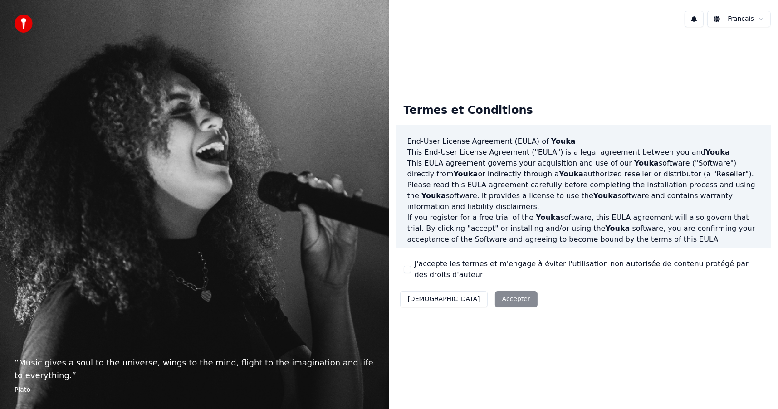
click at [408, 267] on button "J'accepte les termes et m'engage à éviter l'utilisation non autorisée de conten…" at bounding box center [406, 269] width 7 height 7
click at [495, 300] on button "Accepter" at bounding box center [516, 299] width 43 height 16
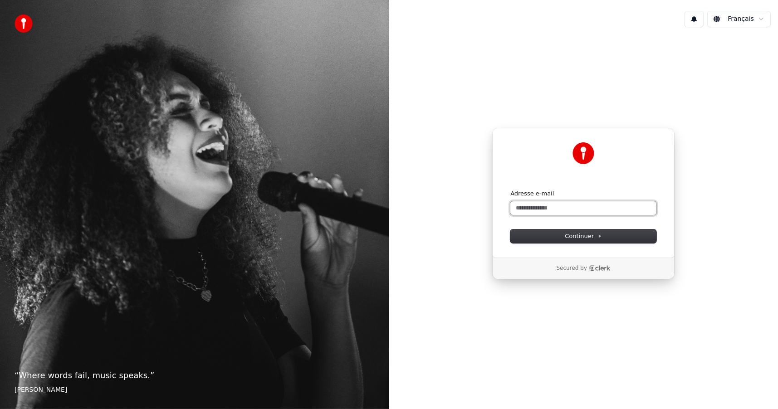
click at [543, 205] on input "Adresse e-mail" at bounding box center [583, 208] width 146 height 14
click at [536, 208] on input "Adresse e-mail" at bounding box center [583, 208] width 146 height 14
type input "*"
click at [582, 235] on span "Continuer" at bounding box center [582, 236] width 37 height 8
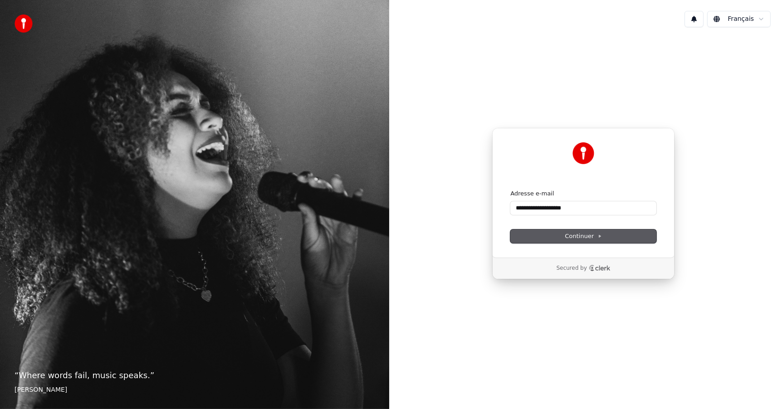
type input "**********"
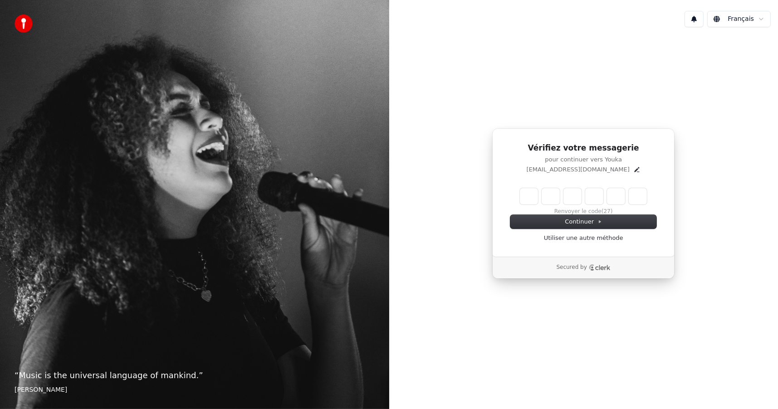
click at [528, 196] on input "Enter verification code" at bounding box center [583, 196] width 127 height 16
type input "******"
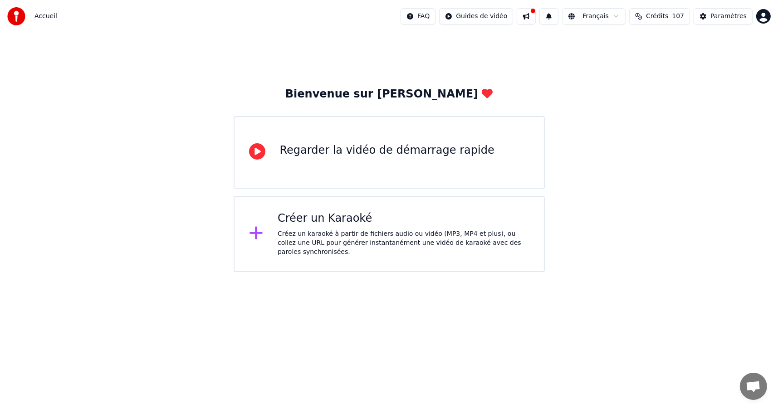
click at [43, 15] on span "Accueil" at bounding box center [45, 16] width 23 height 9
click at [18, 17] on img at bounding box center [16, 16] width 18 height 18
click at [43, 16] on span "Accueil" at bounding box center [45, 16] width 23 height 9
click at [729, 14] on div "Paramètres" at bounding box center [728, 16] width 36 height 9
click at [362, 233] on div "Créez un karaoké à partir de fichiers audio ou vidéo (MP3, MP4 et plus), ou col…" at bounding box center [403, 242] width 252 height 27
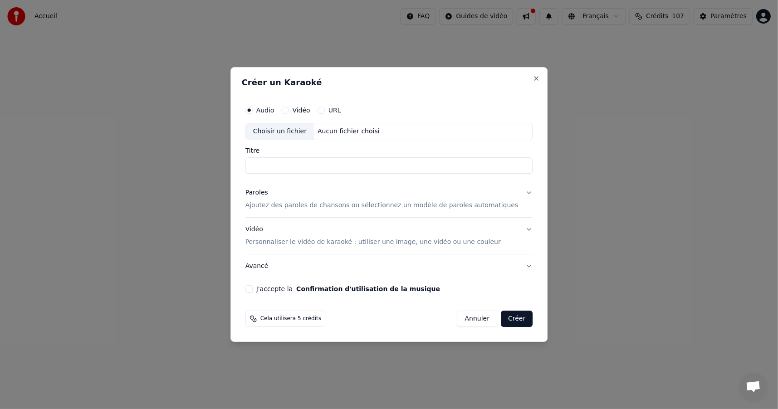
click at [467, 311] on button "Annuler" at bounding box center [477, 319] width 40 height 16
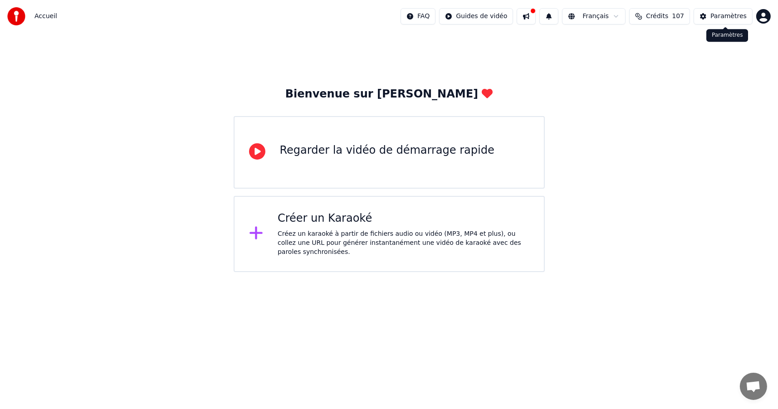
click at [716, 16] on div "Paramètres" at bounding box center [728, 16] width 36 height 9
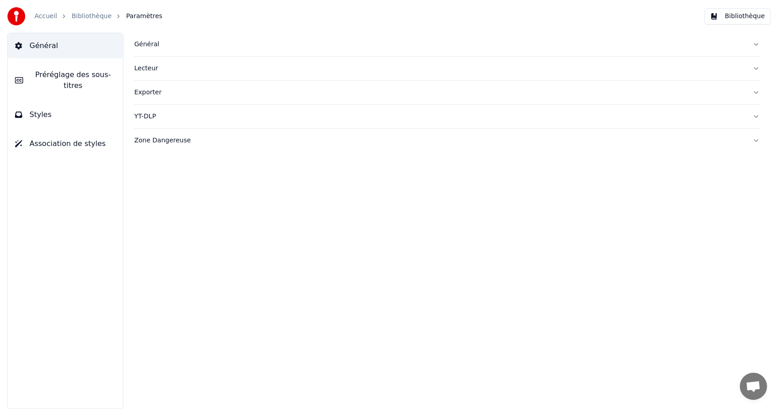
click at [755, 44] on button "Général" at bounding box center [446, 45] width 625 height 24
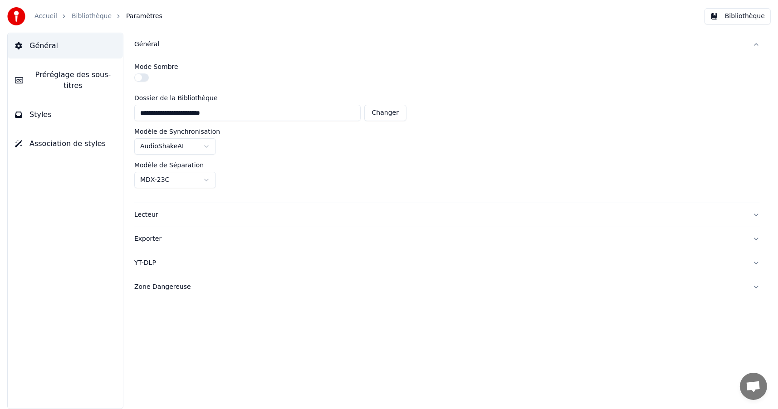
click at [755, 44] on button "Général" at bounding box center [446, 45] width 625 height 24
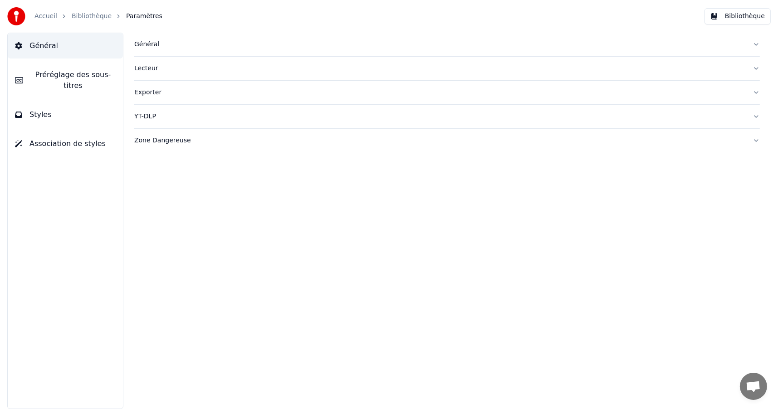
click at [755, 44] on button "Général" at bounding box center [446, 45] width 625 height 24
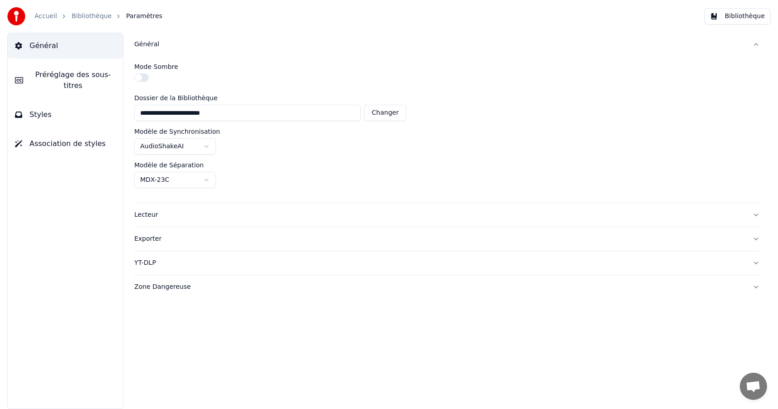
click at [208, 145] on html "**********" at bounding box center [389, 204] width 778 height 409
click at [210, 144] on html "**********" at bounding box center [389, 204] width 778 height 409
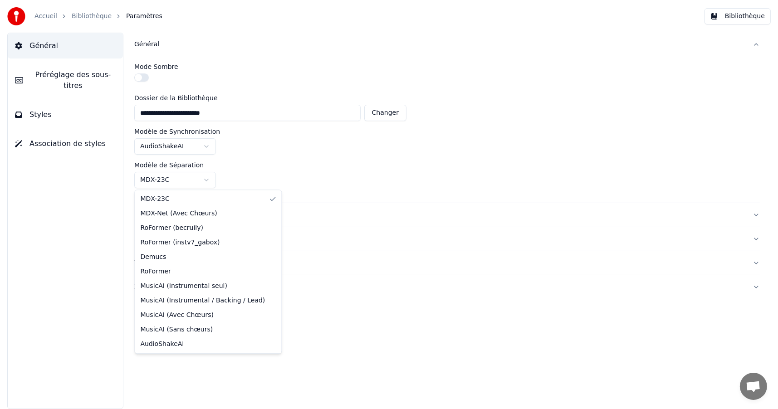
click at [209, 177] on html "**********" at bounding box center [389, 204] width 778 height 409
click at [319, 155] on html "**********" at bounding box center [389, 204] width 778 height 409
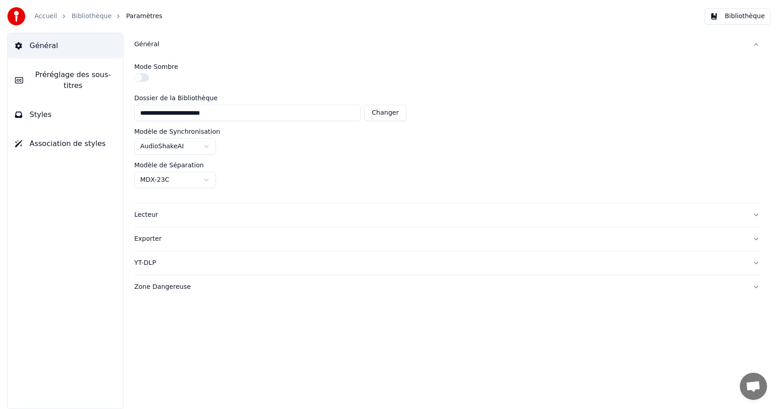
click at [92, 76] on span "Préréglage des sous-titres" at bounding box center [72, 80] width 85 height 22
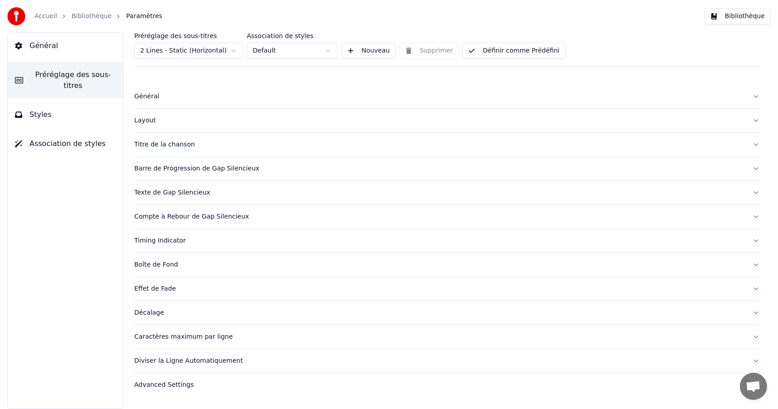
click at [43, 109] on span "Styles" at bounding box center [40, 114] width 22 height 11
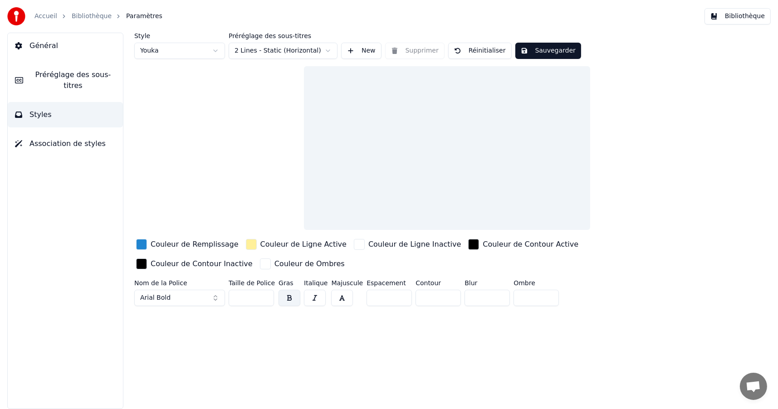
click at [58, 138] on span "Association de styles" at bounding box center [67, 143] width 76 height 11
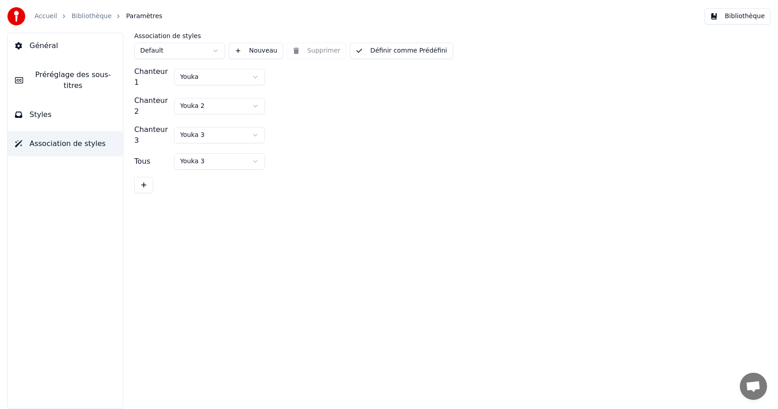
click at [84, 15] on link "Bibliothèque" at bounding box center [92, 16] width 40 height 9
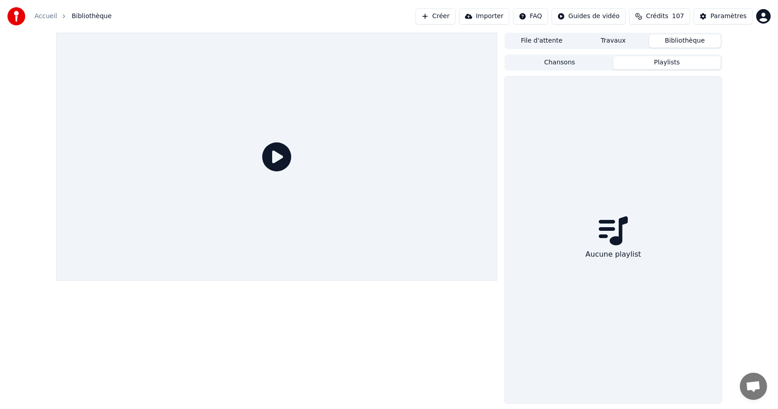
click at [659, 65] on button "Playlists" at bounding box center [666, 62] width 107 height 13
click at [564, 63] on button "Chansons" at bounding box center [558, 62] width 107 height 13
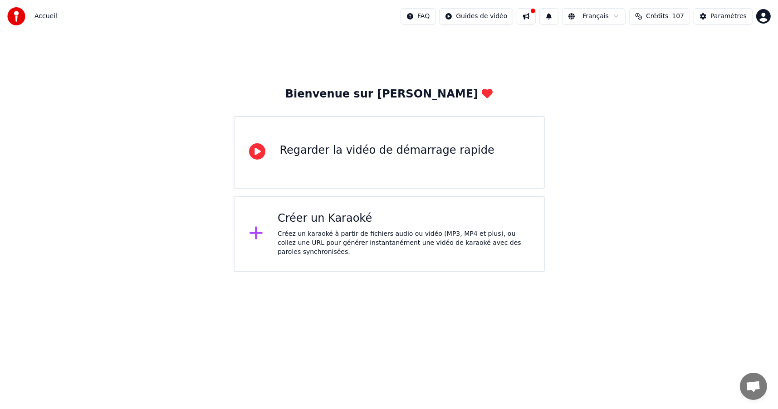
click at [354, 231] on div "Créer un Karaoké Créez un karaoké à partir de fichiers audio ou vidéo (MP3, MP4…" at bounding box center [403, 233] width 252 height 45
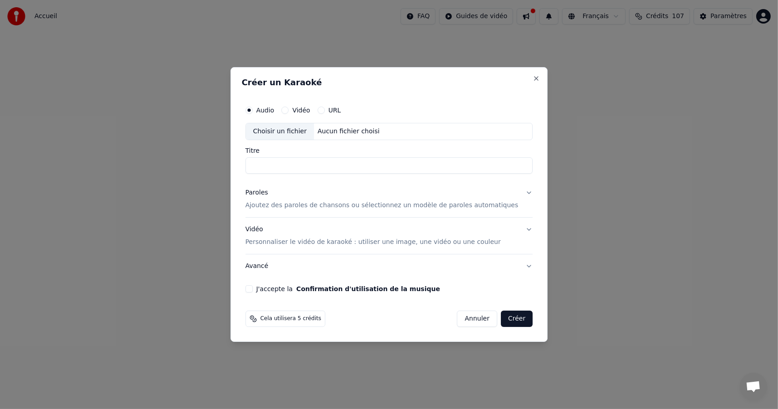
click at [322, 132] on div "Aucun fichier choisi" at bounding box center [348, 131] width 69 height 9
click at [426, 162] on input "Titre" at bounding box center [388, 165] width 287 height 16
click at [382, 165] on input "**********" at bounding box center [388, 165] width 287 height 16
click at [391, 169] on input "**********" at bounding box center [388, 165] width 287 height 16
type input "**********"
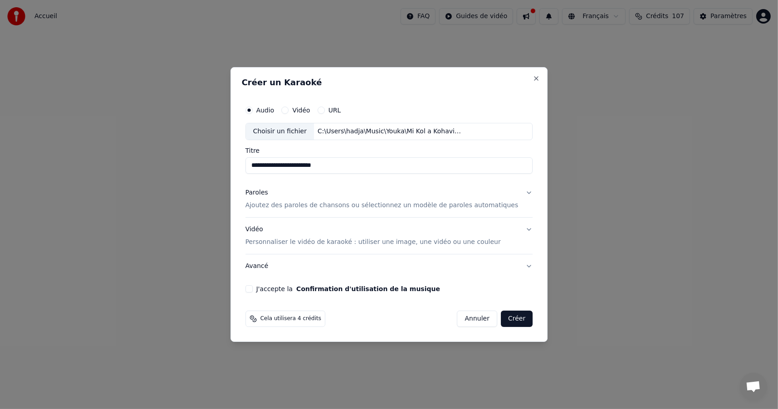
click at [282, 206] on p "Ajoutez des paroles de chansons ou sélectionnez un modèle de paroles automatiqu…" at bounding box center [381, 205] width 273 height 9
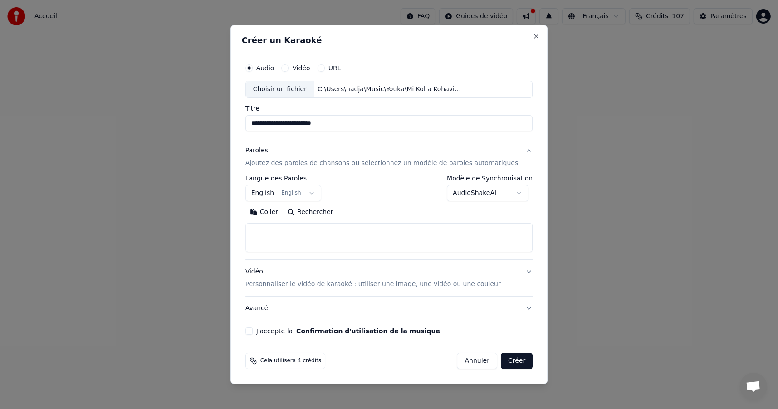
click at [279, 211] on button "Coller" at bounding box center [264, 212] width 38 height 15
click at [515, 272] on button "Vidéo Personnaliser le vidéo de karaoké : utiliser une image, une vidéo ou une …" at bounding box center [388, 278] width 287 height 36
type textarea "**********"
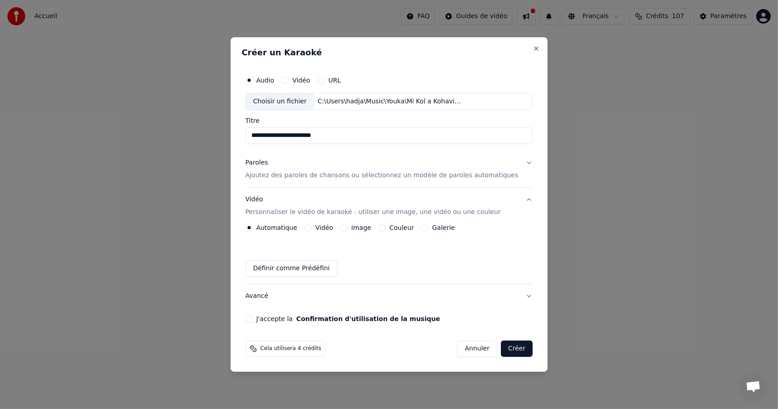
click at [428, 227] on button "Galerie" at bounding box center [424, 227] width 7 height 7
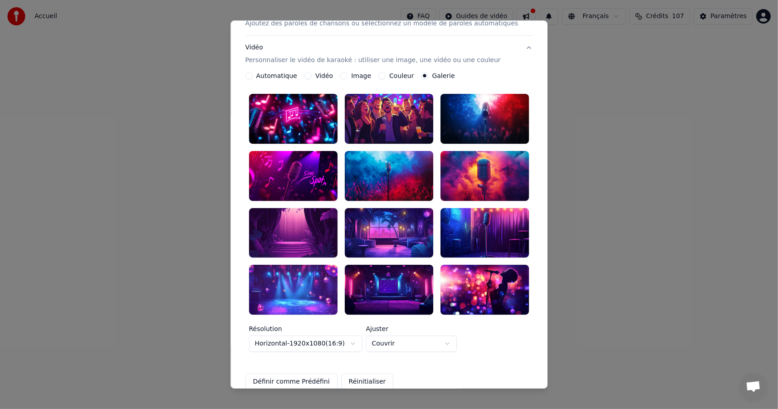
scroll to position [136, 0]
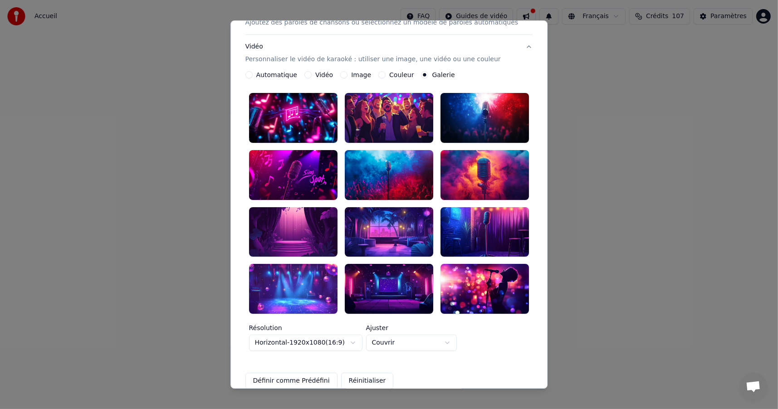
click at [397, 219] on div at bounding box center [389, 232] width 88 height 50
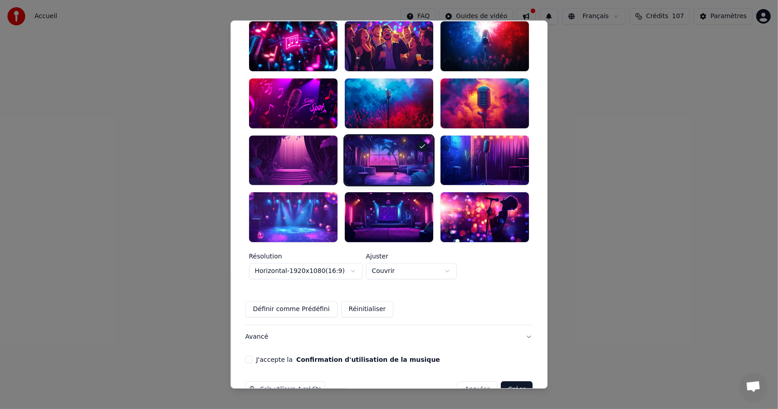
scroll to position [211, 0]
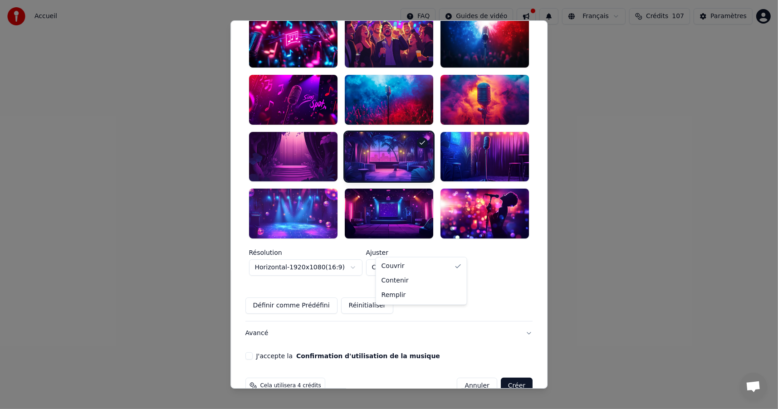
click at [457, 247] on body "**********" at bounding box center [389, 136] width 778 height 272
click at [506, 250] on body "**********" at bounding box center [389, 136] width 778 height 272
click at [512, 321] on button "Avancé" at bounding box center [388, 333] width 287 height 24
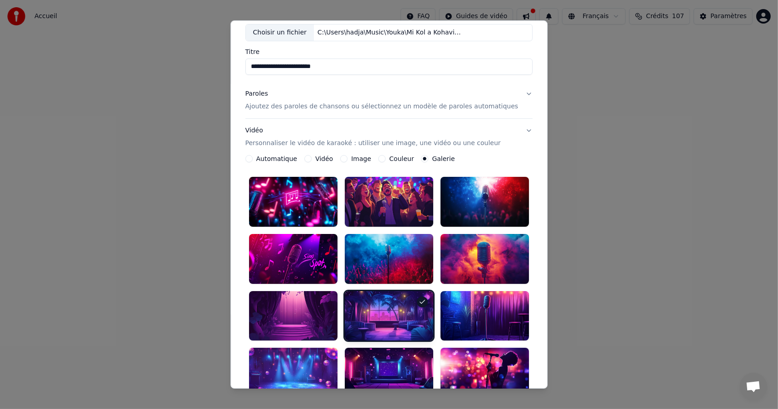
scroll to position [0, 0]
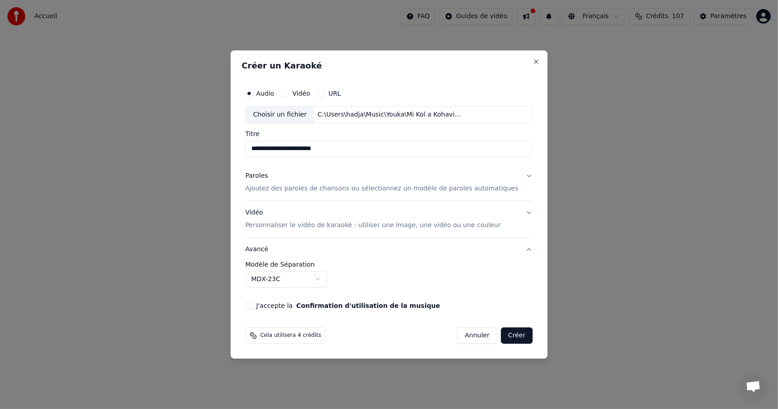
click at [253, 307] on button "J'accepte la Confirmation d'utilisation de la musique" at bounding box center [248, 305] width 7 height 7
click at [331, 272] on body "**********" at bounding box center [389, 136] width 778 height 272
click at [338, 272] on body "**********" at bounding box center [389, 136] width 778 height 272
click at [346, 272] on body "**********" at bounding box center [389, 136] width 778 height 272
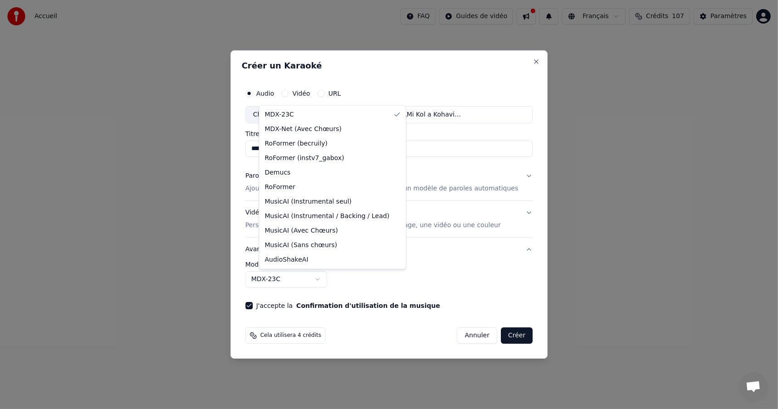
click at [332, 272] on body "**********" at bounding box center [389, 136] width 778 height 272
click at [331, 272] on body "**********" at bounding box center [389, 136] width 778 height 272
select select "**********"
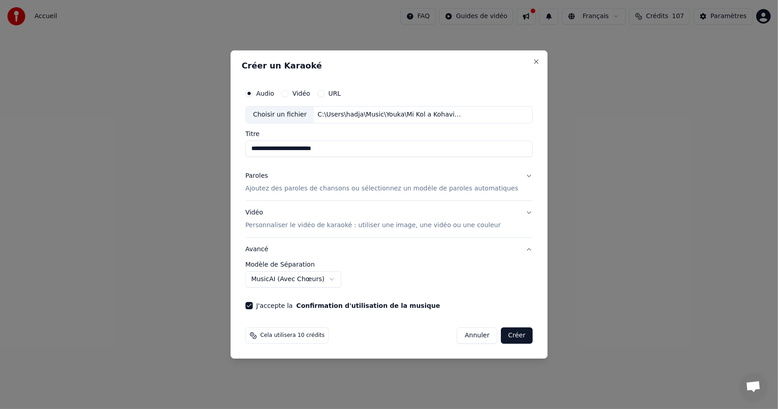
click at [505, 335] on button "Créer" at bounding box center [517, 335] width 32 height 16
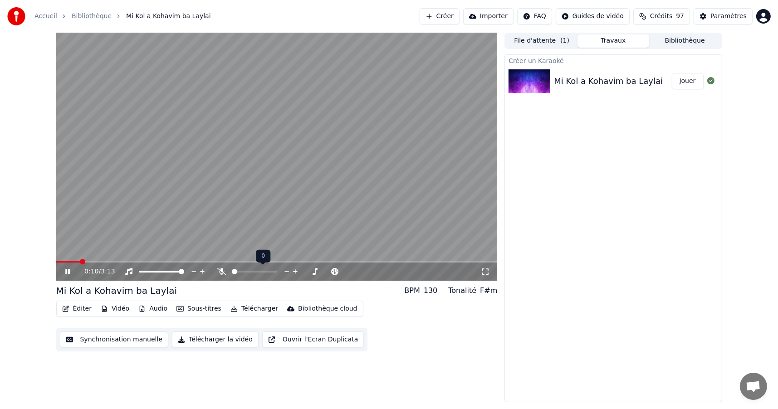
click at [220, 272] on icon at bounding box center [221, 271] width 9 height 7
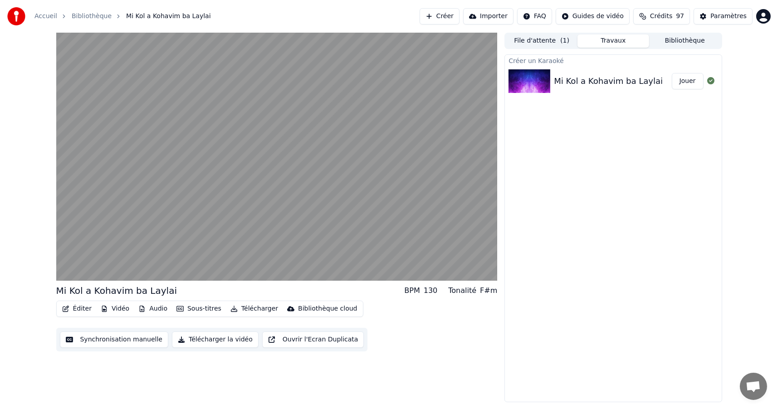
click at [128, 336] on button "Synchronisation manuelle" at bounding box center [114, 339] width 109 height 16
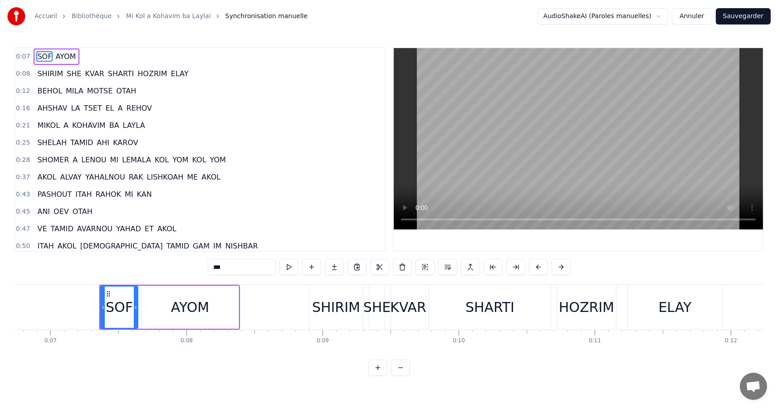
scroll to position [0, 955]
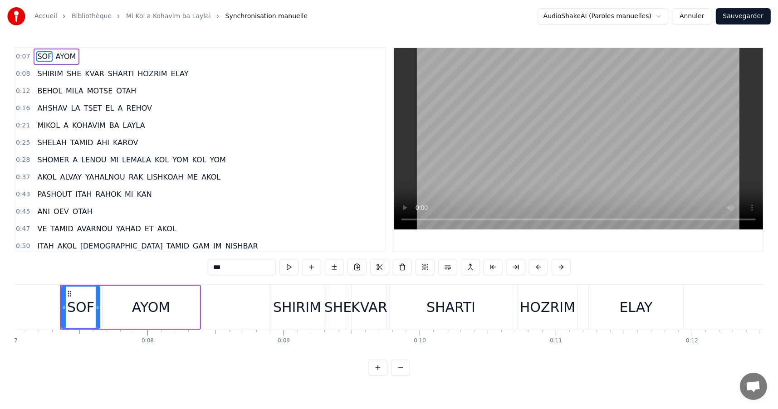
click at [97, 307] on icon at bounding box center [98, 307] width 4 height 7
drag, startPoint x: 75, startPoint y: 306, endPoint x: 83, endPoint y: 306, distance: 8.6
click at [83, 306] on div "SOF" at bounding box center [80, 307] width 27 height 20
click at [84, 306] on div "SOF" at bounding box center [80, 307] width 27 height 20
click at [86, 304] on div "SOF" at bounding box center [80, 307] width 27 height 20
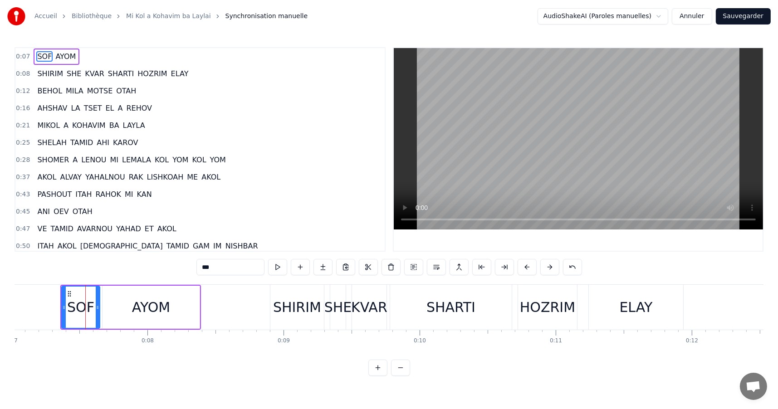
click at [73, 306] on div "SOF" at bounding box center [80, 307] width 27 height 20
click at [67, 306] on div "SOF" at bounding box center [80, 307] width 37 height 41
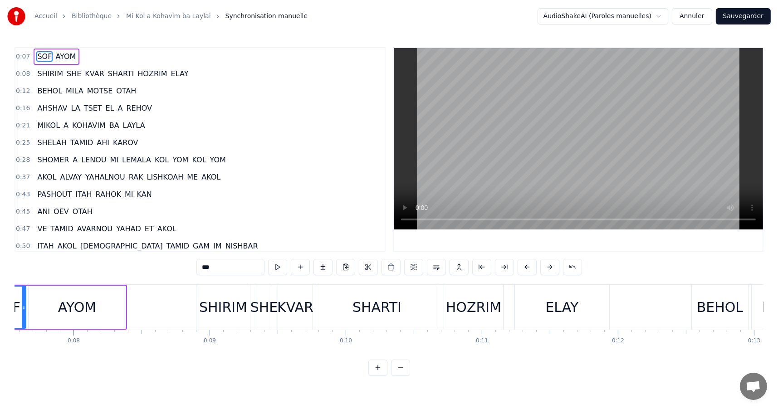
scroll to position [0, 957]
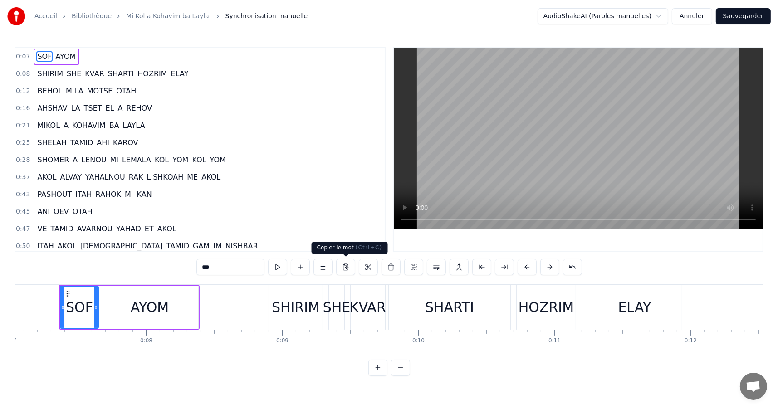
click at [346, 268] on button at bounding box center [345, 267] width 19 height 16
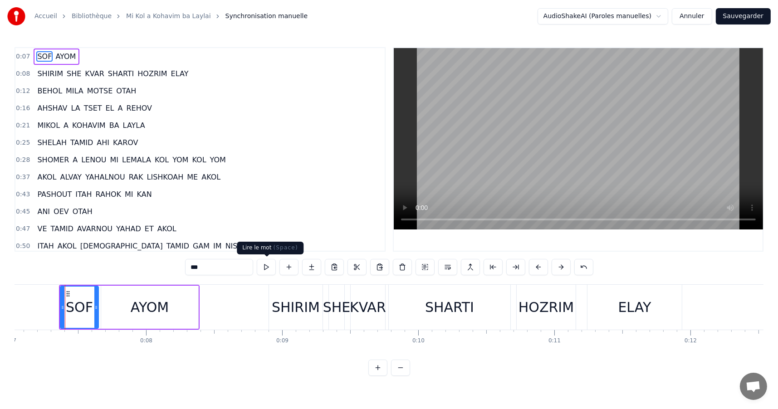
click at [267, 269] on button at bounding box center [266, 267] width 19 height 16
click at [267, 268] on button at bounding box center [266, 267] width 19 height 16
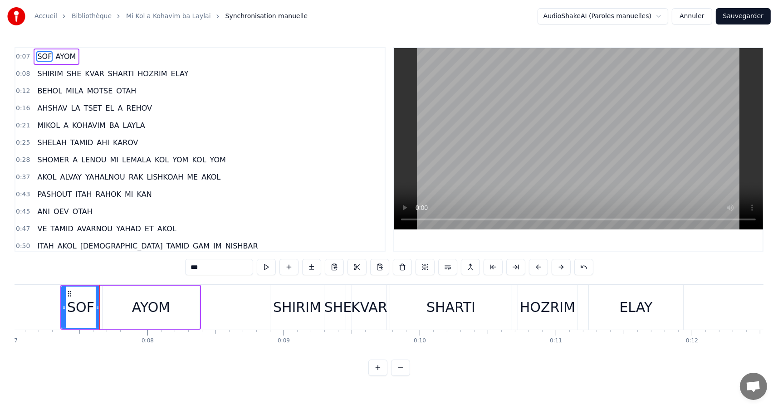
click at [267, 268] on button at bounding box center [266, 267] width 19 height 16
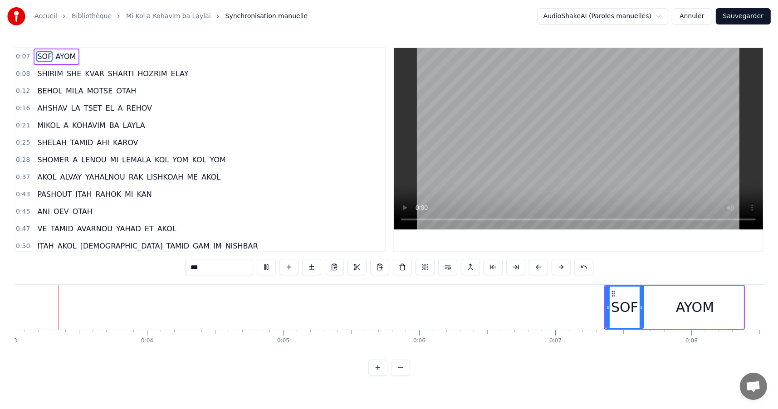
scroll to position [0, 408]
click at [663, 16] on html "Accueil Bibliothèque Mi Kol a Kohavim ba Laylai Synchronisation manuelle AudioS…" at bounding box center [389, 195] width 778 height 390
click at [698, 18] on button "Annuler" at bounding box center [691, 16] width 40 height 16
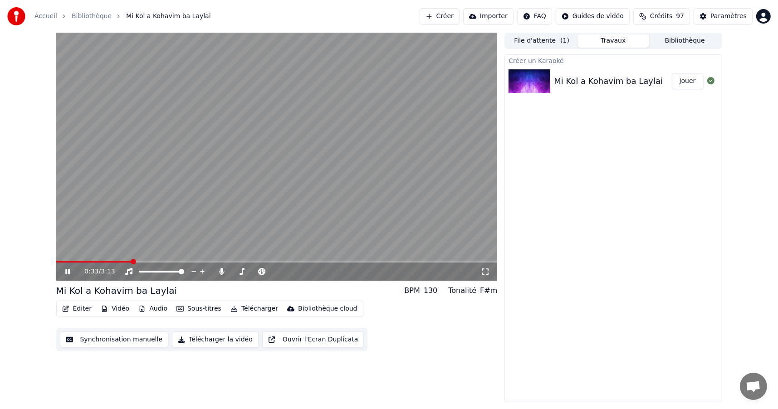
click at [65, 273] on icon at bounding box center [73, 271] width 21 height 7
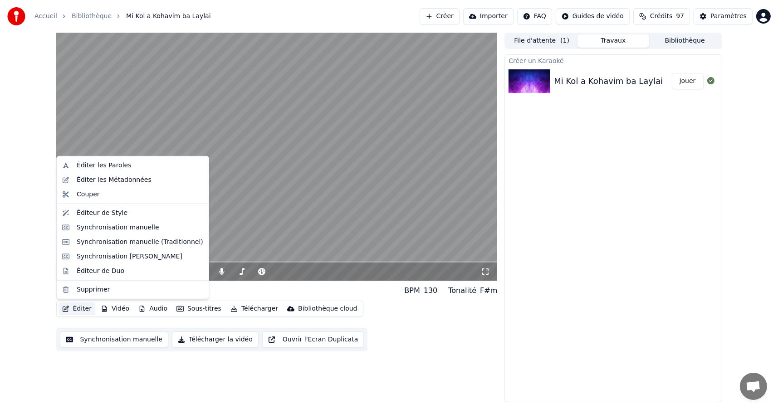
click at [84, 307] on button "Éditer" at bounding box center [76, 308] width 37 height 13
click at [115, 178] on div "Éditer les Métadonnées" at bounding box center [114, 179] width 75 height 9
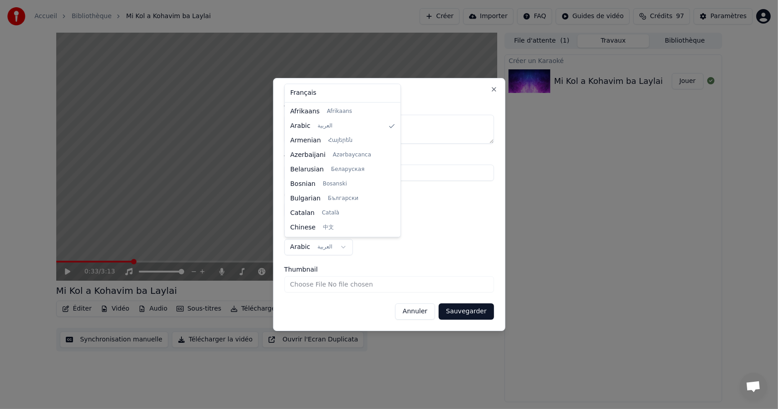
click at [340, 246] on body "**********" at bounding box center [389, 204] width 778 height 409
select select "**"
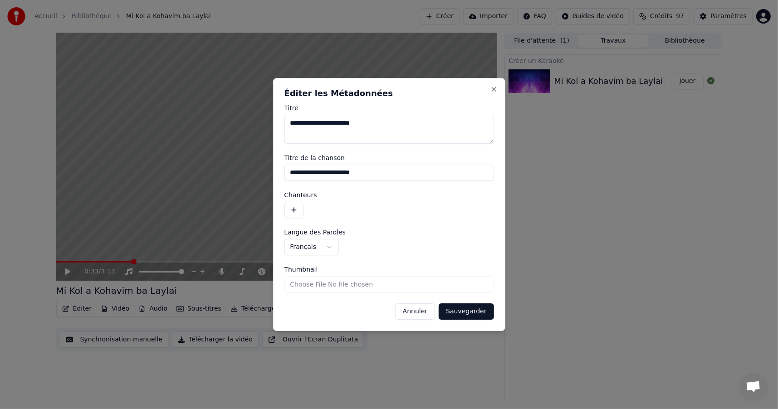
click at [469, 312] on button "Sauvegarder" at bounding box center [465, 311] width 55 height 16
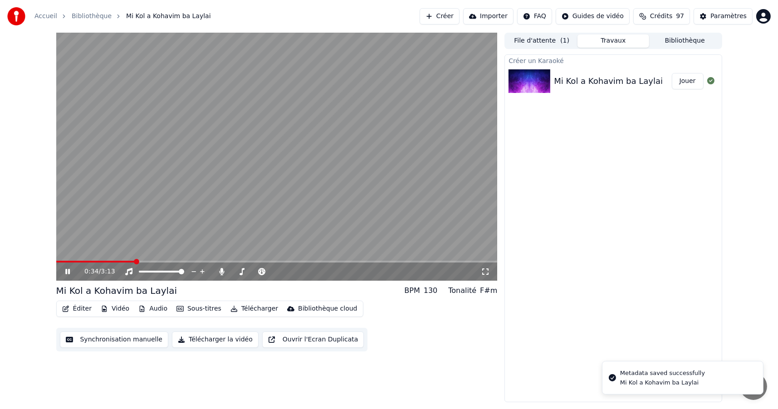
click at [67, 272] on icon at bounding box center [67, 271] width 5 height 5
click at [70, 264] on span at bounding box center [71, 261] width 5 height 5
click at [65, 270] on icon at bounding box center [67, 271] width 5 height 6
click at [68, 269] on icon at bounding box center [67, 271] width 5 height 5
click at [56, 264] on span at bounding box center [58, 261] width 5 height 5
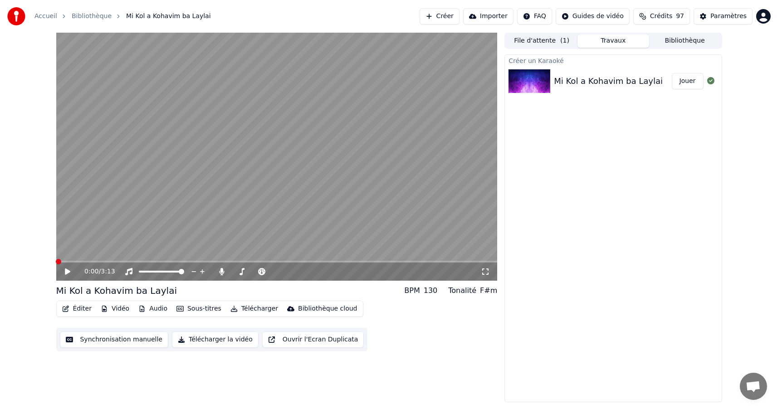
click at [65, 270] on icon at bounding box center [67, 271] width 5 height 6
click at [68, 269] on icon at bounding box center [73, 271] width 21 height 7
click at [60, 264] on span at bounding box center [62, 261] width 5 height 5
click at [56, 263] on span at bounding box center [58, 261] width 5 height 5
click at [67, 271] on icon at bounding box center [67, 271] width 5 height 6
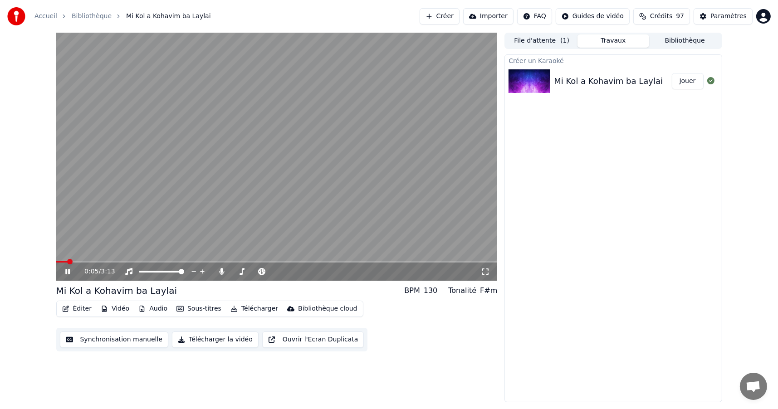
click at [67, 261] on span at bounding box center [69, 261] width 5 height 5
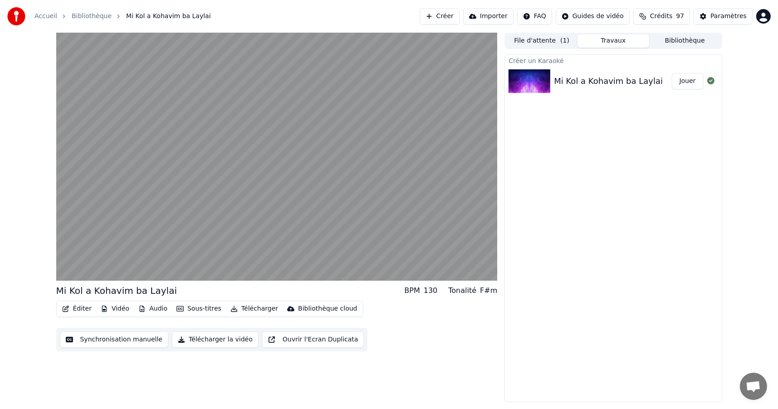
click at [83, 309] on button "Éditer" at bounding box center [76, 308] width 37 height 13
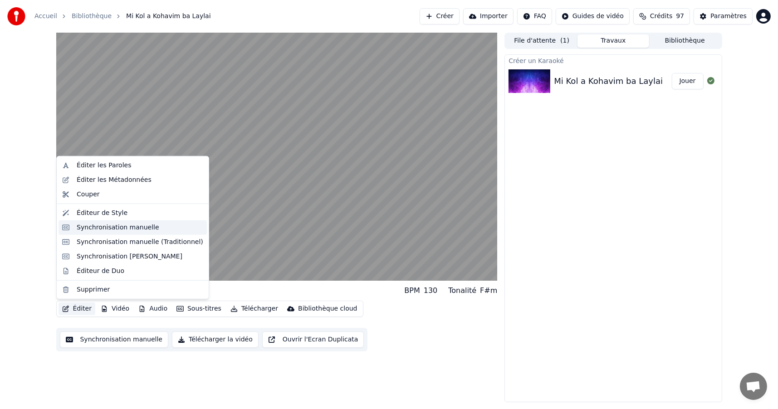
click at [112, 229] on div "Synchronisation manuelle" at bounding box center [118, 227] width 83 height 9
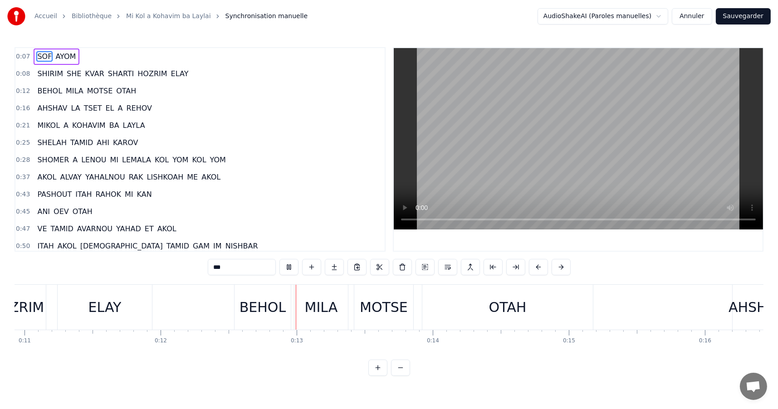
scroll to position [0, 1643]
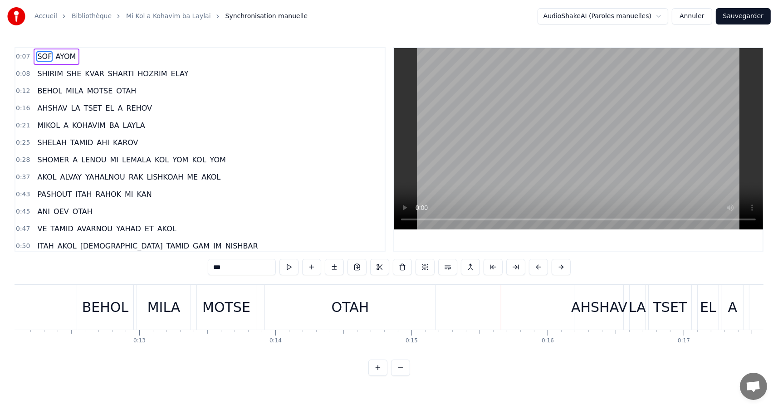
drag, startPoint x: 343, startPoint y: 306, endPoint x: 314, endPoint y: 306, distance: 29.0
click at [314, 306] on div "OTAH" at bounding box center [350, 307] width 170 height 45
type input "****"
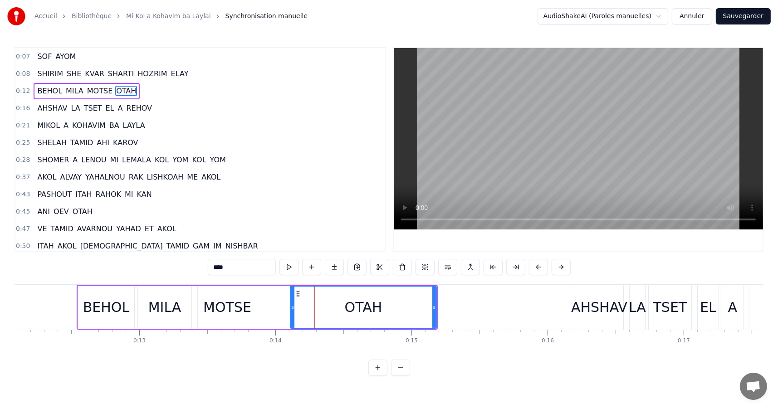
drag, startPoint x: 267, startPoint y: 306, endPoint x: 292, endPoint y: 306, distance: 24.5
click at [292, 306] on icon at bounding box center [293, 307] width 4 height 7
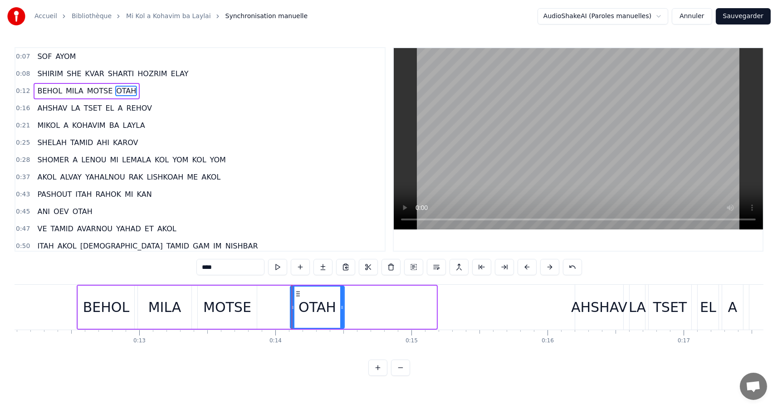
drag, startPoint x: 432, startPoint y: 306, endPoint x: 340, endPoint y: 306, distance: 92.0
click at [340, 306] on icon at bounding box center [342, 307] width 4 height 7
drag, startPoint x: 291, startPoint y: 304, endPoint x: 279, endPoint y: 304, distance: 11.8
click at [279, 304] on icon at bounding box center [281, 307] width 4 height 7
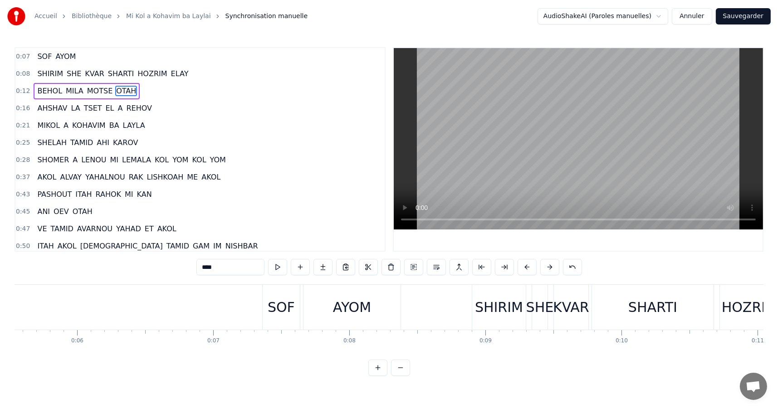
scroll to position [0, 725]
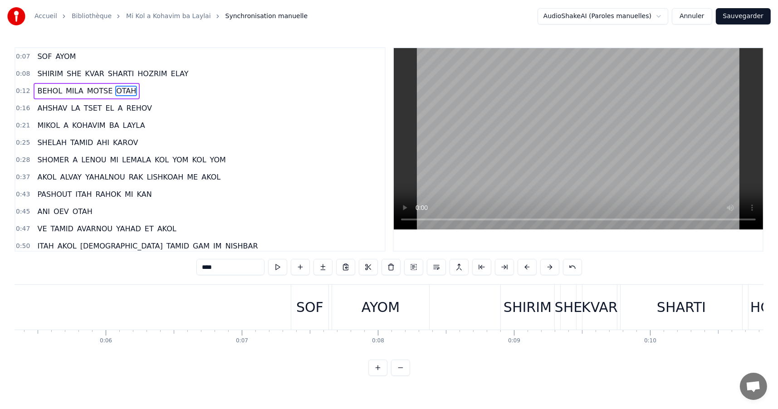
click at [322, 305] on div "SOF" at bounding box center [309, 307] width 37 height 45
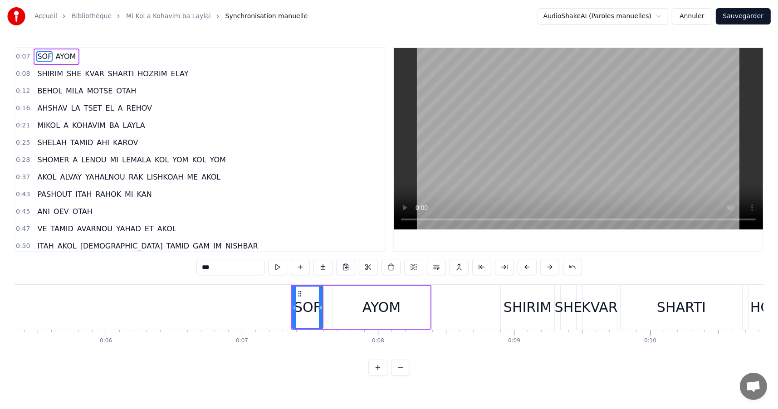
drag, startPoint x: 327, startPoint y: 306, endPoint x: 321, endPoint y: 306, distance: 6.3
click at [321, 306] on icon at bounding box center [321, 307] width 4 height 7
drag, startPoint x: 429, startPoint y: 306, endPoint x: 405, endPoint y: 306, distance: 23.6
click at [405, 306] on div "AYOM" at bounding box center [381, 307] width 97 height 43
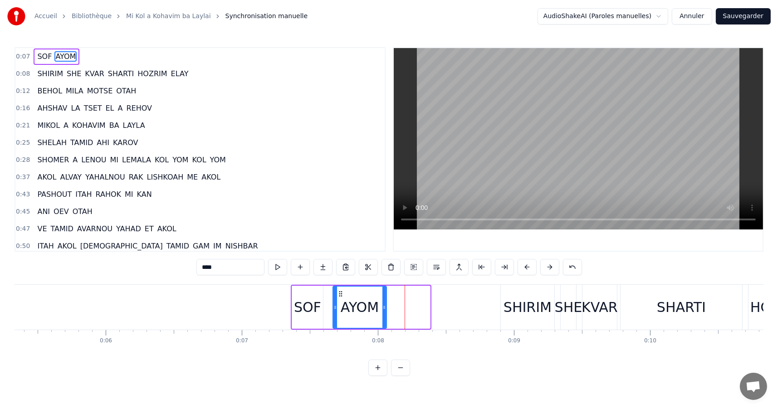
drag, startPoint x: 427, startPoint y: 306, endPoint x: 384, endPoint y: 307, distance: 43.5
click at [384, 307] on icon at bounding box center [384, 307] width 4 height 7
click at [583, 306] on div "KVAR" at bounding box center [599, 307] width 36 height 20
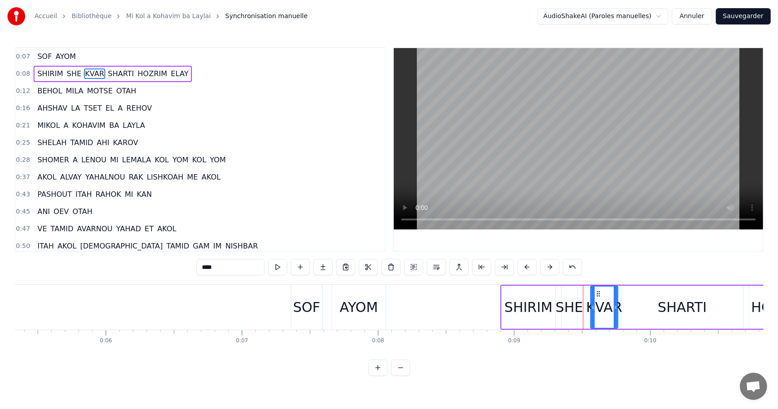
drag, startPoint x: 585, startPoint y: 306, endPoint x: 593, endPoint y: 306, distance: 7.3
click at [593, 306] on icon at bounding box center [593, 307] width 4 height 7
drag, startPoint x: 615, startPoint y: 306, endPoint x: 625, endPoint y: 306, distance: 9.5
click at [625, 306] on icon at bounding box center [625, 307] width 4 height 7
click at [660, 305] on div "SHARTI" at bounding box center [681, 307] width 49 height 20
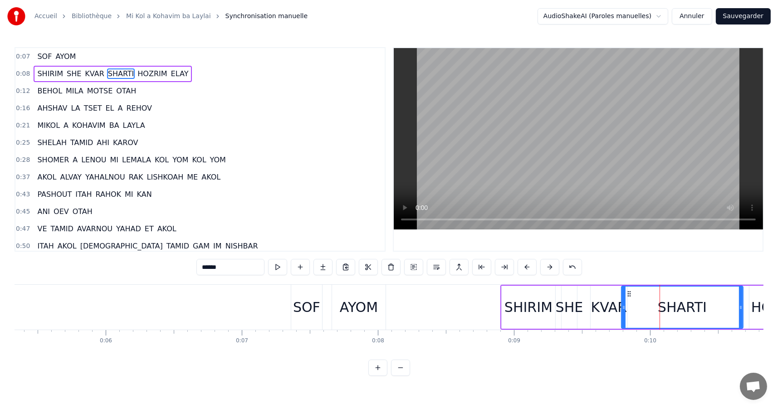
click at [661, 306] on div "SHARTI" at bounding box center [681, 307] width 49 height 20
drag, startPoint x: 624, startPoint y: 306, endPoint x: 654, endPoint y: 306, distance: 30.4
click at [654, 306] on icon at bounding box center [654, 307] width 4 height 7
drag, startPoint x: 741, startPoint y: 306, endPoint x: 697, endPoint y: 310, distance: 43.7
click at [697, 310] on icon at bounding box center [697, 307] width 4 height 7
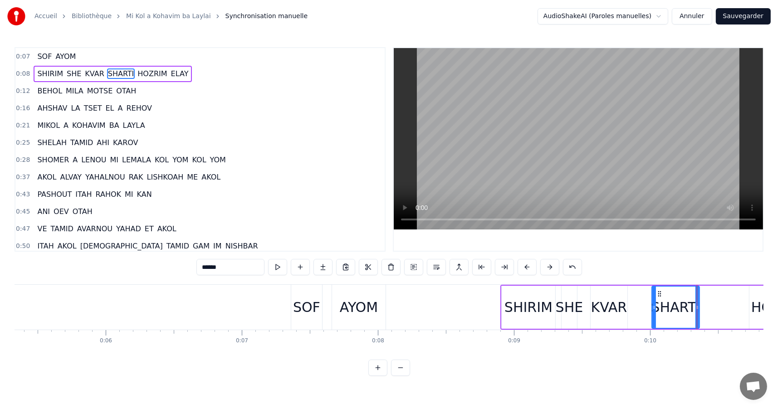
click at [337, 311] on div "AYOM" at bounding box center [358, 307] width 53 height 45
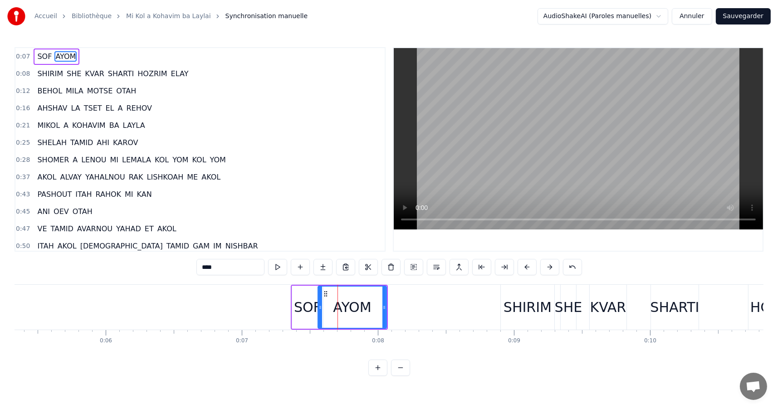
drag, startPoint x: 336, startPoint y: 305, endPoint x: 321, endPoint y: 303, distance: 15.5
click at [321, 304] on icon at bounding box center [320, 307] width 4 height 7
click at [385, 306] on div "AYOM" at bounding box center [352, 307] width 70 height 43
drag, startPoint x: 383, startPoint y: 308, endPoint x: 366, endPoint y: 307, distance: 16.3
click at [366, 307] on icon at bounding box center [368, 307] width 4 height 7
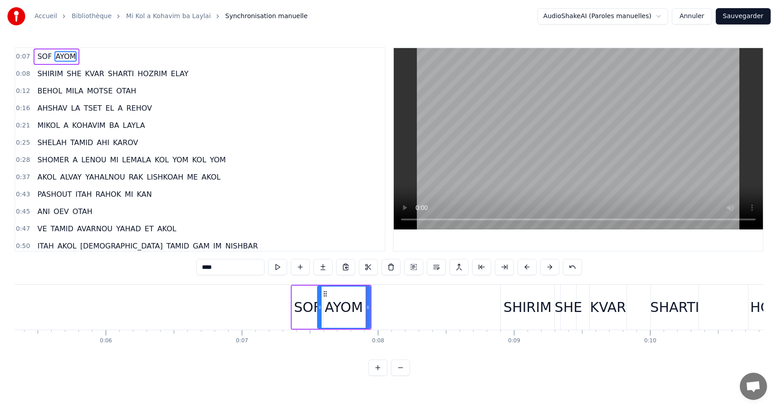
click at [396, 220] on video at bounding box center [578, 138] width 369 height 181
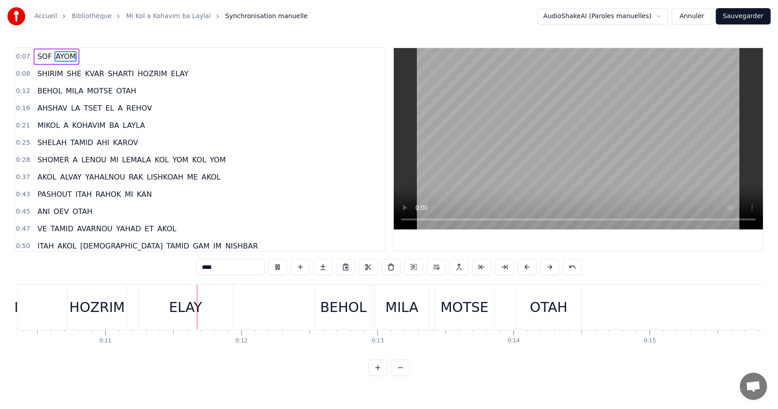
scroll to position [0, 1469]
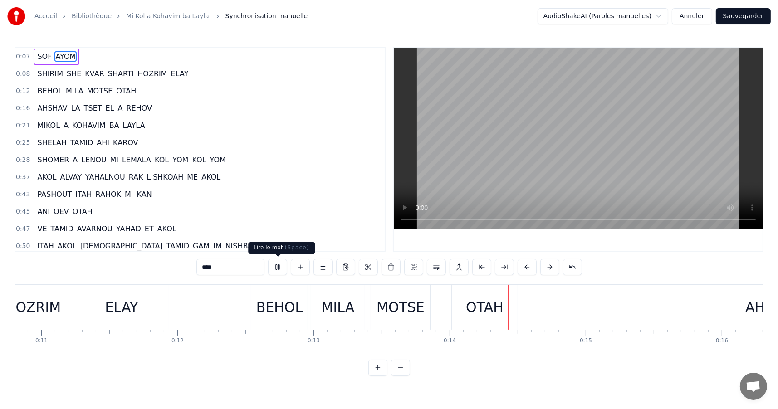
click at [281, 268] on button at bounding box center [277, 267] width 19 height 16
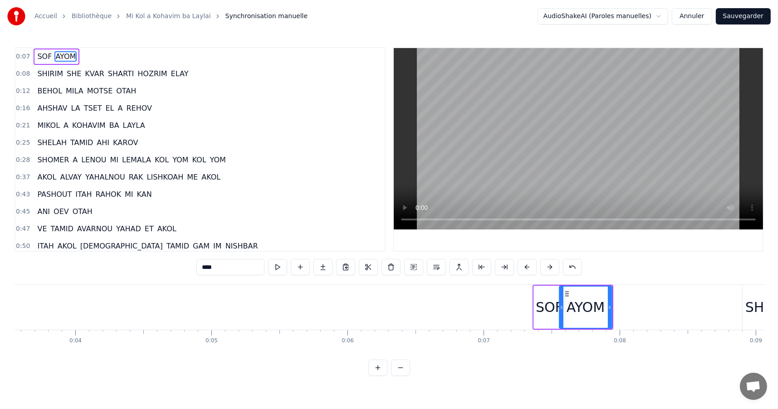
scroll to position [0, 499]
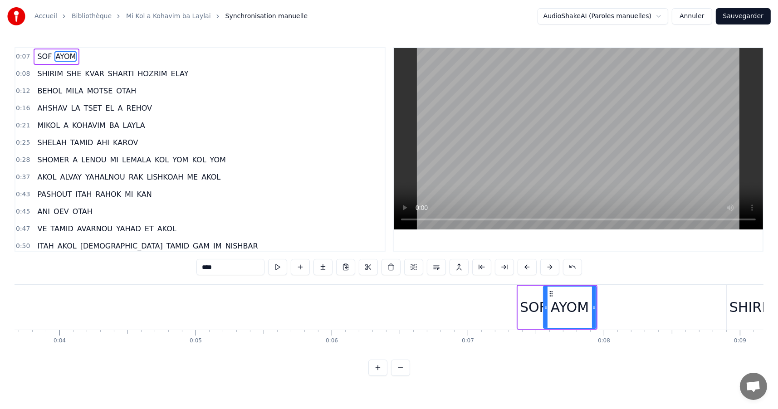
click at [532, 313] on div "SOF" at bounding box center [533, 307] width 27 height 20
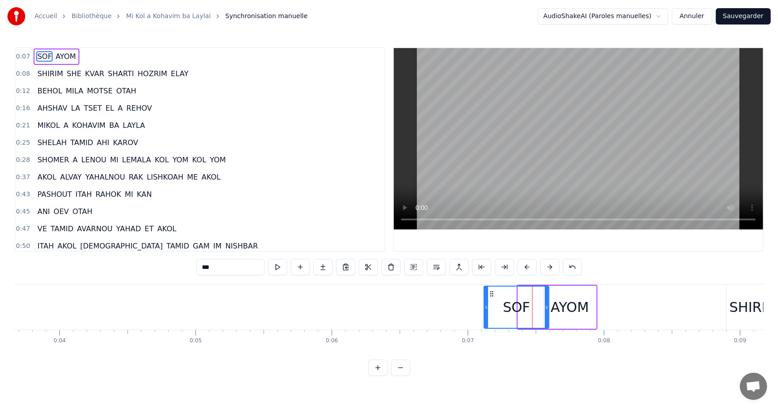
drag, startPoint x: 519, startPoint y: 306, endPoint x: 485, endPoint y: 308, distance: 34.1
click at [485, 308] on icon at bounding box center [486, 307] width 4 height 7
drag, startPoint x: 547, startPoint y: 306, endPoint x: 539, endPoint y: 306, distance: 7.7
click at [539, 306] on icon at bounding box center [539, 307] width 4 height 7
drag, startPoint x: 486, startPoint y: 308, endPoint x: 501, endPoint y: 308, distance: 14.5
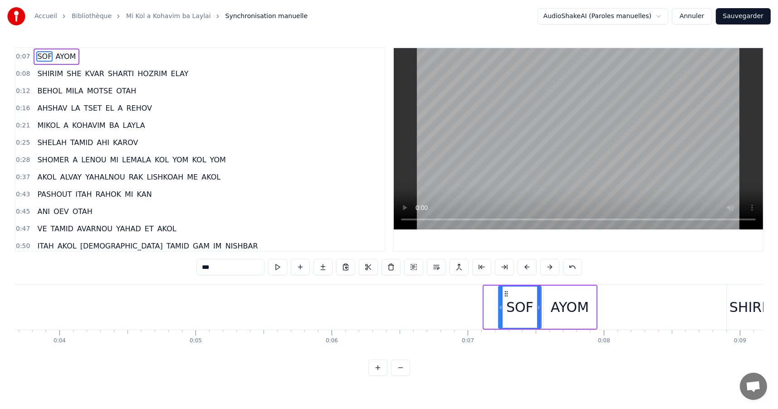
click at [501, 308] on icon at bounding box center [501, 307] width 4 height 7
click at [593, 304] on div "AYOM" at bounding box center [569, 307] width 53 height 43
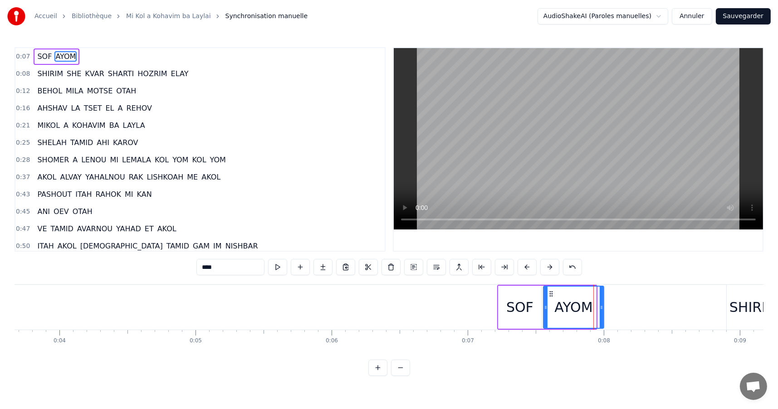
drag, startPoint x: 593, startPoint y: 306, endPoint x: 601, endPoint y: 306, distance: 7.7
click at [602, 307] on circle at bounding box center [602, 307] width 0 height 0
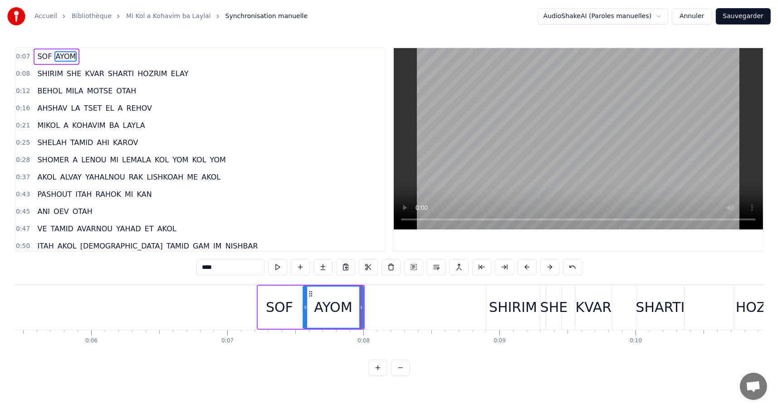
scroll to position [0, 841]
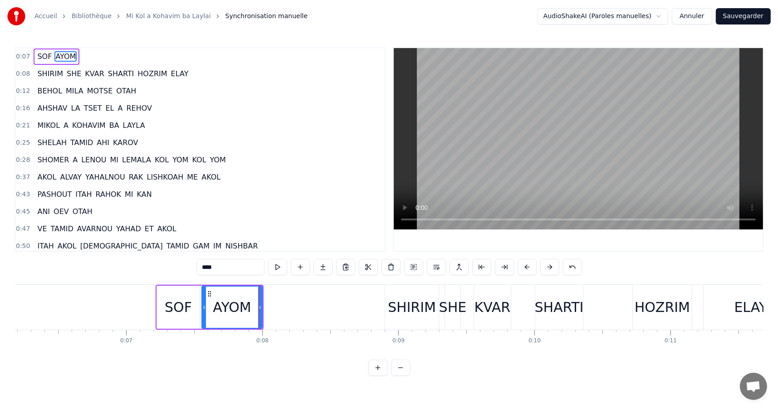
click at [394, 306] on div "SHIRIM" at bounding box center [412, 307] width 48 height 20
type input "******"
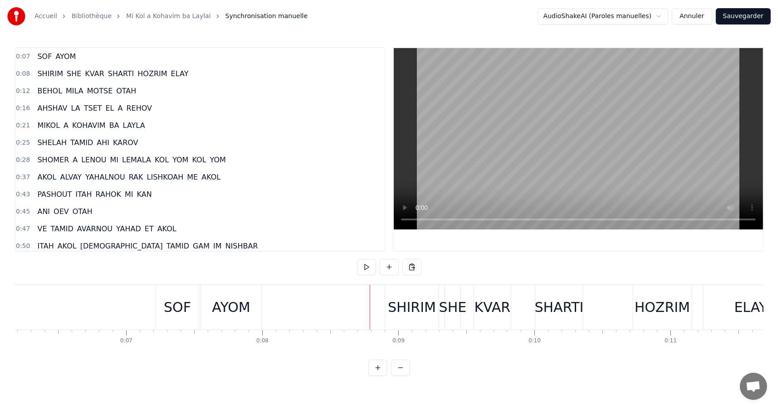
click at [393, 306] on div "SHIRIM" at bounding box center [412, 307] width 48 height 20
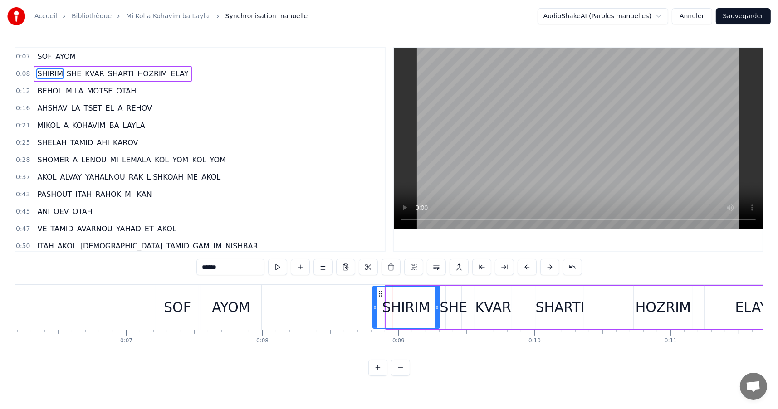
drag, startPoint x: 389, startPoint y: 309, endPoint x: 376, endPoint y: 309, distance: 13.1
click at [376, 309] on icon at bounding box center [375, 307] width 4 height 7
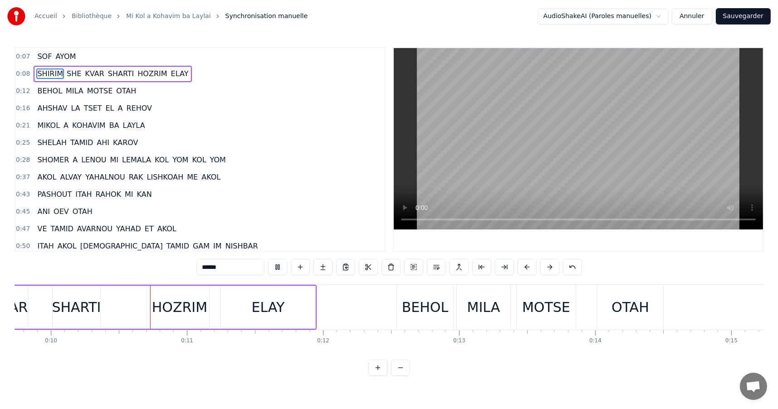
scroll to position [0, 1329]
click at [268, 302] on div "ELAY" at bounding box center [263, 307] width 33 height 20
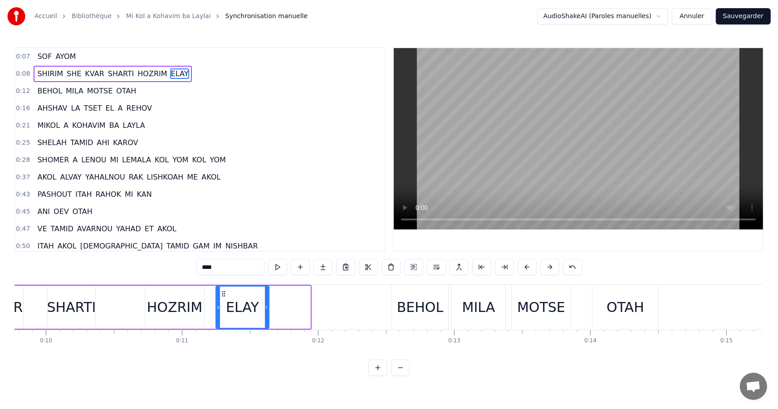
drag, startPoint x: 307, startPoint y: 306, endPoint x: 266, endPoint y: 306, distance: 41.3
click at [266, 306] on icon at bounding box center [267, 307] width 4 height 7
click at [180, 311] on div "HOZRIM" at bounding box center [174, 307] width 55 height 20
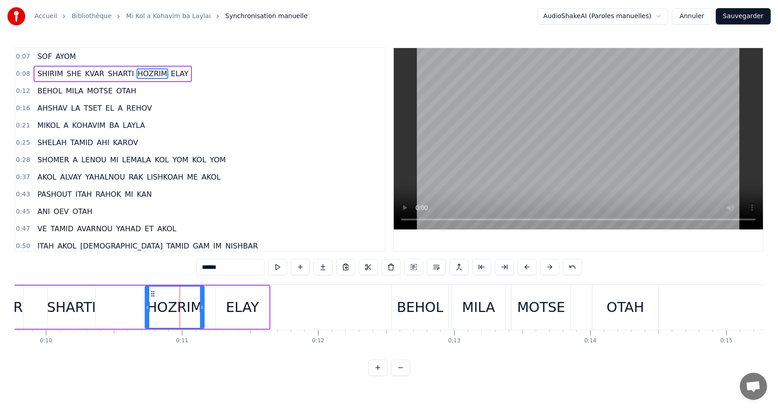
click at [70, 309] on div "SHARTI" at bounding box center [71, 307] width 49 height 20
type input "******"
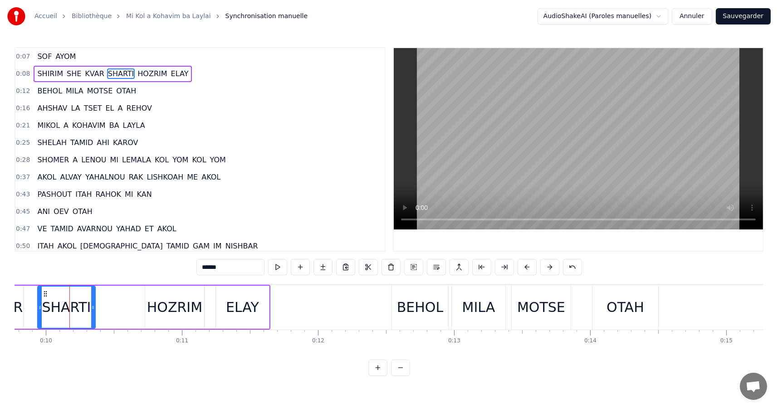
drag, startPoint x: 49, startPoint y: 306, endPoint x: 39, endPoint y: 306, distance: 10.4
click at [39, 306] on icon at bounding box center [40, 307] width 4 height 7
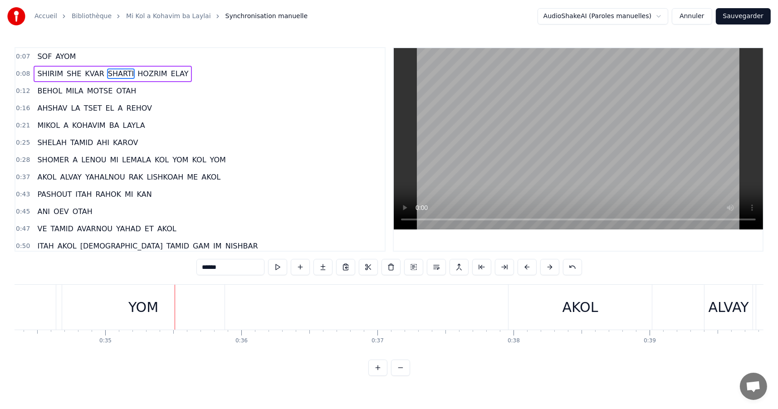
scroll to position [0, 4783]
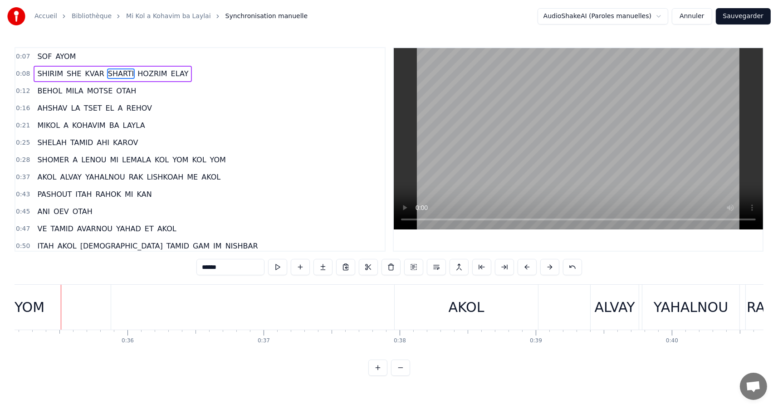
click at [165, 17] on link "Mi Kol a Kohavim ba Laylai" at bounding box center [168, 16] width 85 height 9
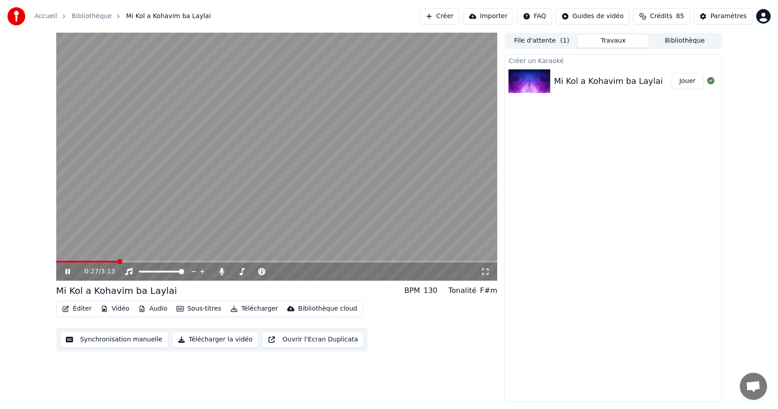
click at [118, 262] on span at bounding box center [119, 261] width 5 height 5
click at [73, 272] on icon at bounding box center [73, 271] width 21 height 7
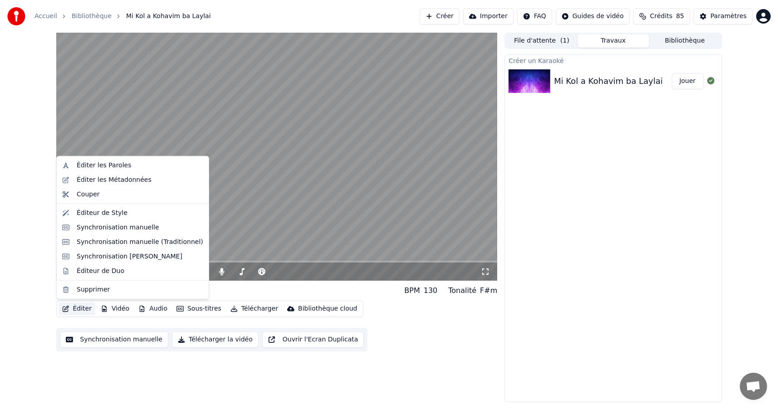
click at [79, 312] on button "Éditer" at bounding box center [76, 308] width 37 height 13
click at [85, 165] on div "Éditer les Paroles" at bounding box center [104, 165] width 54 height 9
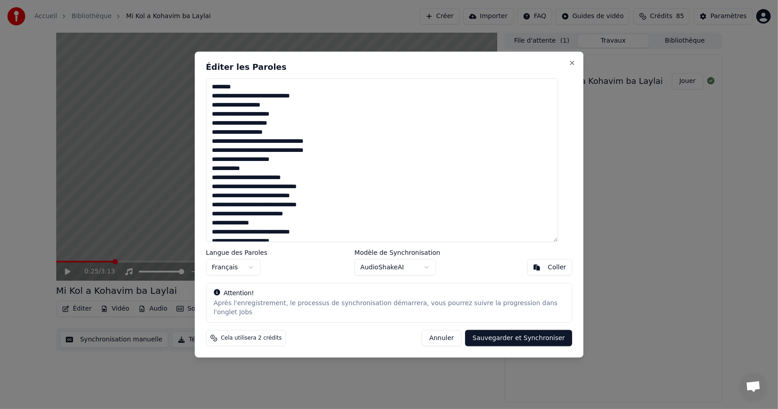
click at [306, 146] on textarea at bounding box center [382, 160] width 352 height 164
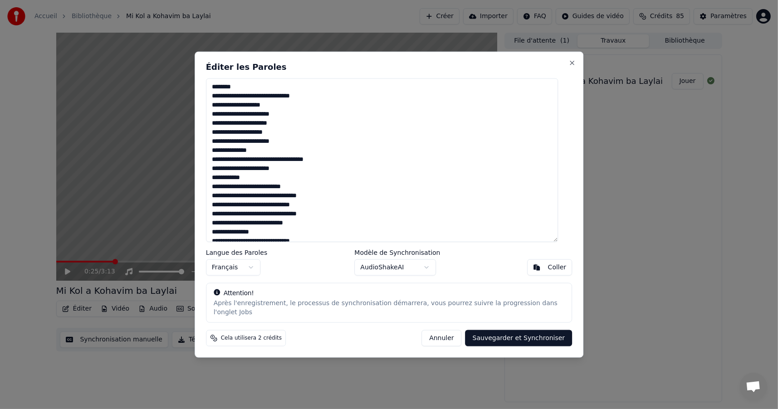
click at [447, 332] on button "Annuler" at bounding box center [441, 338] width 40 height 16
type textarea "**********"
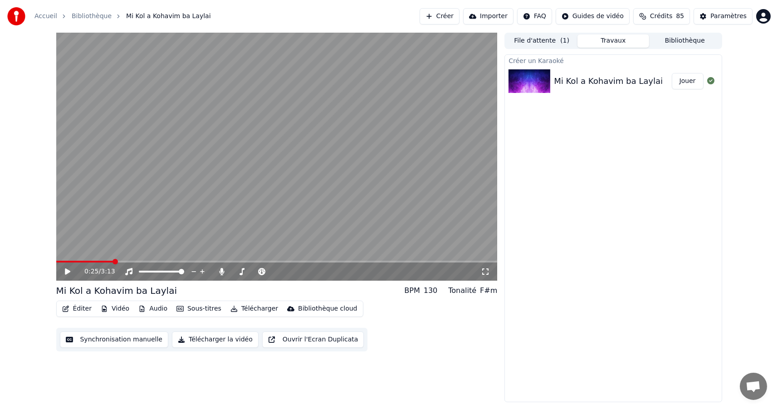
click at [113, 261] on span at bounding box center [114, 261] width 5 height 5
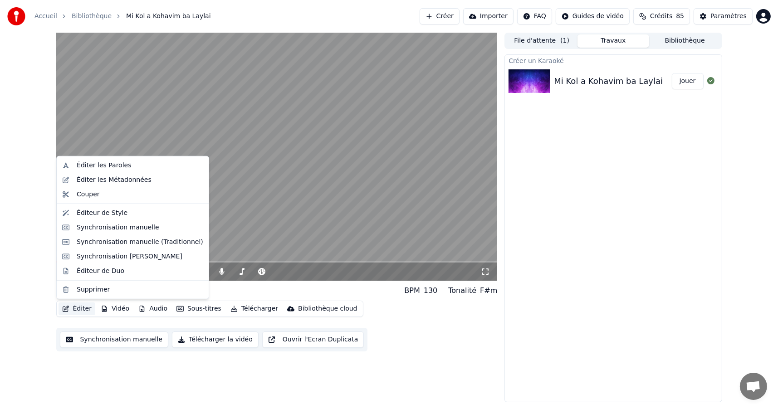
click at [83, 307] on button "Éditer" at bounding box center [76, 308] width 37 height 13
click at [87, 166] on div "Éditer les Paroles" at bounding box center [104, 165] width 54 height 9
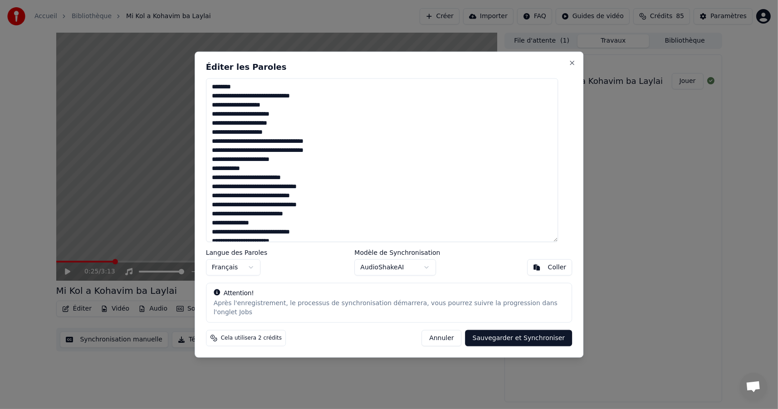
drag, startPoint x: 350, startPoint y: 63, endPoint x: 502, endPoint y: 68, distance: 152.9
click at [502, 68] on div "Éditer les Paroles Langue des Paroles Français Modèle de Synchronisation AudioS…" at bounding box center [388, 205] width 389 height 306
drag, startPoint x: 418, startPoint y: 66, endPoint x: 529, endPoint y: 118, distance: 122.3
click at [533, 100] on div "Éditer les Paroles Langue des Paroles Français Modèle de Synchronisation AudioS…" at bounding box center [388, 205] width 389 height 306
click at [457, 333] on button "Annuler" at bounding box center [441, 338] width 40 height 16
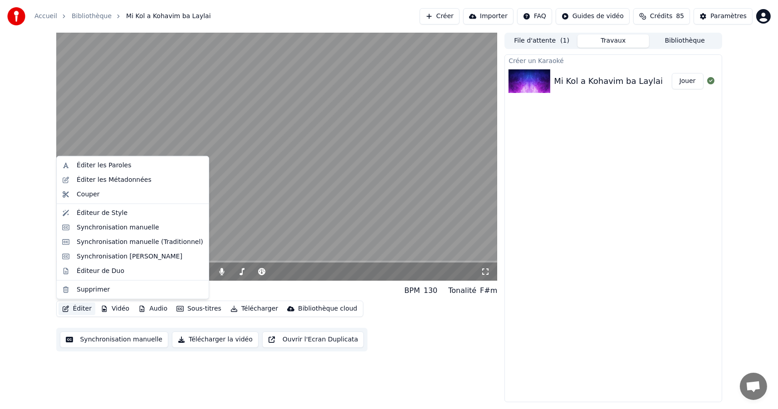
click at [81, 311] on button "Éditer" at bounding box center [76, 308] width 37 height 13
click at [86, 165] on div "Éditer les Paroles" at bounding box center [104, 165] width 54 height 9
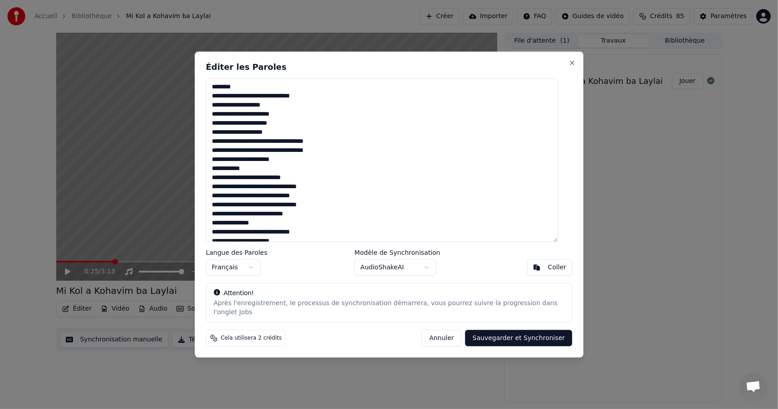
click at [307, 146] on textarea at bounding box center [382, 160] width 352 height 164
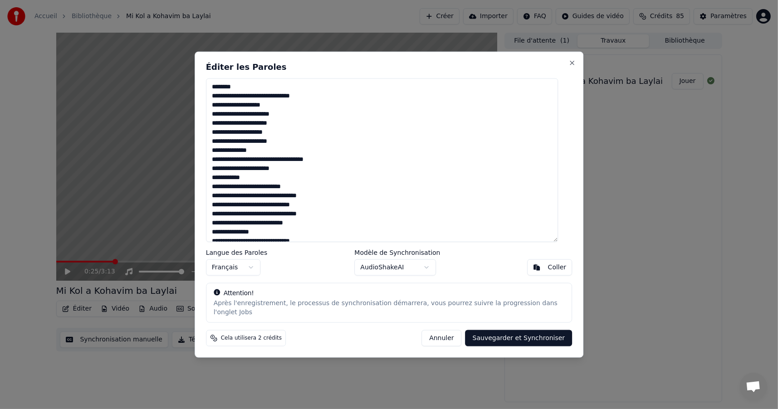
click at [288, 164] on textarea at bounding box center [382, 160] width 352 height 164
click at [296, 208] on textarea at bounding box center [382, 160] width 352 height 164
click at [289, 226] on textarea at bounding box center [382, 160] width 352 height 164
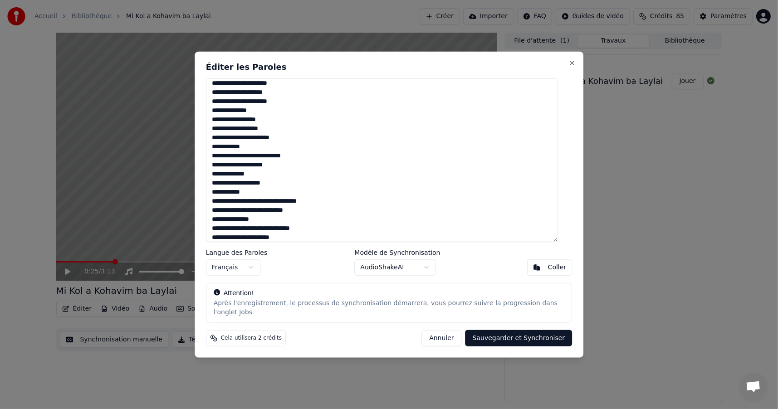
scroll to position [45, 0]
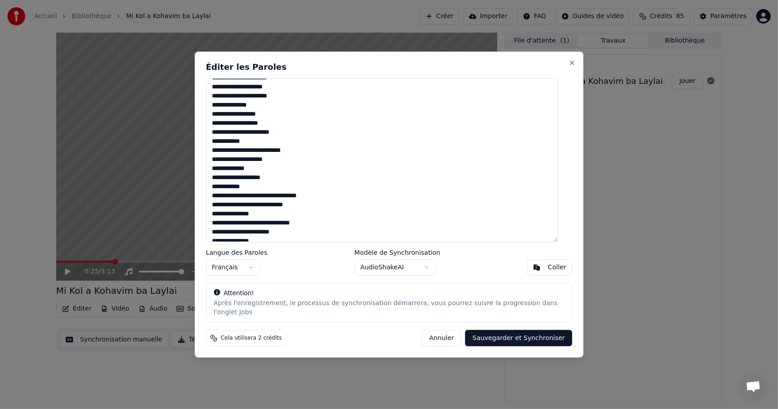
click at [292, 200] on textarea at bounding box center [382, 160] width 352 height 164
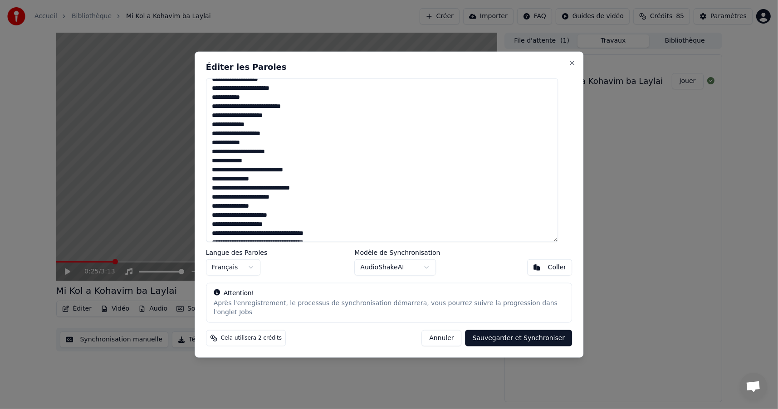
scroll to position [136, 0]
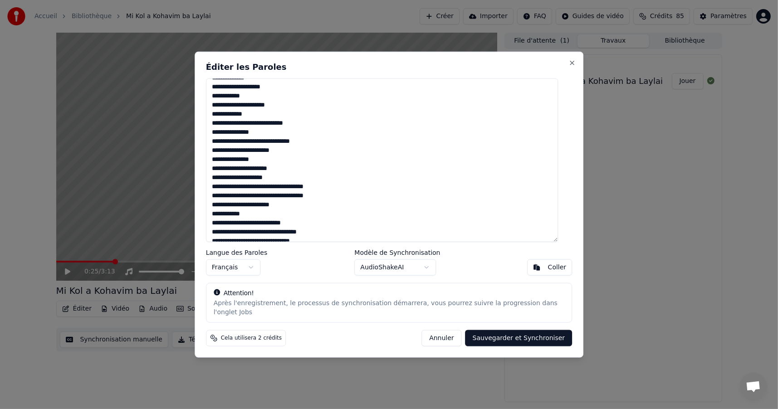
click at [287, 146] on textarea at bounding box center [382, 160] width 352 height 164
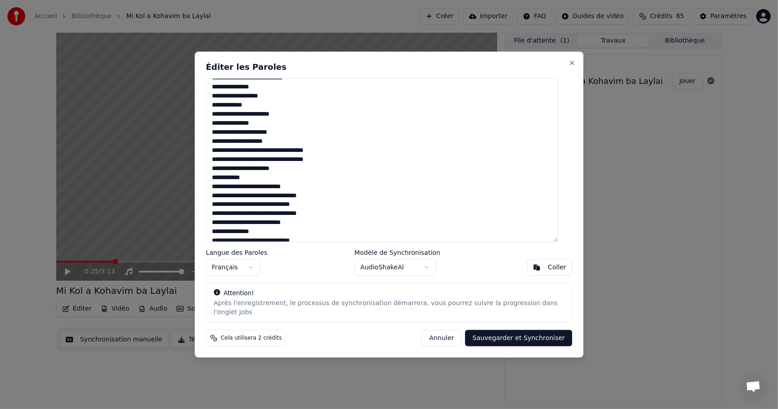
click at [307, 155] on textarea at bounding box center [382, 160] width 352 height 164
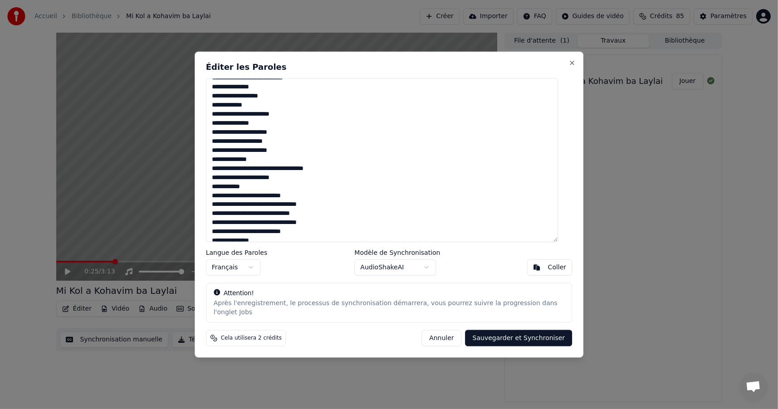
click at [289, 174] on textarea at bounding box center [382, 160] width 352 height 164
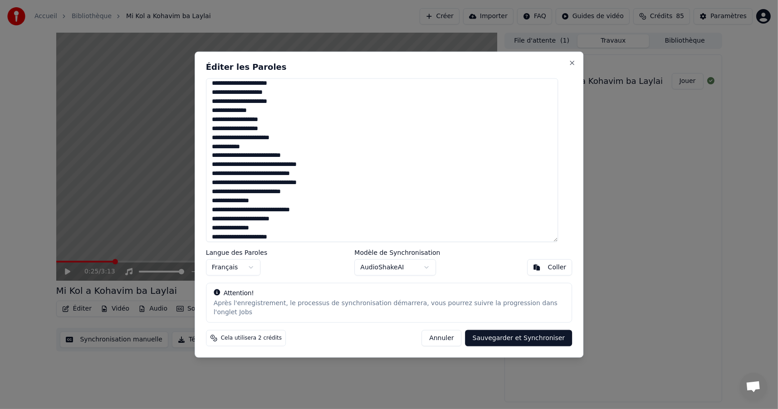
scroll to position [271, 0]
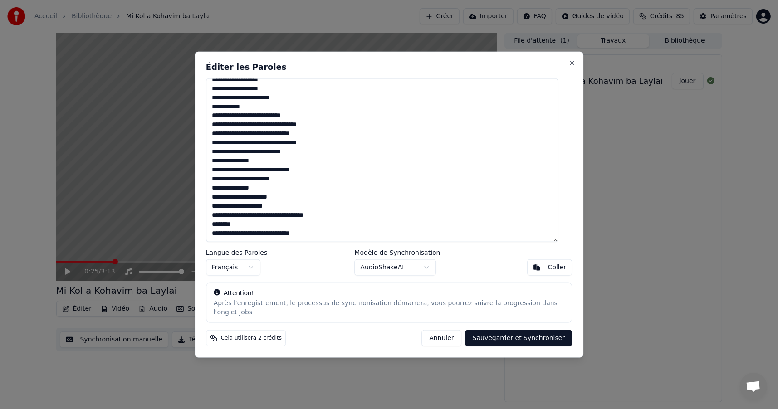
click at [296, 128] on textarea at bounding box center [382, 160] width 352 height 164
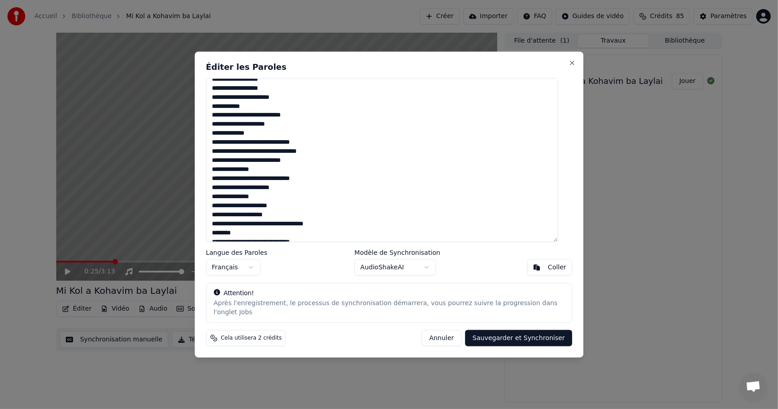
click at [303, 147] on textarea at bounding box center [382, 160] width 352 height 164
click at [289, 147] on textarea at bounding box center [382, 160] width 352 height 164
click at [443, 331] on button "Annuler" at bounding box center [441, 338] width 40 height 16
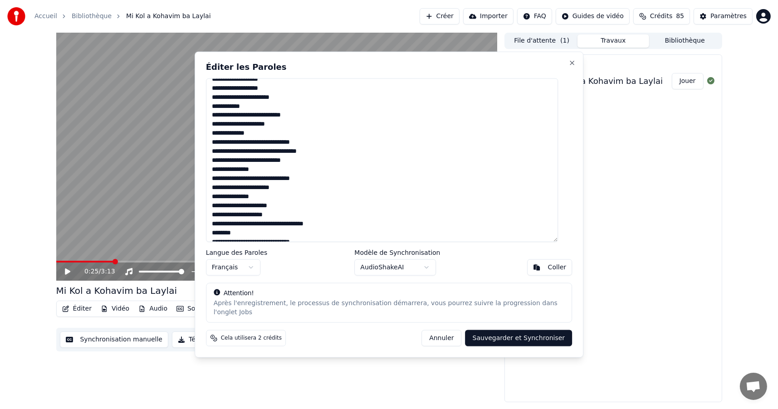
type textarea "**********"
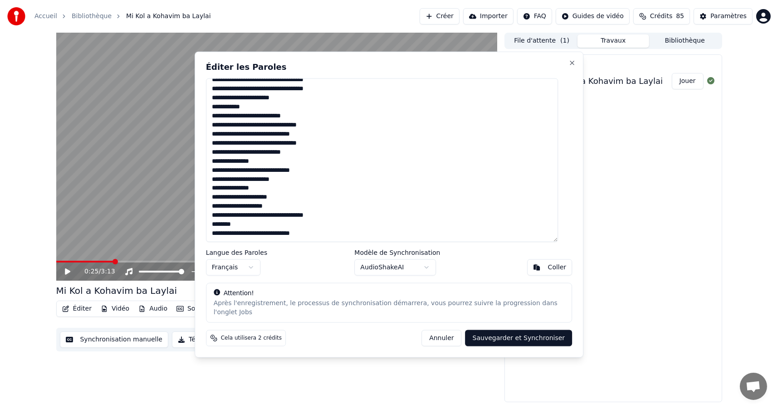
scroll to position [198, 0]
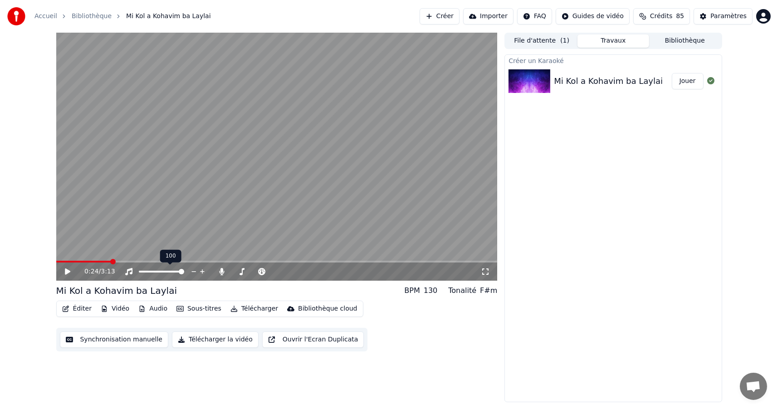
click at [110, 261] on span at bounding box center [112, 261] width 5 height 5
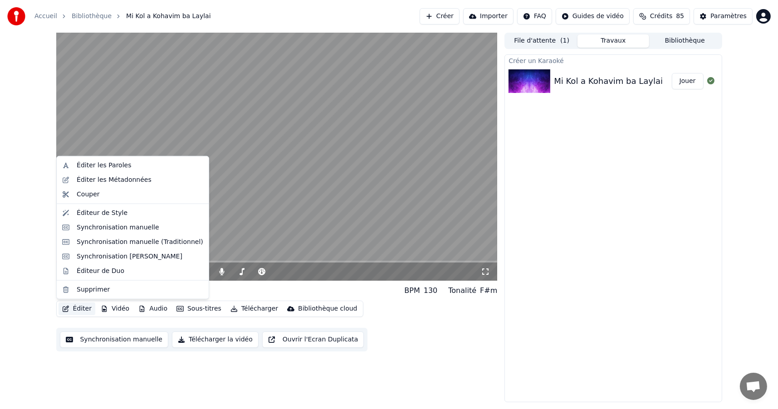
click at [83, 306] on button "Éditer" at bounding box center [76, 308] width 37 height 13
click at [90, 165] on div "Éditer les Paroles" at bounding box center [104, 165] width 54 height 9
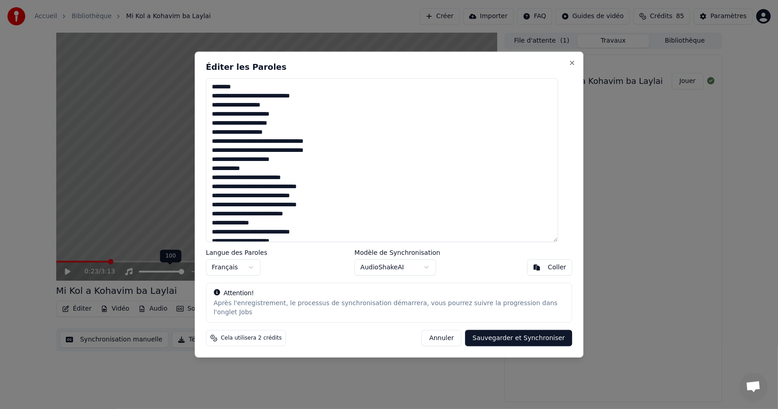
click at [307, 146] on textarea at bounding box center [382, 160] width 352 height 164
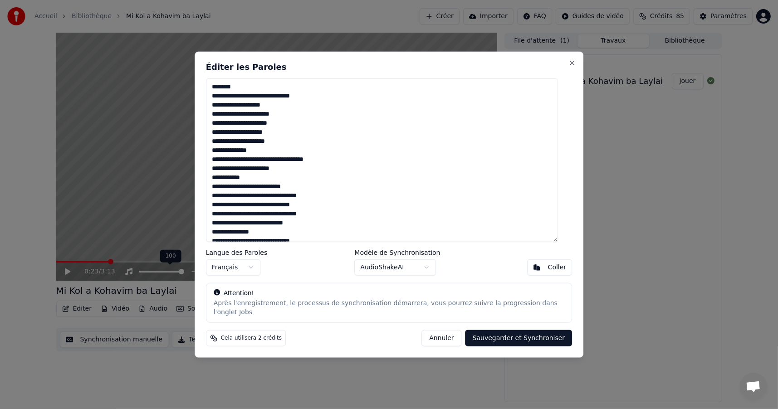
click at [303, 164] on textarea at bounding box center [382, 160] width 352 height 164
click at [296, 208] on textarea at bounding box center [382, 160] width 352 height 164
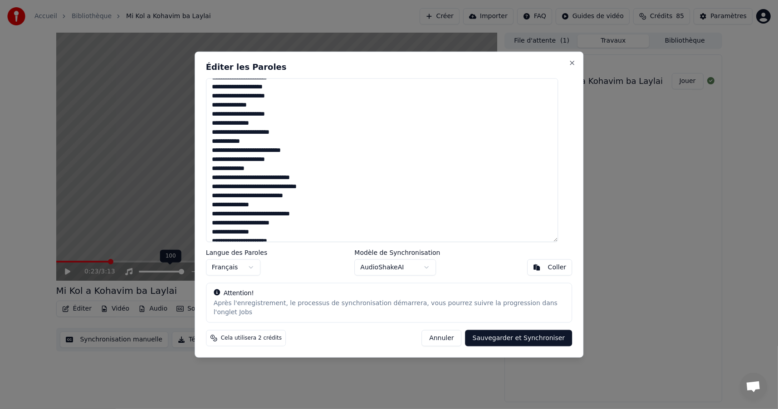
click at [292, 191] on textarea at bounding box center [382, 160] width 352 height 164
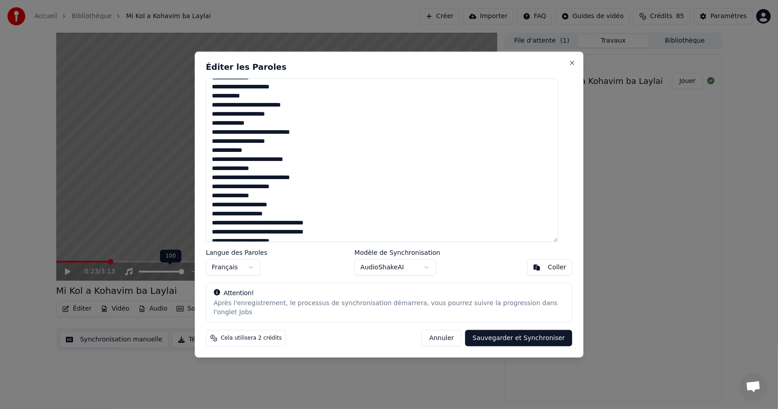
click at [453, 332] on button "Annuler" at bounding box center [441, 338] width 40 height 16
type textarea "**********"
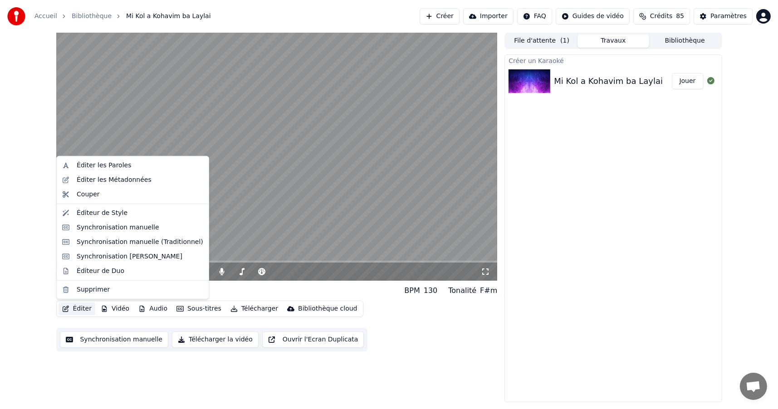
click at [73, 308] on button "Éditer" at bounding box center [76, 308] width 37 height 13
click at [88, 211] on div "Éditeur de Style" at bounding box center [102, 213] width 51 height 9
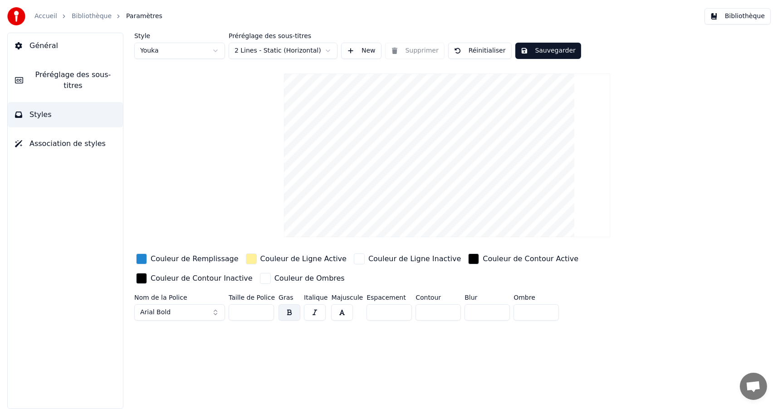
click at [250, 314] on input "**" at bounding box center [250, 312] width 45 height 16
click at [264, 315] on input "**" at bounding box center [250, 312] width 45 height 16
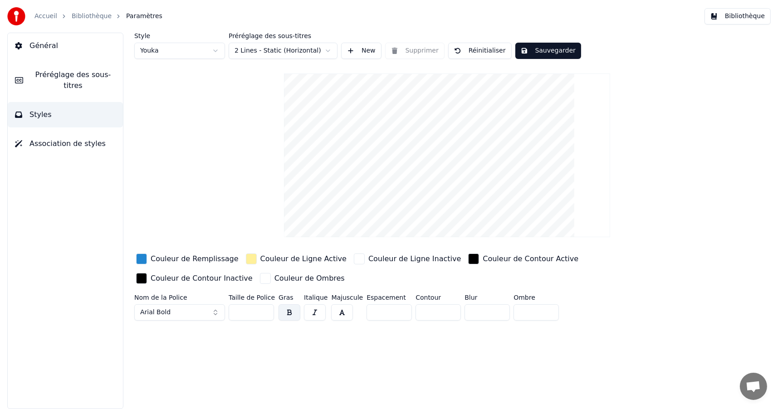
click at [264, 315] on input "**" at bounding box center [250, 312] width 45 height 16
type input "**"
click at [264, 315] on input "**" at bounding box center [250, 312] width 45 height 16
click at [540, 49] on button "Sauvegarder" at bounding box center [548, 51] width 66 height 16
click at [81, 15] on link "Bibliothèque" at bounding box center [92, 16] width 40 height 9
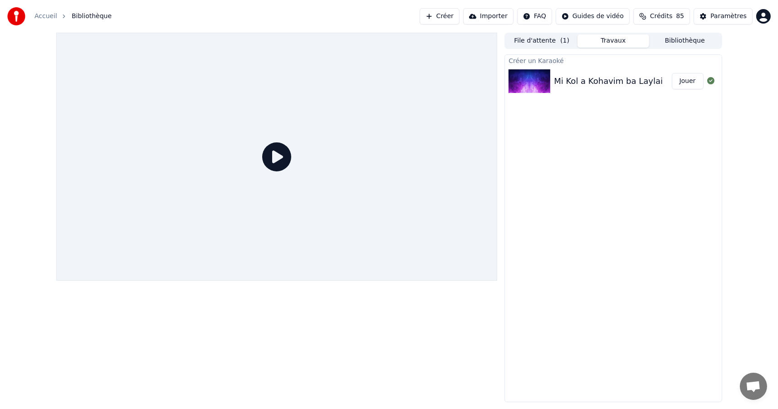
click at [276, 156] on icon at bounding box center [276, 156] width 29 height 29
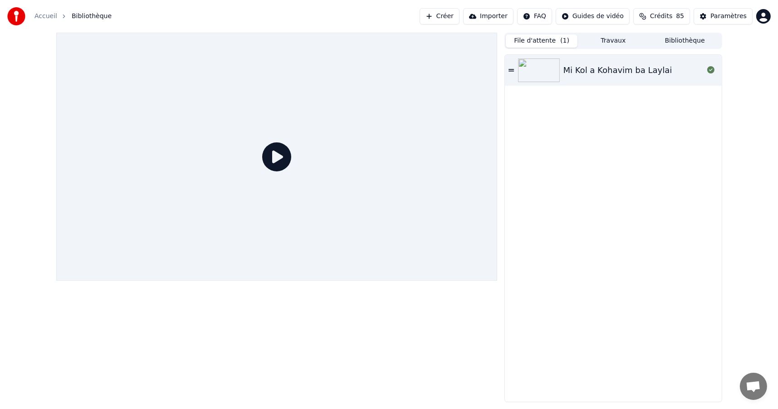
click at [536, 39] on button "File d'attente ( 1 )" at bounding box center [541, 40] width 72 height 13
click at [604, 72] on div "Mi Kol a Kohavim ba Laylai" at bounding box center [617, 70] width 109 height 13
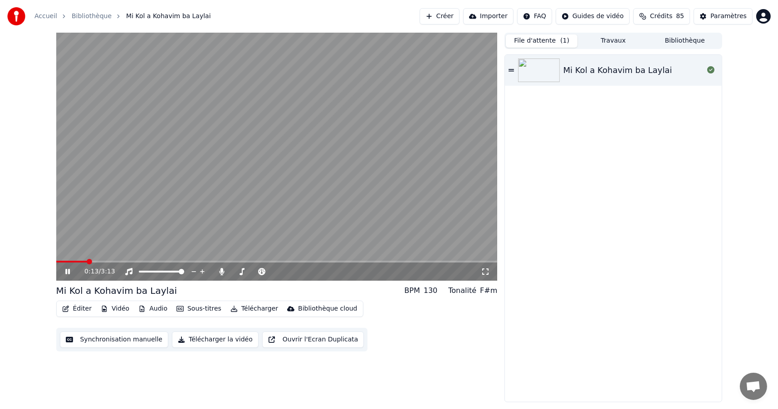
click at [70, 272] on icon at bounding box center [73, 271] width 21 height 7
click at [88, 308] on button "Éditer" at bounding box center [76, 308] width 37 height 13
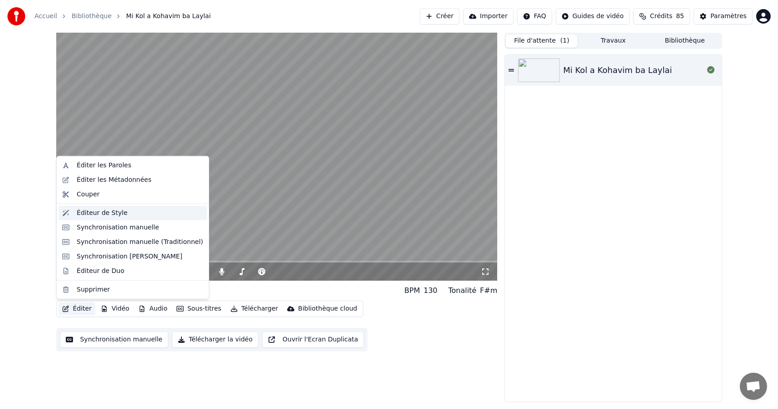
click at [88, 213] on div "Éditeur de Style" at bounding box center [102, 213] width 51 height 9
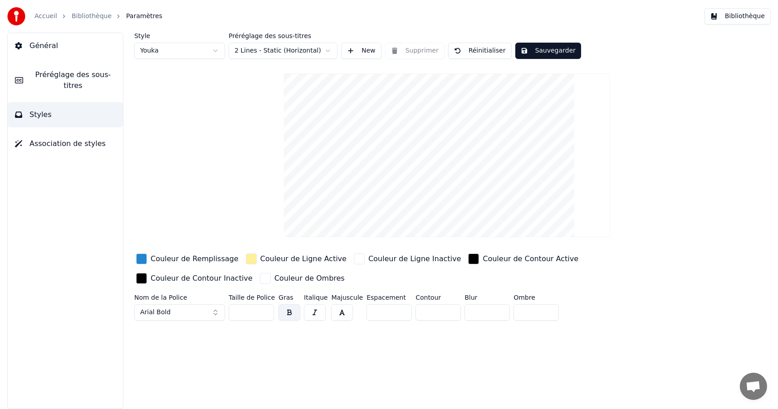
click at [92, 15] on link "Bibliothèque" at bounding box center [92, 16] width 40 height 9
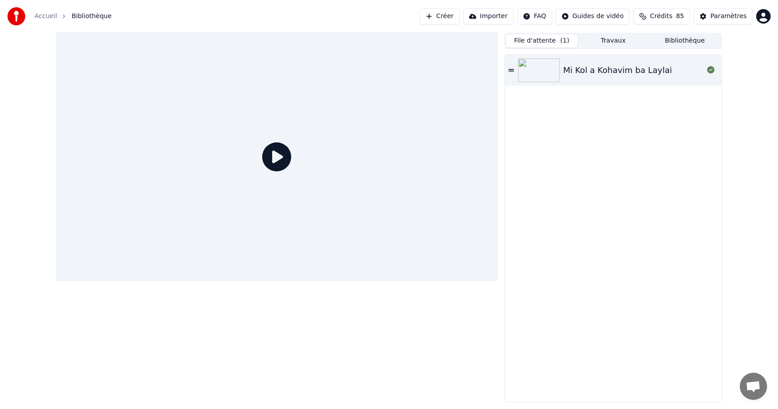
click at [603, 74] on div "Mi Kol a Kohavim ba Laylai" at bounding box center [617, 70] width 109 height 13
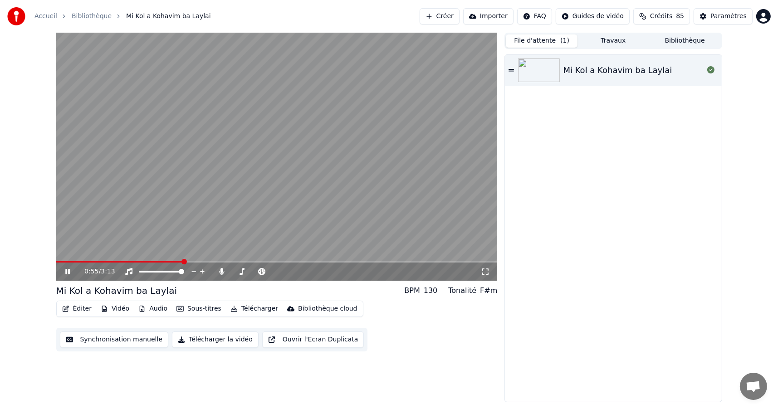
click at [68, 272] on icon at bounding box center [67, 271] width 5 height 5
click at [80, 307] on button "Éditer" at bounding box center [76, 308] width 37 height 13
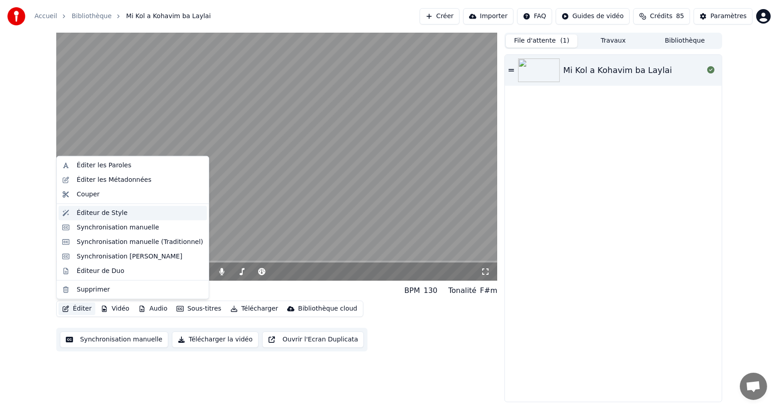
click at [87, 214] on div "Éditeur de Style" at bounding box center [102, 213] width 51 height 9
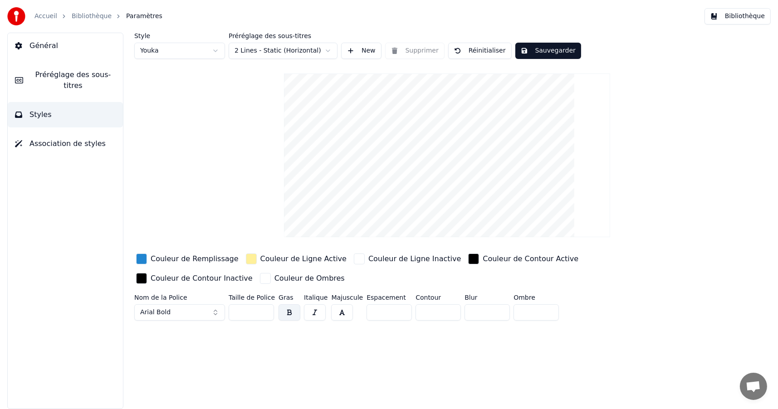
click at [264, 314] on input "**" at bounding box center [250, 312] width 45 height 16
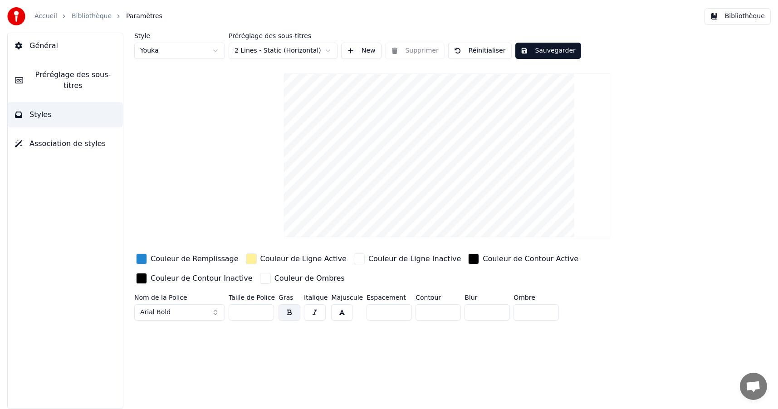
click at [264, 314] on input "**" at bounding box center [250, 312] width 45 height 16
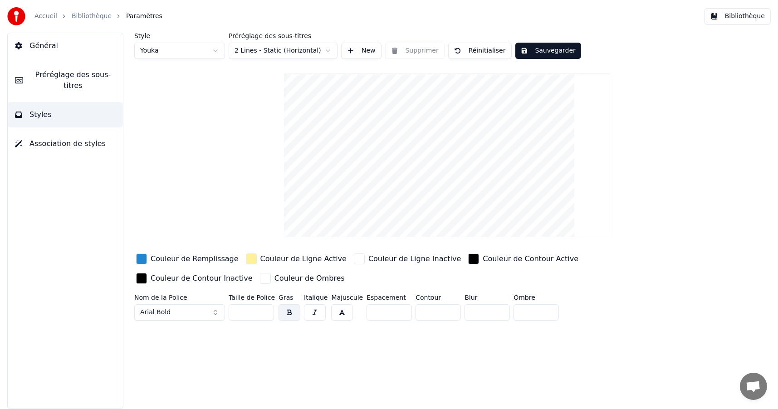
click at [264, 314] on input "**" at bounding box center [250, 312] width 45 height 16
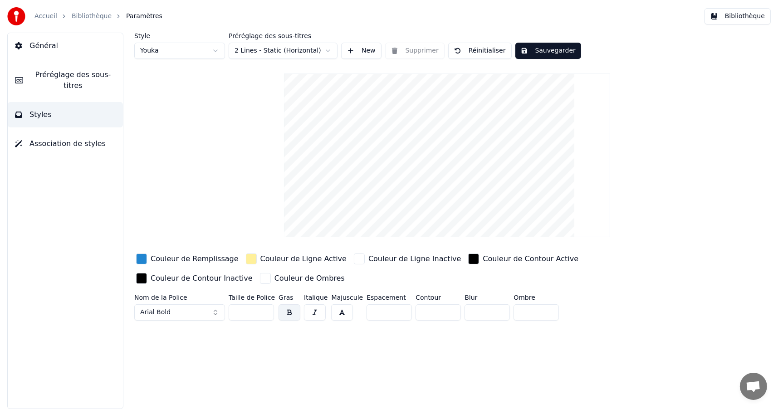
click at [264, 314] on input "**" at bounding box center [250, 312] width 45 height 16
type input "**"
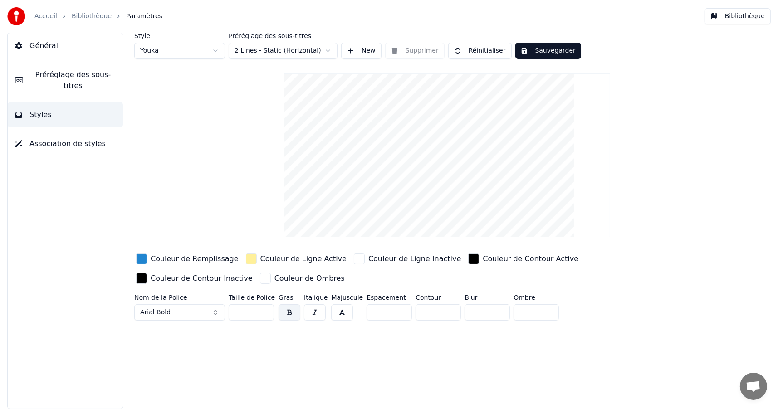
click at [264, 314] on input "**" at bounding box center [250, 312] width 45 height 16
click at [541, 50] on button "Sauvegarder" at bounding box center [548, 51] width 66 height 16
click at [45, 45] on span "Général" at bounding box center [43, 45] width 29 height 11
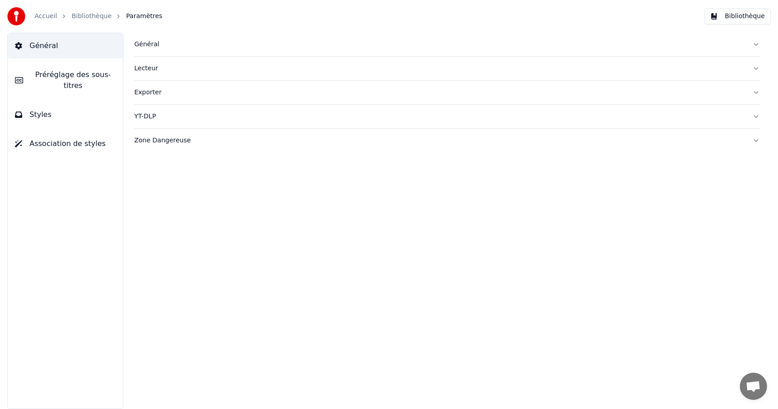
click at [78, 15] on link "Bibliothèque" at bounding box center [92, 16] width 40 height 9
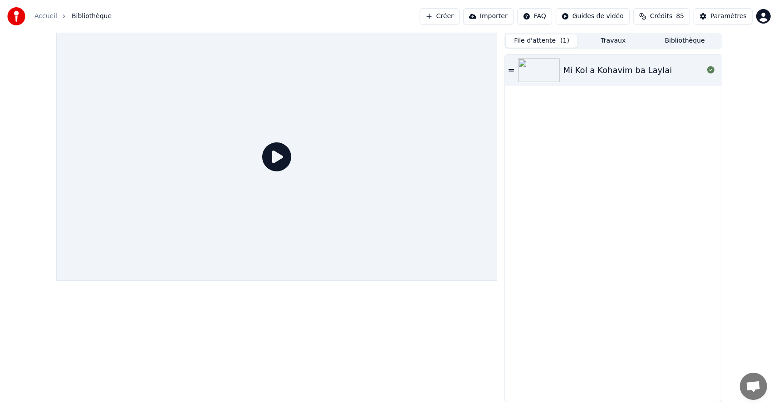
click at [590, 70] on div "Mi Kol a Kohavim ba Laylai" at bounding box center [617, 70] width 109 height 13
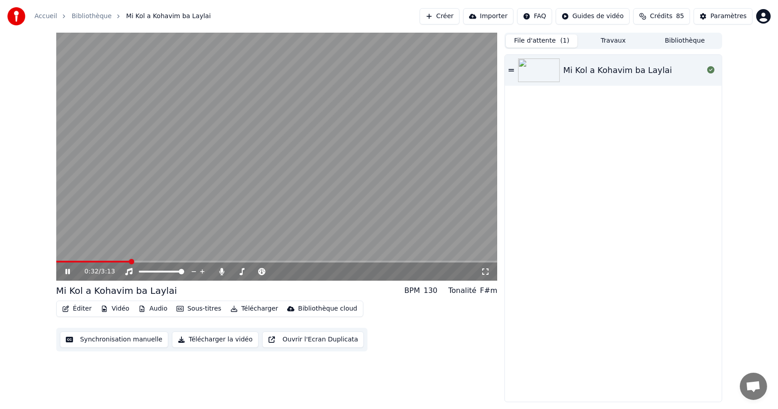
click at [64, 272] on icon at bounding box center [73, 271] width 21 height 7
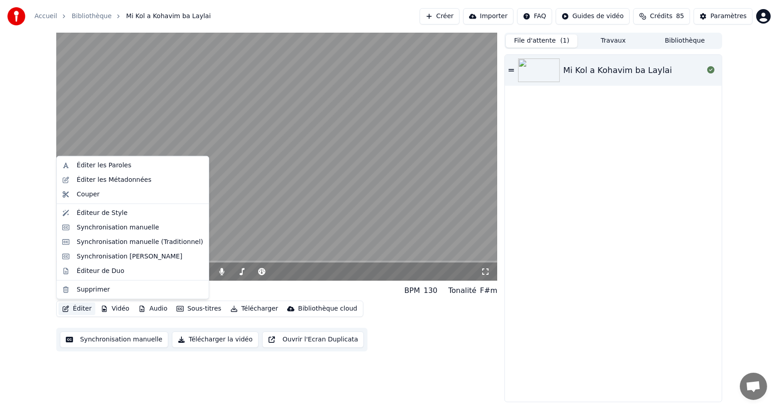
click at [78, 308] on button "Éditer" at bounding box center [76, 308] width 37 height 13
click at [84, 213] on div "Éditeur de Style" at bounding box center [102, 213] width 51 height 9
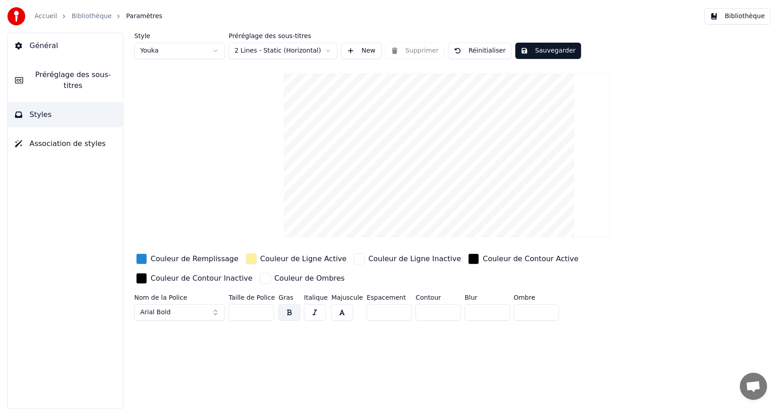
click at [251, 311] on input "**" at bounding box center [250, 312] width 45 height 16
drag, startPoint x: 251, startPoint y: 311, endPoint x: 226, endPoint y: 312, distance: 24.5
click at [227, 312] on div "Nom de la Police Arial Bold Taille de Police ** Gras Italique Majuscule Espacem…" at bounding box center [406, 309] width 544 height 30
type input "**"
click at [540, 50] on button "Sauvegarder" at bounding box center [548, 51] width 66 height 16
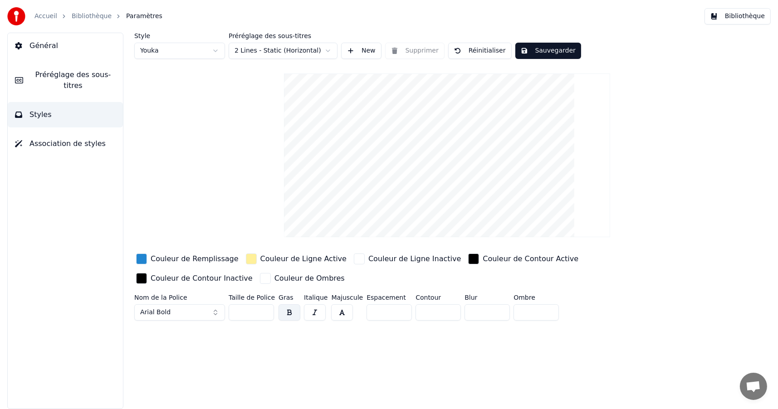
click at [58, 138] on span "Association de styles" at bounding box center [67, 143] width 76 height 11
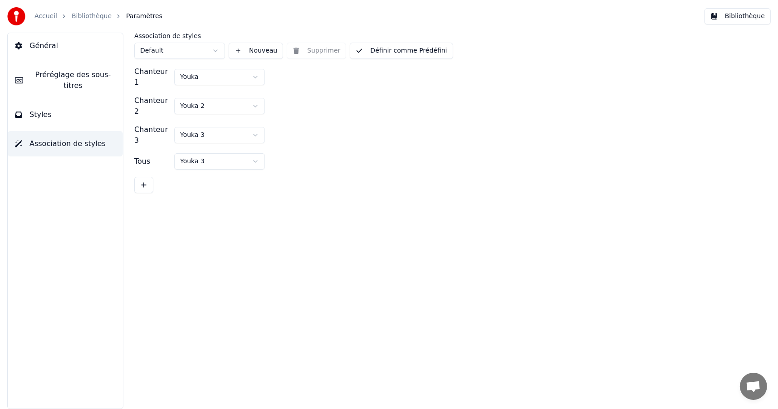
click at [51, 73] on span "Préréglage des sous-titres" at bounding box center [72, 80] width 85 height 22
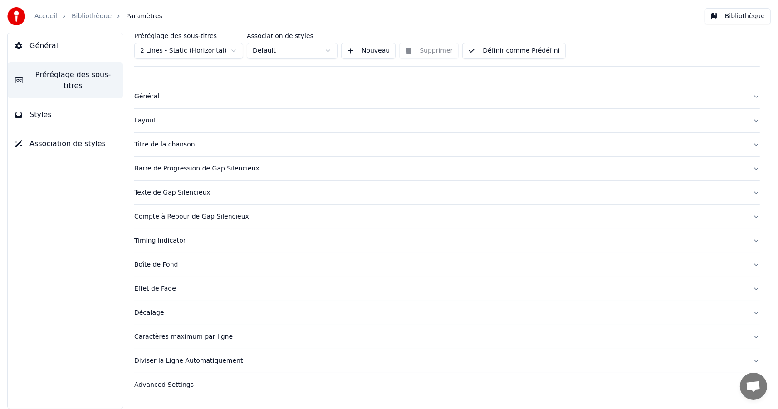
click at [159, 383] on div "Advanced Settings" at bounding box center [439, 384] width 611 height 9
click at [87, 17] on link "Bibliothèque" at bounding box center [92, 16] width 40 height 9
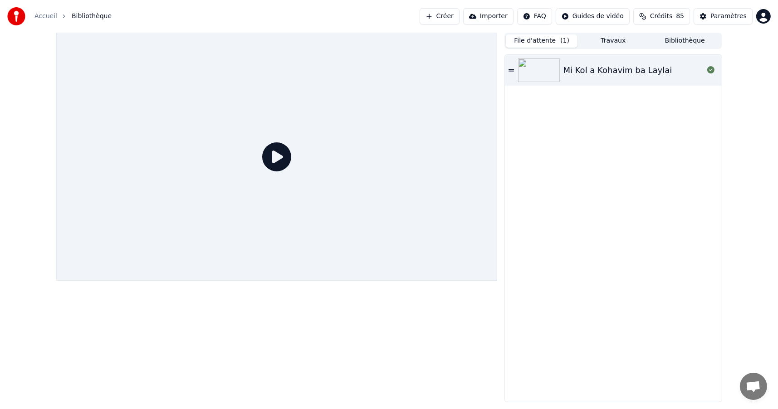
click at [592, 65] on div "Mi Kol a Kohavim ba Laylai" at bounding box center [617, 70] width 109 height 13
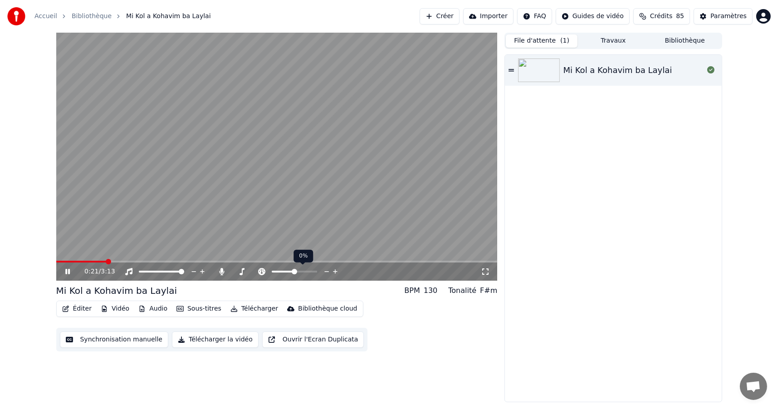
click at [293, 272] on span at bounding box center [294, 271] width 5 height 5
click at [297, 272] on div "0:23 / 3:13" at bounding box center [282, 271] width 396 height 9
click at [260, 271] on icon at bounding box center [261, 271] width 7 height 7
click at [325, 272] on icon at bounding box center [326, 271] width 9 height 9
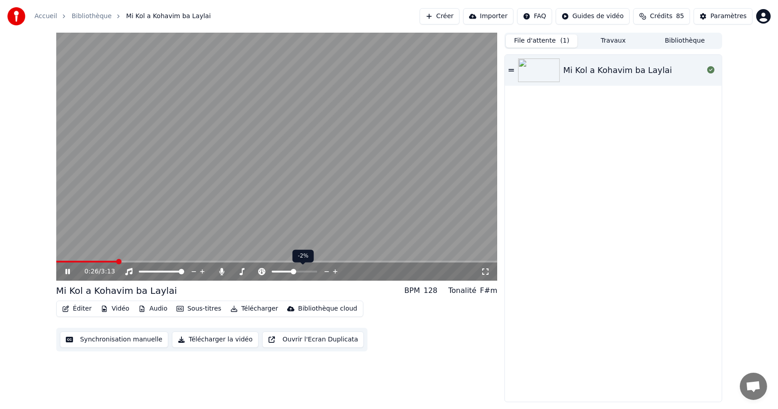
click at [325, 272] on icon at bounding box center [326, 271] width 9 height 9
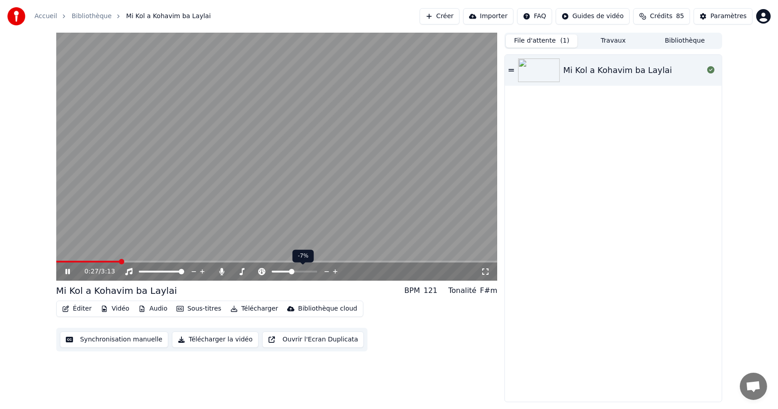
click at [325, 272] on icon at bounding box center [326, 271] width 9 height 9
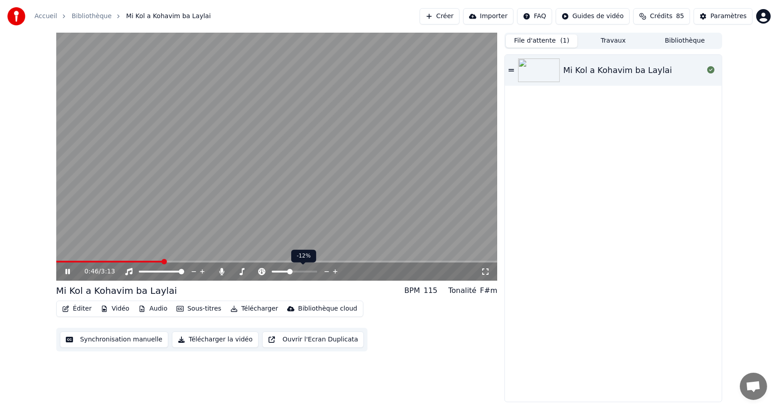
click at [325, 272] on icon at bounding box center [326, 271] width 9 height 9
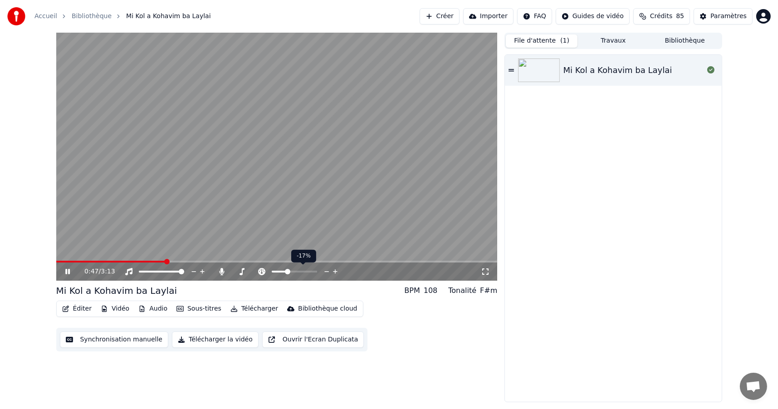
click at [325, 272] on icon at bounding box center [326, 271] width 9 height 9
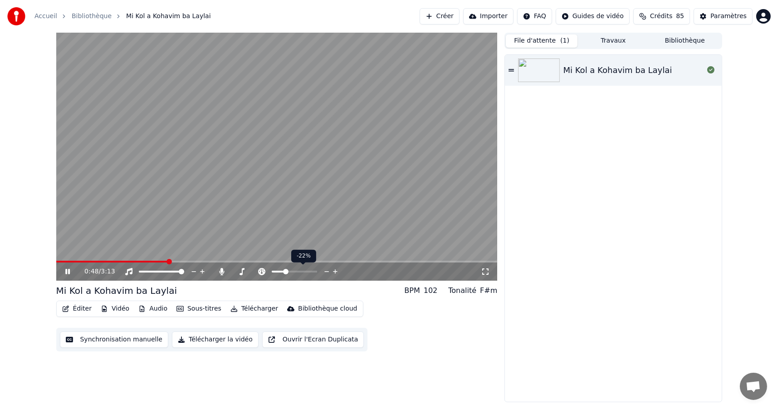
click at [325, 272] on icon at bounding box center [326, 271] width 9 height 9
click at [333, 272] on icon at bounding box center [335, 271] width 9 height 9
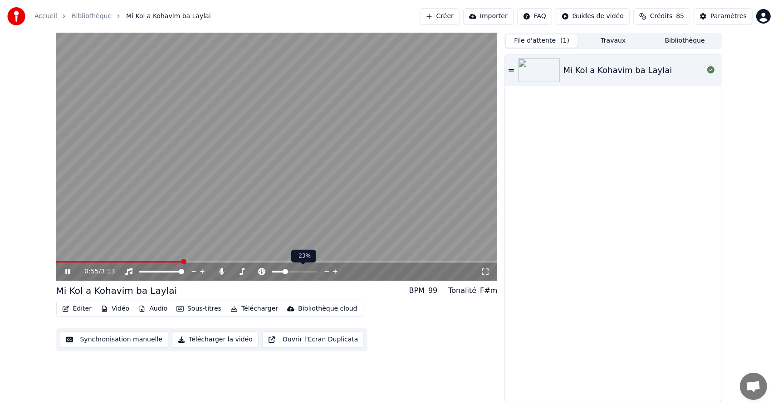
click at [333, 272] on icon at bounding box center [335, 271] width 9 height 9
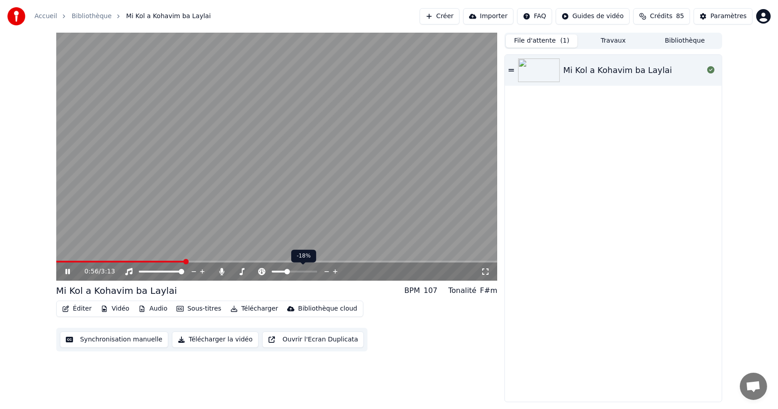
click at [333, 272] on icon at bounding box center [335, 271] width 9 height 9
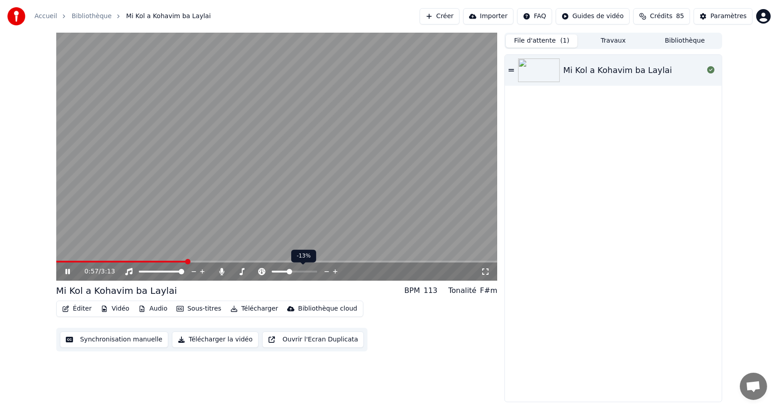
click at [333, 272] on icon at bounding box center [335, 271] width 9 height 9
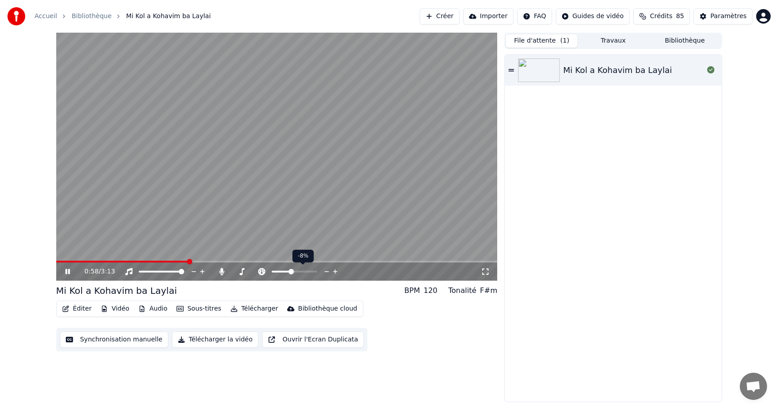
click at [333, 272] on icon at bounding box center [335, 271] width 9 height 9
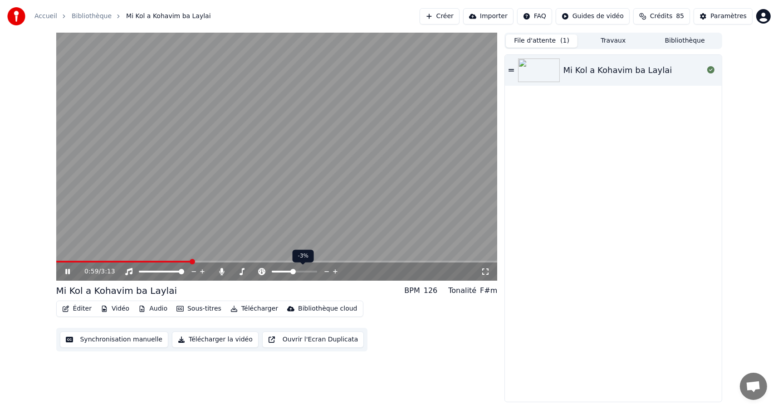
click at [333, 272] on icon at bounding box center [335, 271] width 9 height 9
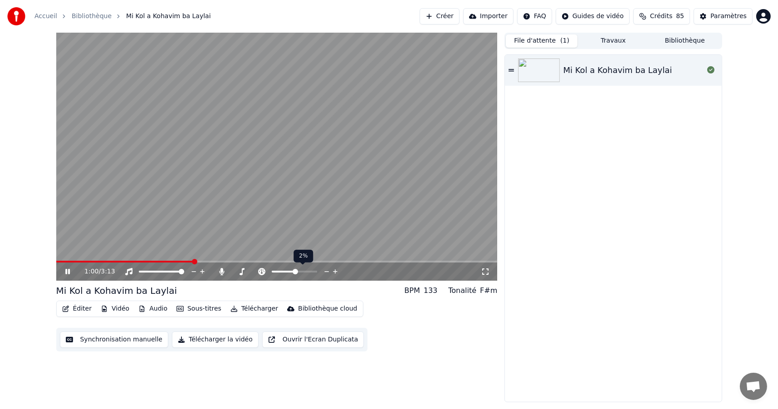
click at [333, 272] on icon at bounding box center [335, 271] width 9 height 9
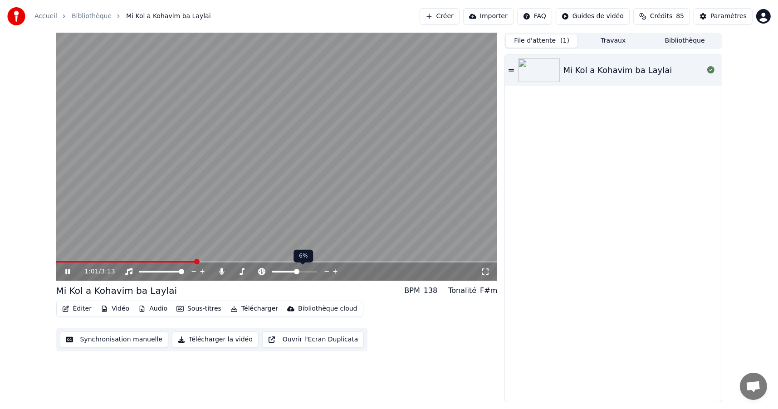
click at [333, 272] on icon at bounding box center [335, 271] width 9 height 9
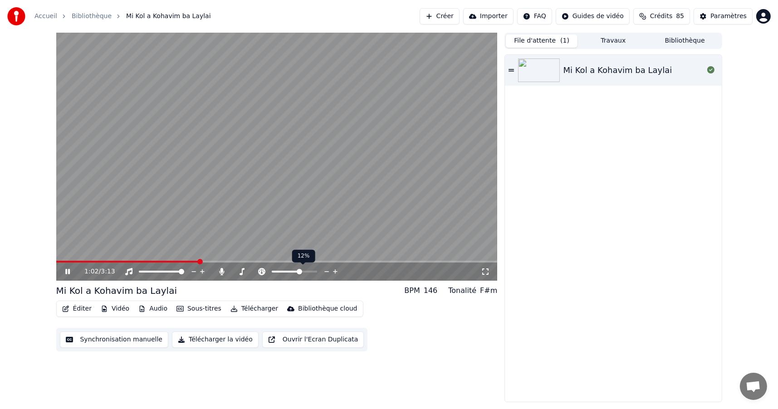
click at [333, 272] on icon at bounding box center [335, 271] width 9 height 9
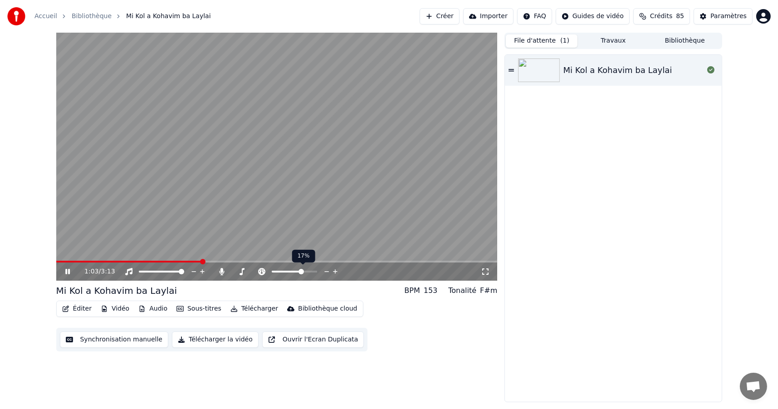
click at [333, 272] on icon at bounding box center [335, 271] width 9 height 9
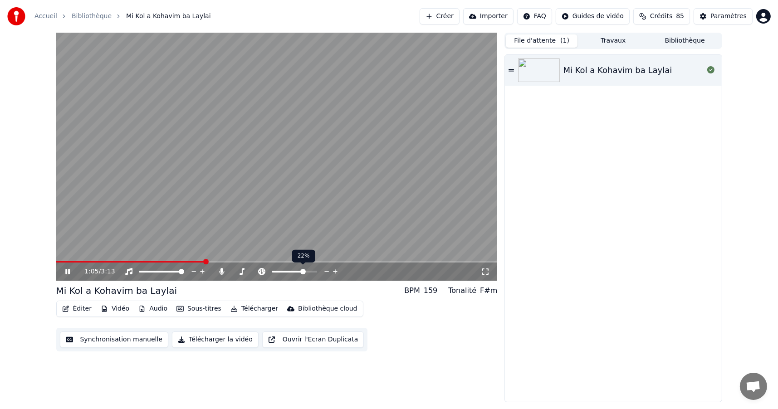
click at [333, 272] on icon at bounding box center [335, 271] width 9 height 9
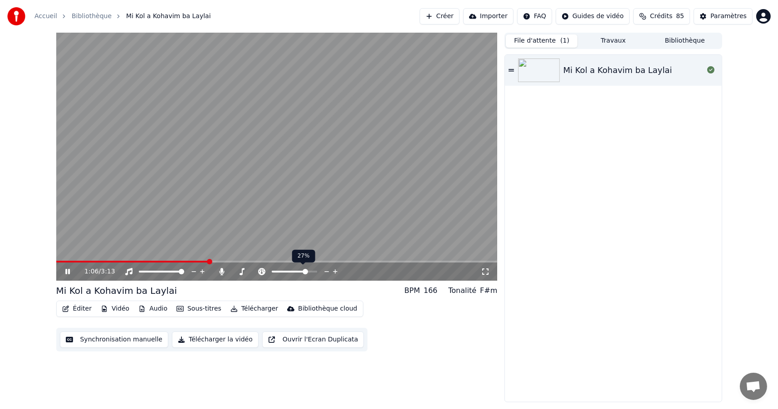
click at [333, 272] on icon at bounding box center [335, 271] width 9 height 9
click at [294, 272] on span at bounding box center [294, 271] width 5 height 5
click at [269, 272] on span at bounding box center [270, 271] width 5 height 5
click at [305, 271] on icon at bounding box center [306, 271] width 9 height 9
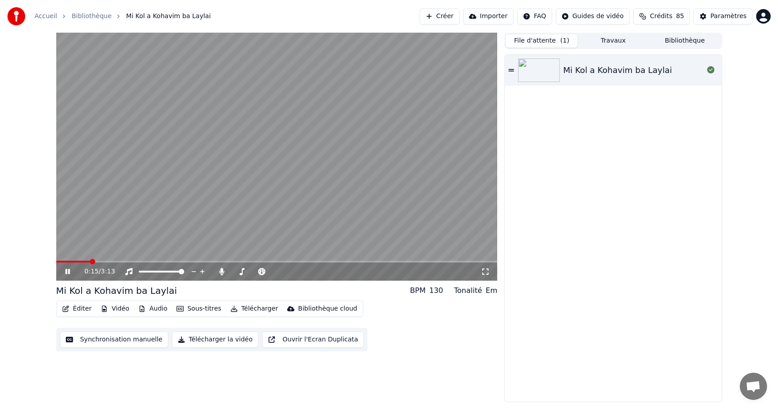
click at [90, 261] on span at bounding box center [92, 261] width 5 height 5
click at [76, 261] on span at bounding box center [78, 261] width 5 height 5
click at [69, 259] on span at bounding box center [71, 261] width 5 height 5
click at [314, 271] on icon at bounding box center [315, 271] width 9 height 9
click at [306, 272] on icon at bounding box center [306, 271] width 5 height 1
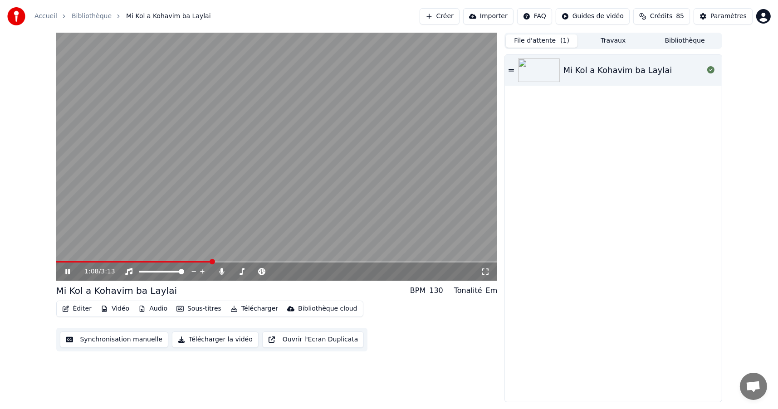
click at [209, 262] on span at bounding box center [211, 261] width 5 height 5
click at [194, 262] on span at bounding box center [193, 261] width 5 height 5
click at [315, 271] on icon at bounding box center [315, 271] width 9 height 9
click at [239, 273] on icon at bounding box center [241, 271] width 9 height 7
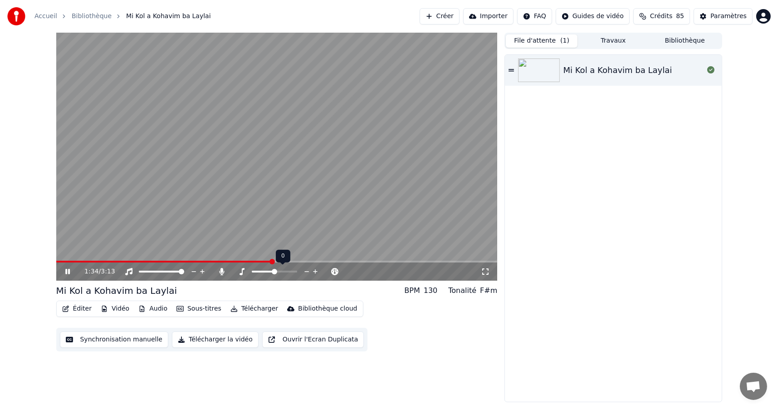
click at [306, 272] on icon at bounding box center [306, 271] width 5 height 1
click at [68, 272] on icon at bounding box center [67, 271] width 5 height 5
click at [56, 262] on span at bounding box center [58, 261] width 5 height 5
click at [68, 271] on icon at bounding box center [67, 271] width 5 height 6
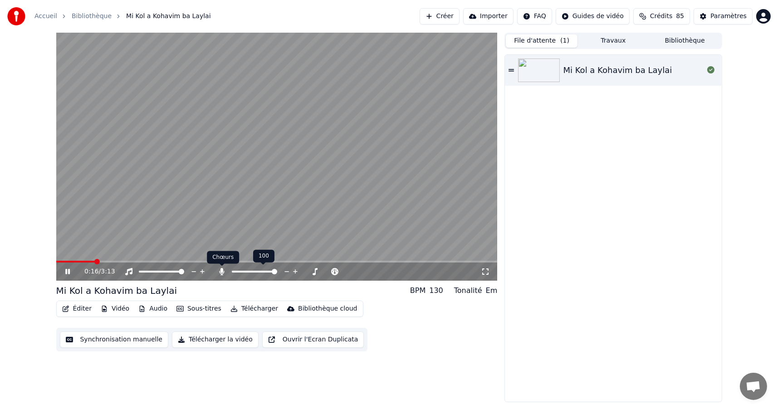
click at [222, 271] on icon at bounding box center [221, 271] width 5 height 7
click at [222, 271] on icon at bounding box center [221, 271] width 9 height 7
click at [314, 272] on icon at bounding box center [315, 271] width 5 height 5
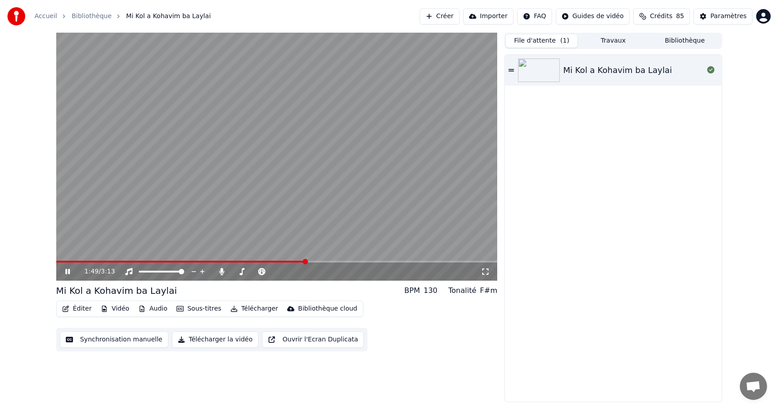
click at [486, 271] on icon at bounding box center [485, 271] width 9 height 7
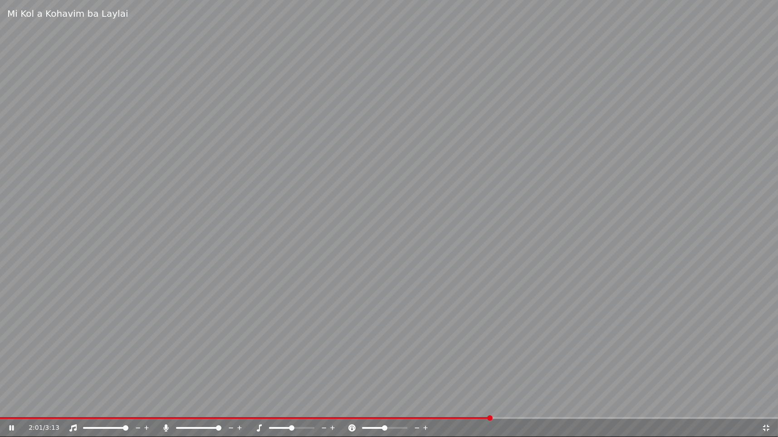
click at [767, 408] on icon at bounding box center [766, 428] width 6 height 6
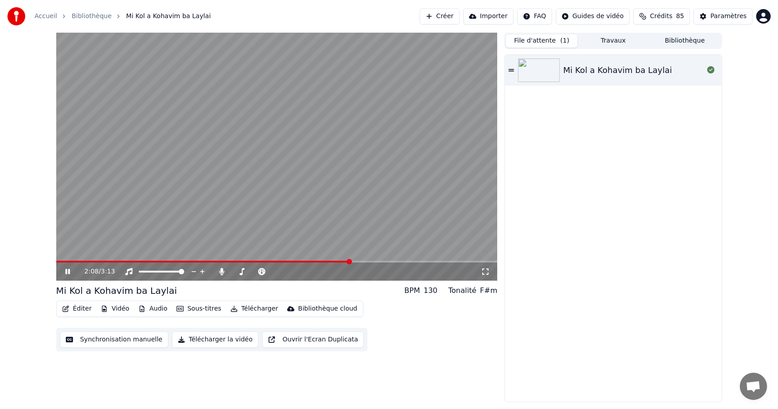
click at [67, 272] on icon at bounding box center [73, 271] width 21 height 7
click at [663, 15] on span "Crédits" at bounding box center [661, 16] width 22 height 9
click at [664, 85] on button "Actualiser" at bounding box center [667, 84] width 54 height 16
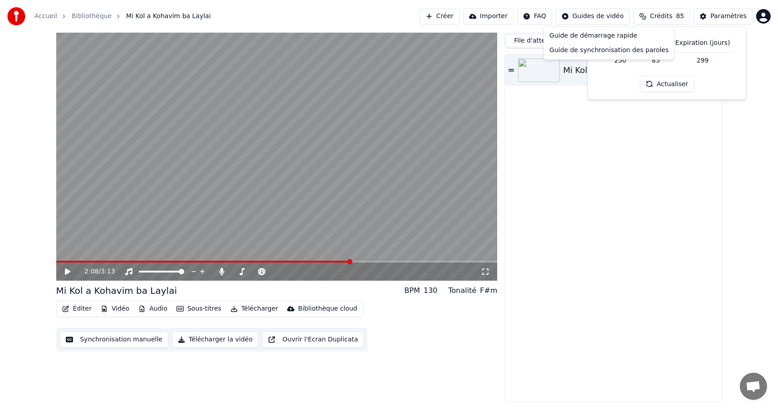
click at [604, 17] on html "Accueil Bibliothèque Mi Kol a Kohavim ba Laylai Créer Importer FAQ Guides de vi…" at bounding box center [389, 204] width 778 height 409
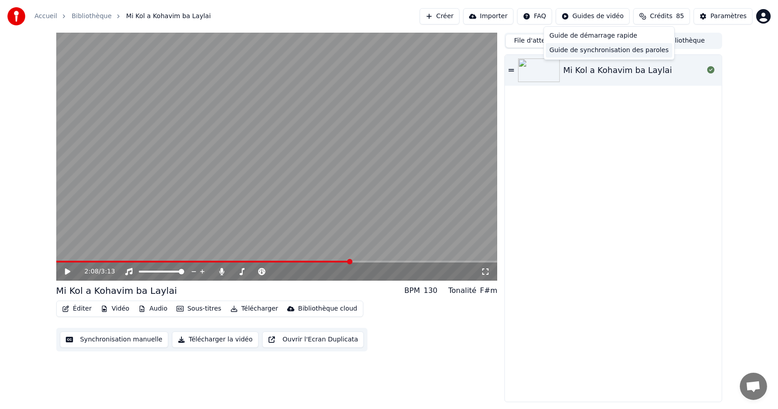
click at [619, 49] on div "Guide de synchronisation des paroles" at bounding box center [608, 50] width 126 height 15
click at [595, 17] on html "Accueil Bibliothèque Mi Kol a Kohavim ba Laylai Créer Importer FAQ Guides de vi…" at bounding box center [389, 204] width 778 height 409
drag, startPoint x: 596, startPoint y: 34, endPoint x: 600, endPoint y: 12, distance: 22.5
click at [600, 12] on html "Accueil Bibliothèque Mi Kol a Kohavim ba Laylai Créer Importer FAQ Guides de vi…" at bounding box center [389, 204] width 778 height 409
click at [552, 14] on html "Accueil Bibliothèque Mi Kol a Kohavim ba Laylai Créer Importer FAQ Guides de vi…" at bounding box center [389, 204] width 778 height 409
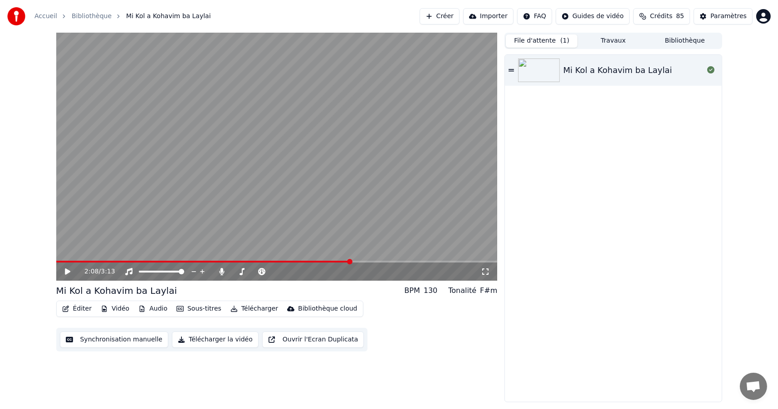
click at [551, 15] on html "Accueil Bibliothèque Mi Kol a Kohavim ba Laylai Créer Importer FAQ Guides de vi…" at bounding box center [389, 204] width 778 height 409
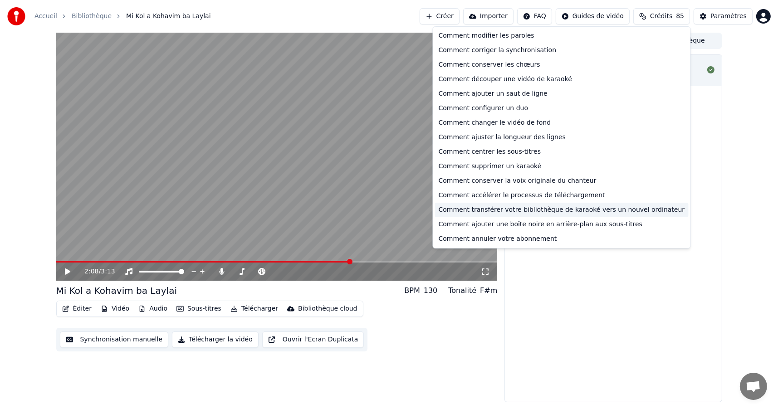
click at [558, 211] on div "Comment transférer votre bibliothèque de karaoké vers un nouvel ordinateur" at bounding box center [561, 210] width 253 height 15
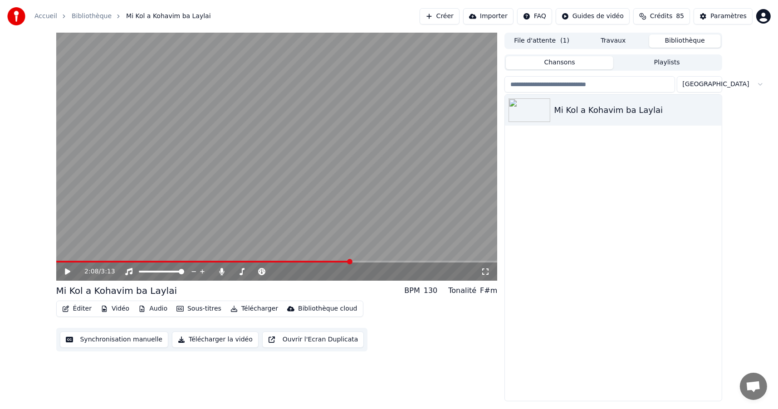
click at [680, 40] on button "Bibliothèque" at bounding box center [685, 40] width 72 height 13
click at [721, 10] on button "Paramètres" at bounding box center [722, 16] width 59 height 16
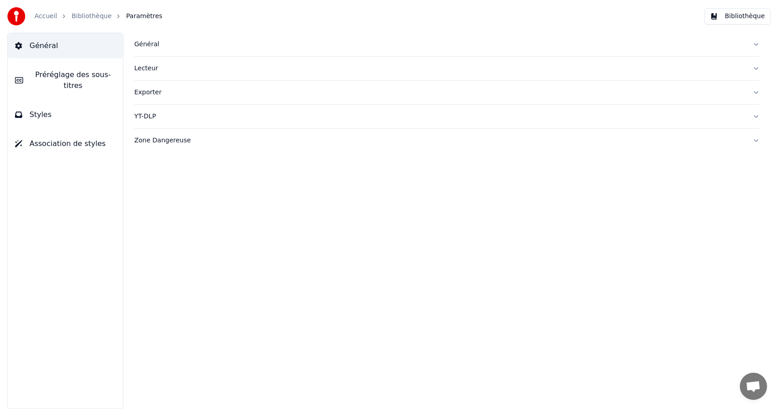
click at [141, 46] on div "Général" at bounding box center [439, 44] width 611 height 9
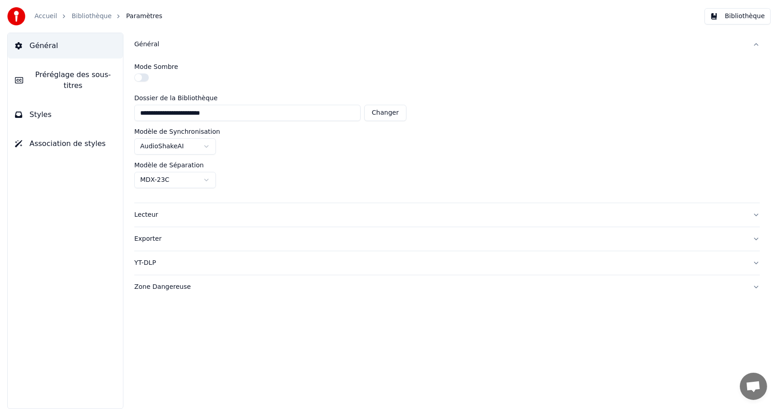
click at [208, 177] on html "**********" at bounding box center [389, 204] width 778 height 409
click at [757, 213] on button "Lecteur" at bounding box center [446, 215] width 625 height 24
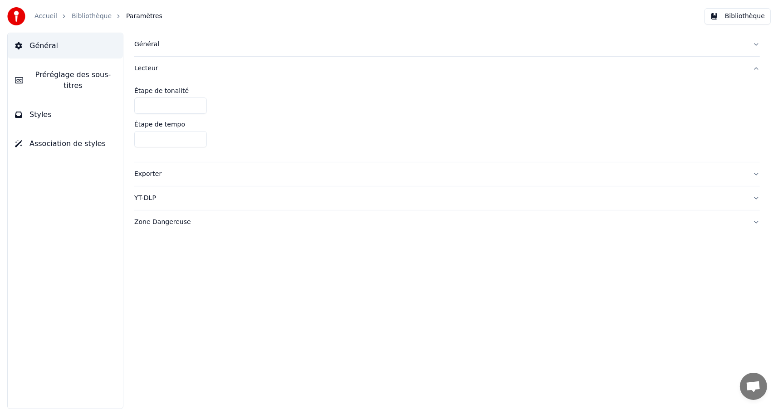
click at [524, 104] on div "*" at bounding box center [446, 105] width 625 height 16
click at [148, 174] on div "Exporter" at bounding box center [439, 174] width 611 height 9
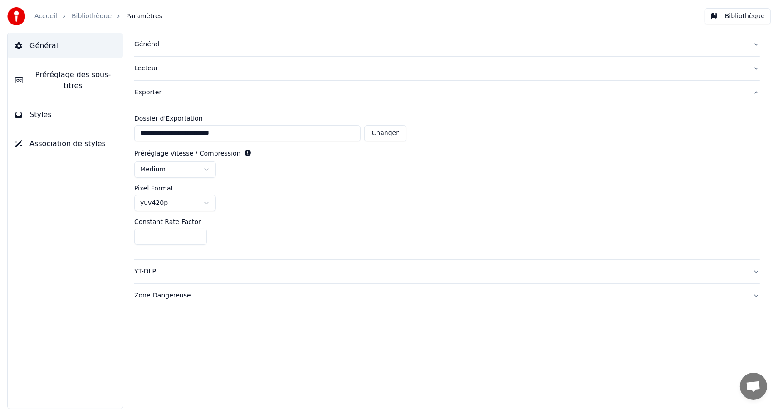
click at [755, 270] on button "YT-DLP" at bounding box center [446, 272] width 625 height 24
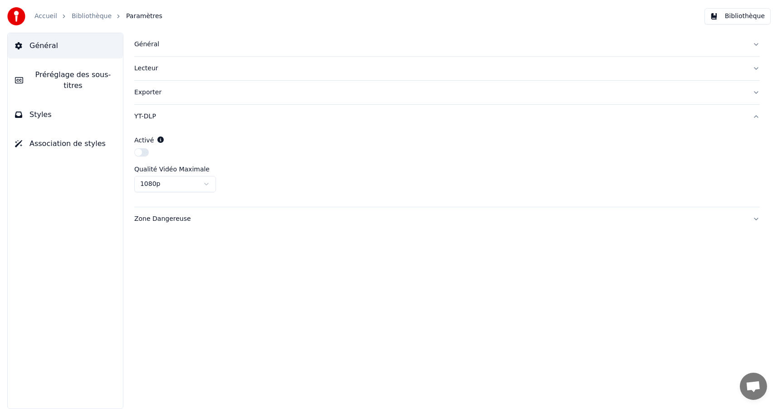
click at [754, 218] on button "Zone Dangereuse" at bounding box center [446, 219] width 625 height 24
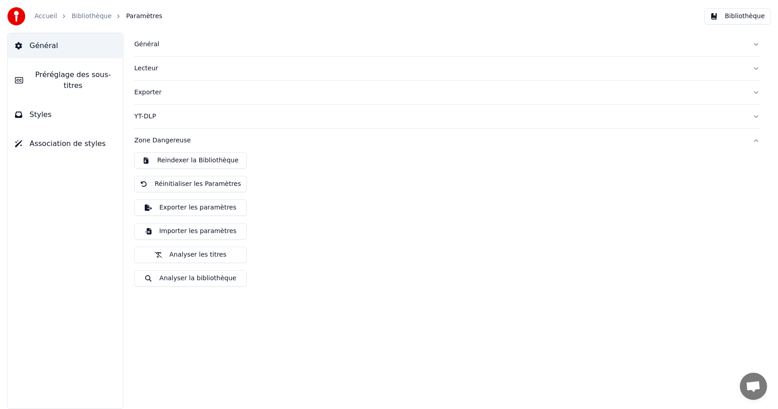
click at [740, 17] on button "Bibliothèque" at bounding box center [737, 16] width 66 height 16
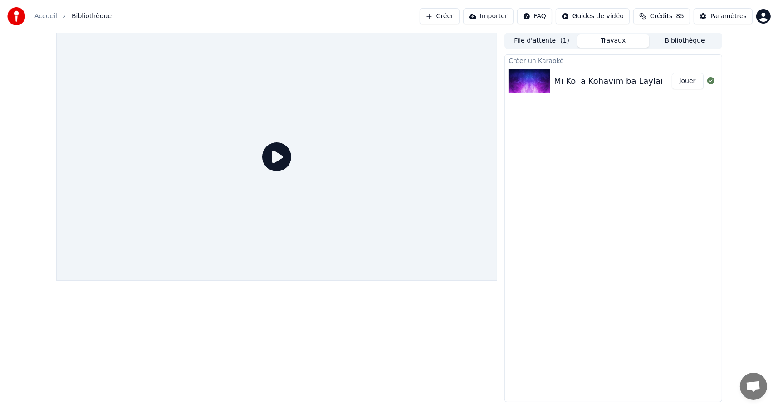
click at [619, 41] on button "Travaux" at bounding box center [613, 40] width 72 height 13
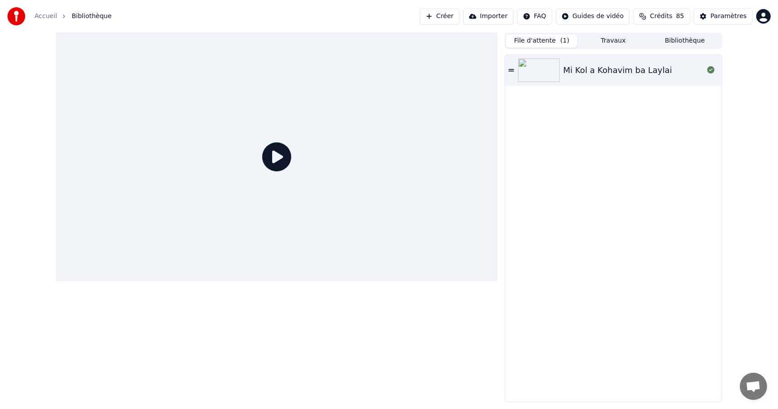
click at [548, 45] on button "File d'attente ( 1 )" at bounding box center [541, 40] width 72 height 13
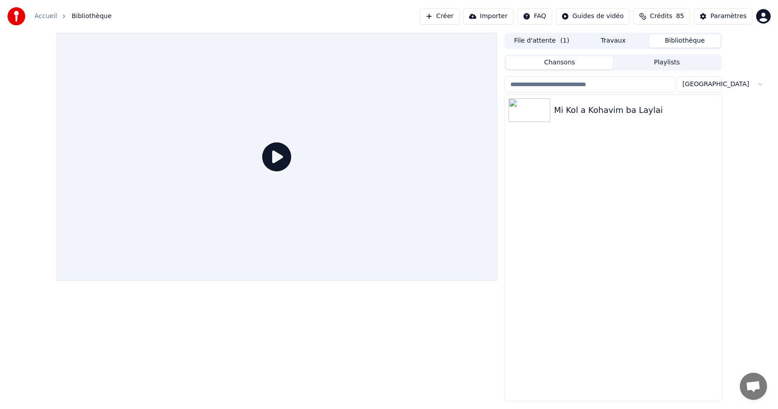
click at [677, 42] on button "Bibliothèque" at bounding box center [685, 40] width 72 height 13
click at [535, 106] on img at bounding box center [529, 110] width 42 height 24
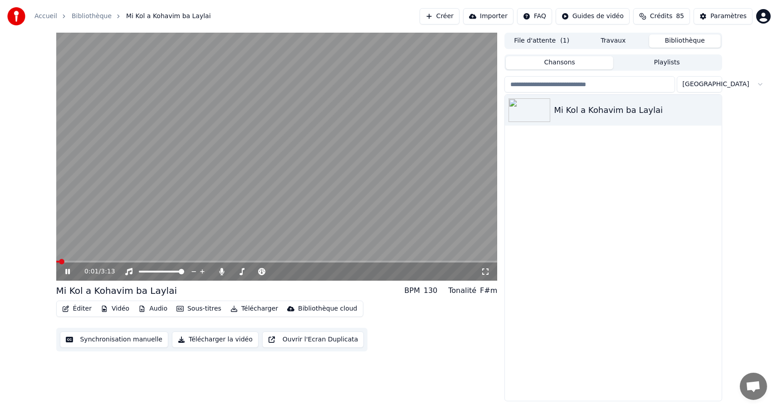
click at [59, 259] on span at bounding box center [61, 261] width 5 height 5
click at [64, 271] on icon at bounding box center [73, 271] width 21 height 7
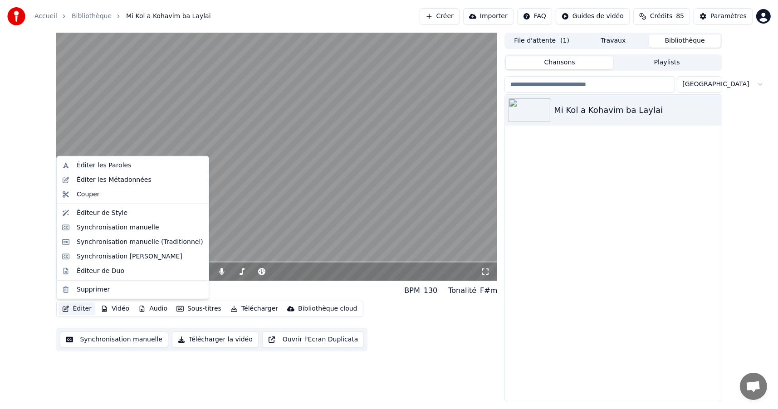
click at [76, 308] on button "Éditer" at bounding box center [76, 308] width 37 height 13
click at [106, 227] on div "Synchronisation manuelle" at bounding box center [118, 227] width 83 height 9
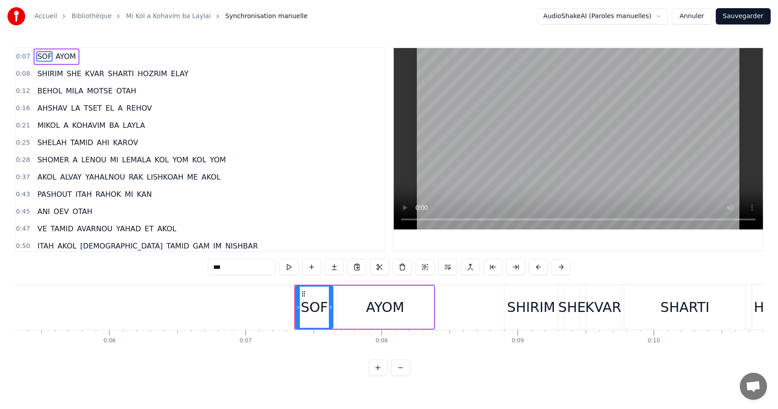
scroll to position [0, 955]
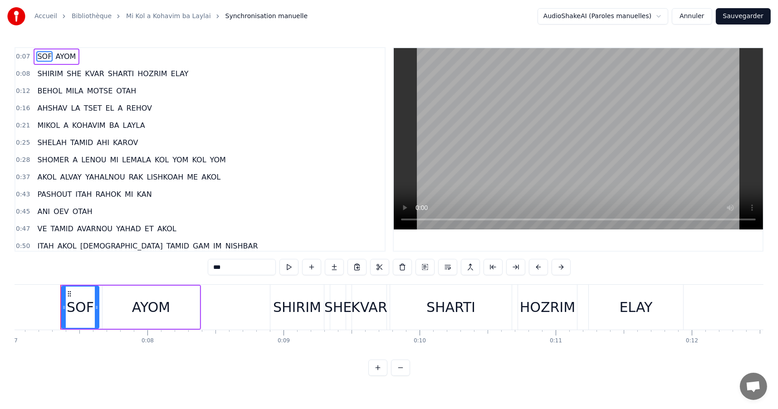
drag, startPoint x: 72, startPoint y: 305, endPoint x: 82, endPoint y: 305, distance: 10.4
click at [82, 305] on div "SOF" at bounding box center [80, 307] width 27 height 20
drag, startPoint x: 69, startPoint y: 267, endPoint x: 63, endPoint y: 267, distance: 5.9
click at [63, 267] on div "0:07 SOF AYOM 0:08 SHIRIM SHE KVAR SHARTI HOZRIM ELAY 0:12 BEHOL MILA MOTSE OTA…" at bounding box center [389, 211] width 748 height 329
drag, startPoint x: 75, startPoint y: 297, endPoint x: 85, endPoint y: 289, distance: 12.9
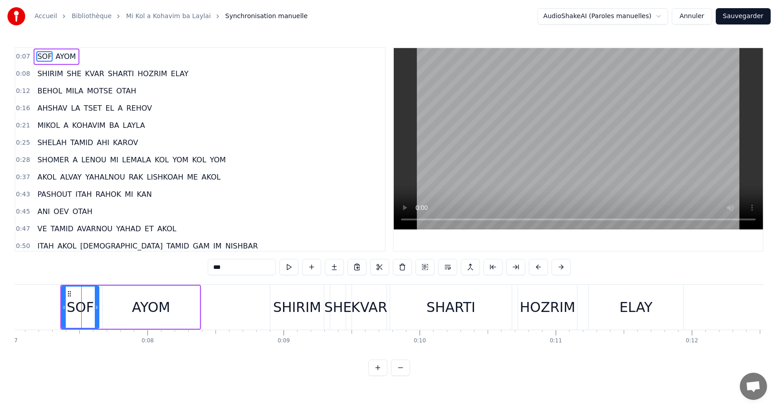
click at [83, 293] on div "SOF" at bounding box center [80, 307] width 36 height 41
drag, startPoint x: 53, startPoint y: 274, endPoint x: 65, endPoint y: 318, distance: 45.1
click at [63, 270] on div "0:07 SOF AYOM 0:08 SHIRIM SHE KVAR SHARTI HOZRIM ELAY 0:12 BEHOL MILA MOTSE OTA…" at bounding box center [389, 211] width 748 height 329
drag, startPoint x: 81, startPoint y: 345, endPoint x: 79, endPoint y: 335, distance: 10.6
click at [76, 338] on div "SOF AYOM SHIRIM SHE KVAR SHARTI HOZRIM ELAY BEHOL MILA MOTSE OTAH AHSHAV LA TSE…" at bounding box center [389, 318] width 748 height 68
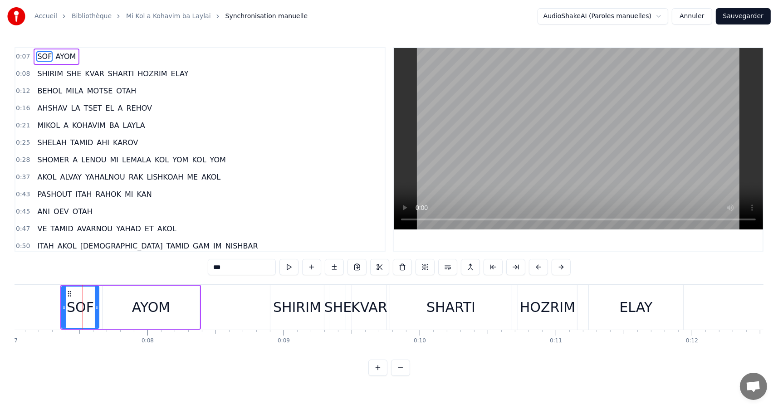
drag, startPoint x: 82, startPoint y: 319, endPoint x: 76, endPoint y: 318, distance: 6.5
click at [73, 318] on div "SOF" at bounding box center [80, 307] width 36 height 41
drag, startPoint x: 126, startPoint y: 313, endPoint x: 92, endPoint y: 312, distance: 34.5
click at [92, 312] on div "SOF AYOM" at bounding box center [130, 307] width 141 height 45
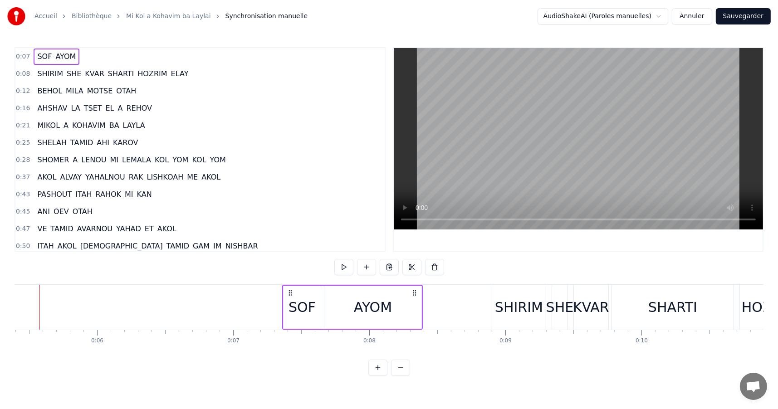
scroll to position [0, 713]
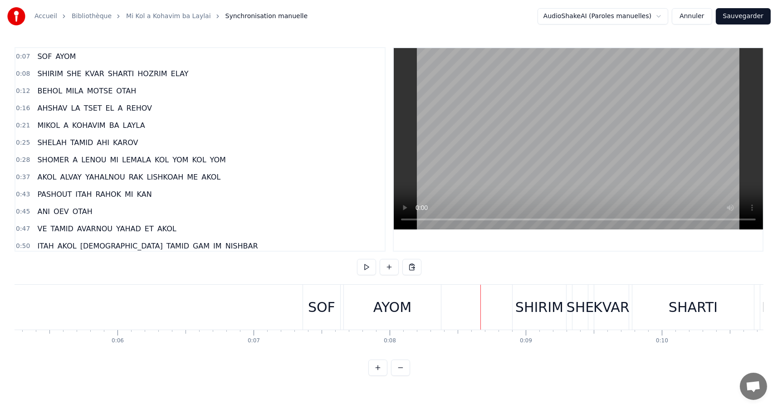
click at [369, 313] on div "AYOM" at bounding box center [392, 307] width 97 height 45
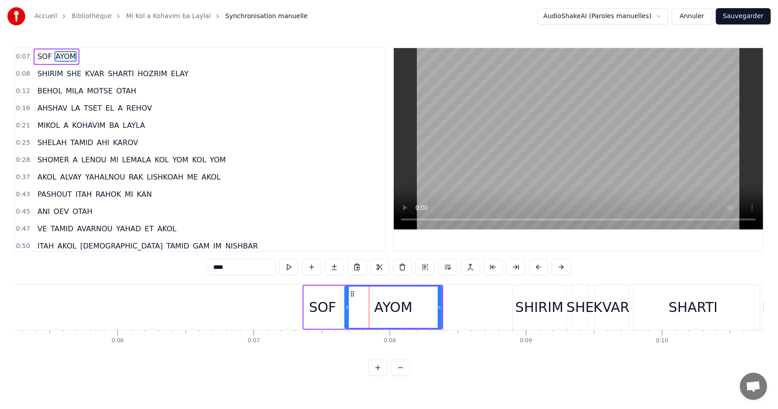
click at [326, 309] on div "SOF" at bounding box center [322, 307] width 27 height 20
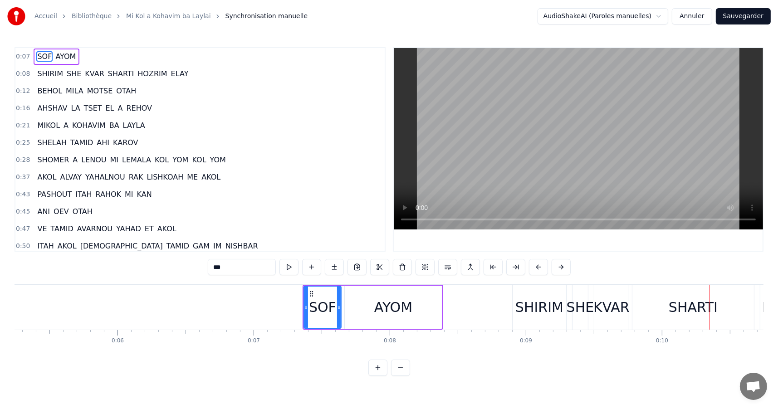
click at [684, 307] on div "SHARTI" at bounding box center [692, 307] width 49 height 20
type input "******"
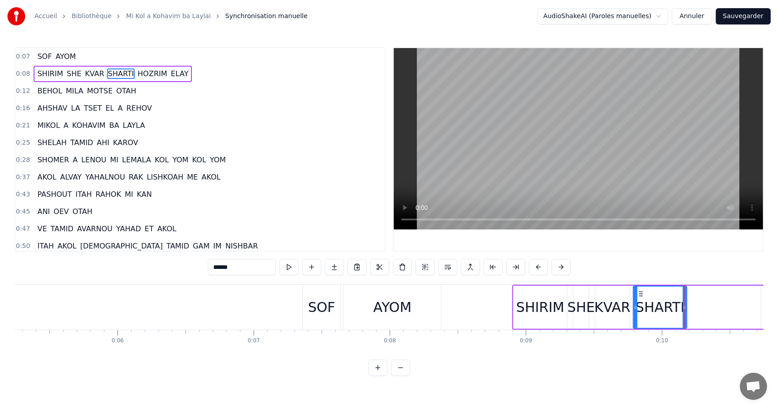
drag, startPoint x: 752, startPoint y: 306, endPoint x: 684, endPoint y: 312, distance: 67.8
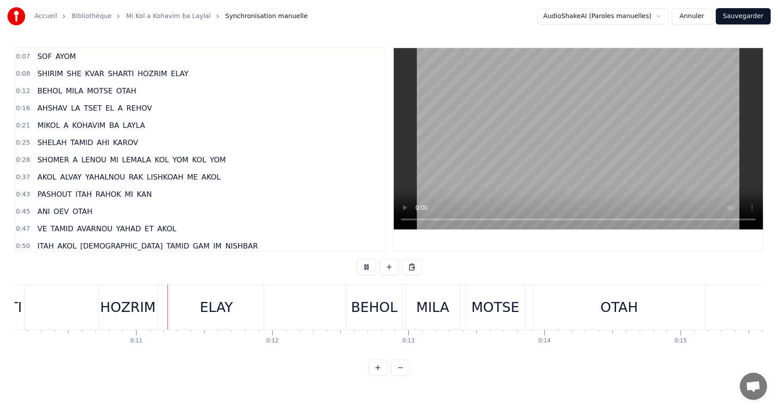
scroll to position [0, 1378]
click at [46, 74] on span "SHIRIM" at bounding box center [50, 73] width 28 height 10
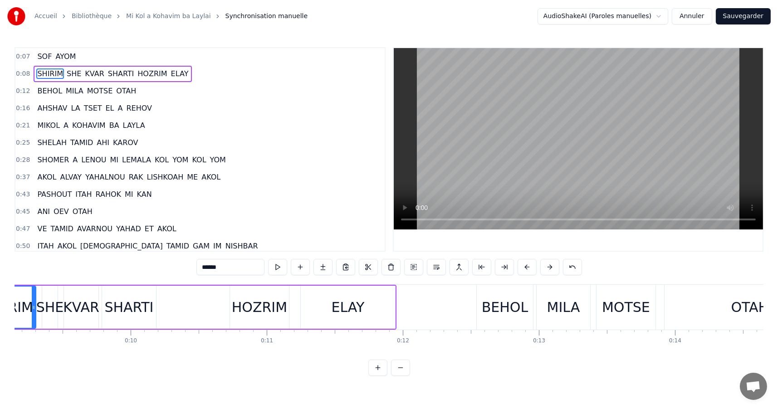
scroll to position [0, 1165]
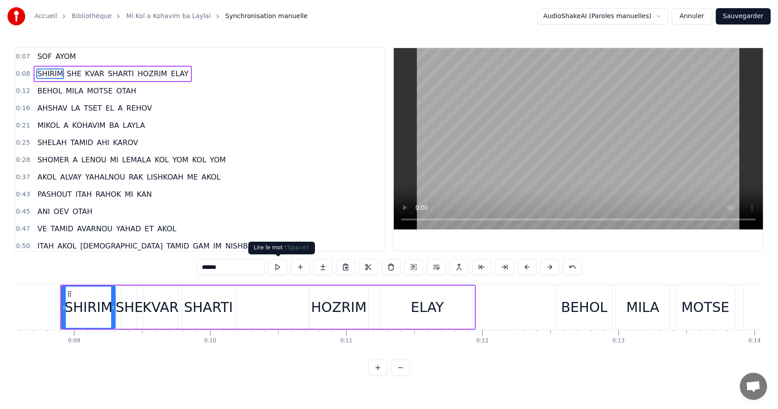
click at [279, 267] on button at bounding box center [277, 267] width 19 height 16
click at [129, 313] on div "SHE" at bounding box center [130, 307] width 28 height 20
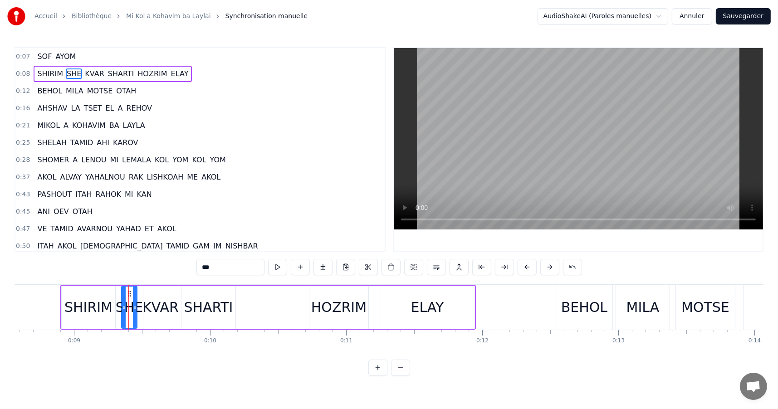
click at [275, 266] on button at bounding box center [277, 267] width 19 height 16
drag, startPoint x: 153, startPoint y: 310, endPoint x: 160, endPoint y: 310, distance: 7.3
click at [160, 310] on div "KVAR" at bounding box center [160, 307] width 36 height 20
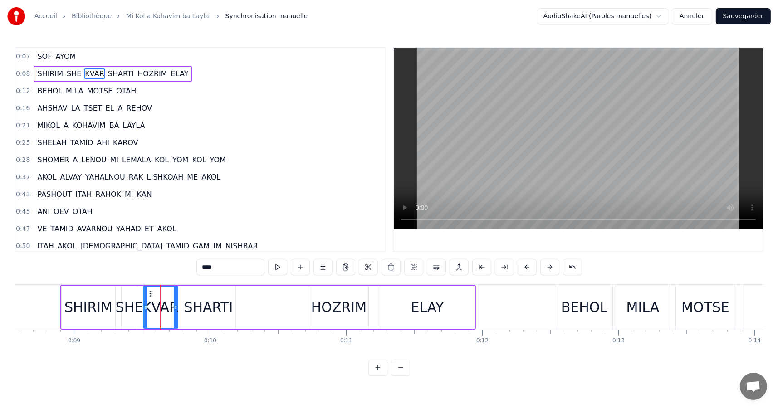
click at [153, 308] on div "KVAR" at bounding box center [160, 307] width 36 height 20
click at [180, 307] on icon at bounding box center [180, 307] width 4 height 7
click at [149, 306] on icon at bounding box center [149, 307] width 4 height 7
click at [279, 267] on button at bounding box center [277, 267] width 19 height 16
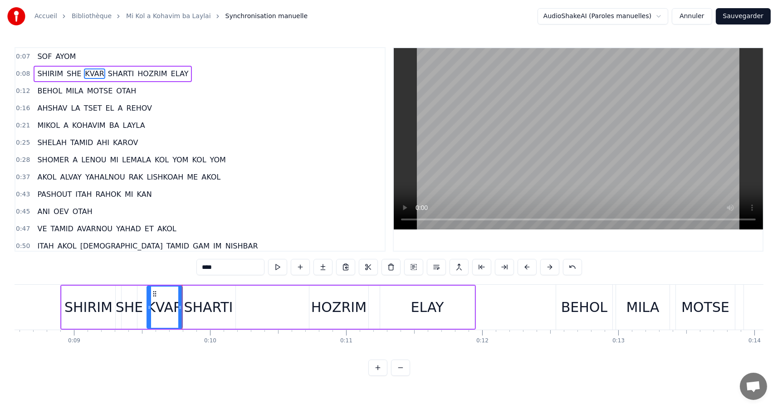
click at [206, 306] on div "SHARTI" at bounding box center [208, 307] width 49 height 20
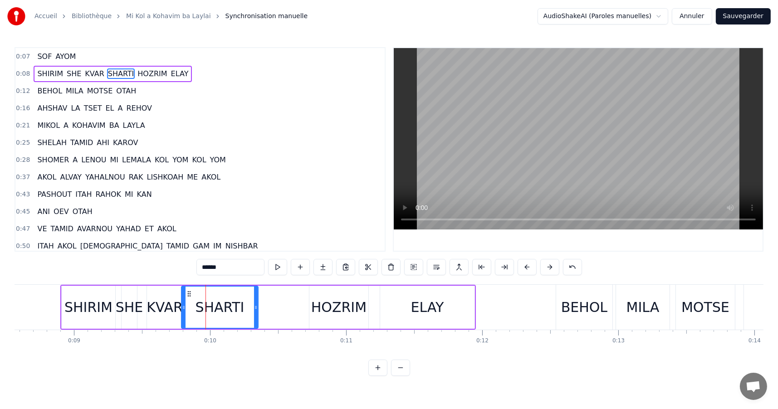
drag, startPoint x: 233, startPoint y: 306, endPoint x: 255, endPoint y: 306, distance: 22.7
click at [255, 306] on icon at bounding box center [256, 307] width 4 height 7
click at [185, 306] on icon at bounding box center [185, 307] width 4 height 7
click at [279, 268] on button at bounding box center [277, 267] width 19 height 16
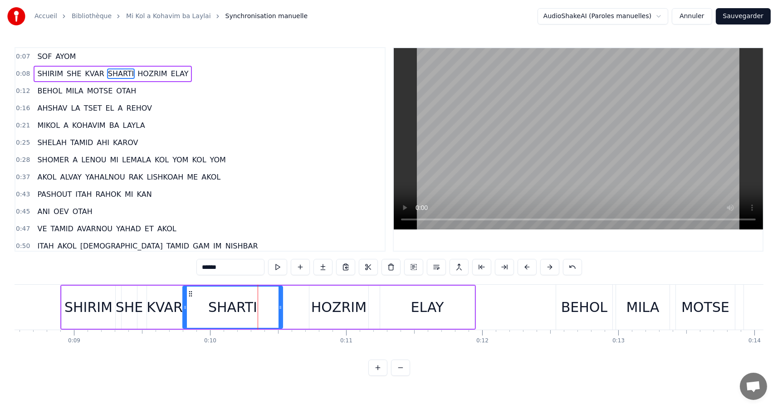
drag, startPoint x: 255, startPoint y: 307, endPoint x: 279, endPoint y: 308, distance: 24.0
click at [279, 308] on icon at bounding box center [280, 307] width 4 height 7
click at [277, 265] on button at bounding box center [277, 267] width 19 height 16
click at [278, 306] on circle at bounding box center [278, 306] width 0 height 0
click at [328, 308] on div "HOZRIM" at bounding box center [338, 307] width 55 height 20
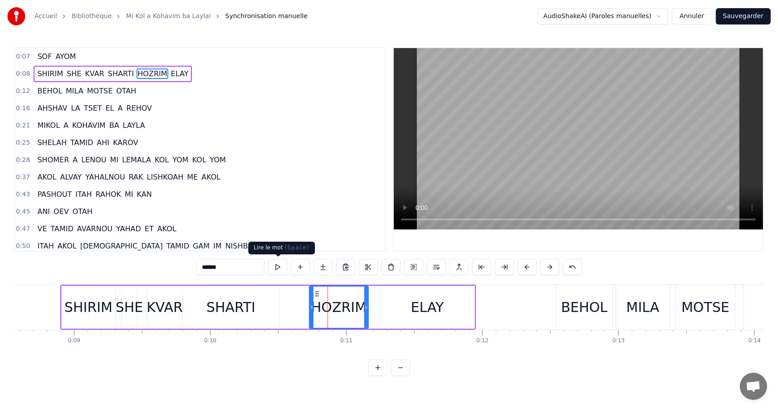
click at [281, 270] on button at bounding box center [277, 267] width 19 height 16
click at [369, 306] on icon at bounding box center [368, 307] width 4 height 7
click at [306, 305] on div "HOZRIM" at bounding box center [338, 307] width 65 height 43
click at [279, 270] on button at bounding box center [277, 267] width 19 height 16
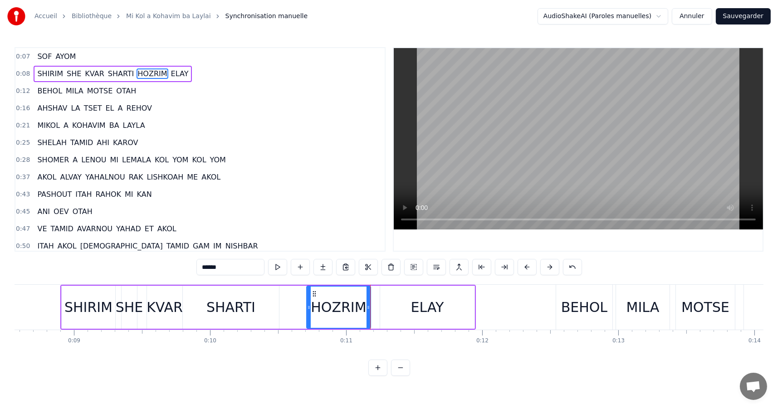
click at [412, 308] on div "ELAY" at bounding box center [427, 307] width 33 height 20
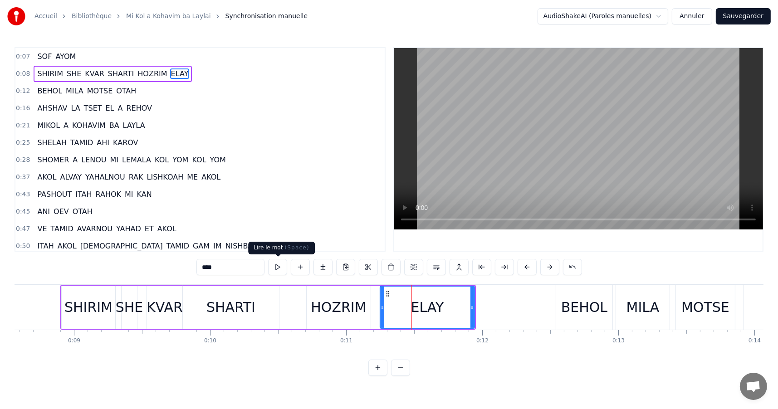
click at [283, 268] on button at bounding box center [277, 267] width 19 height 16
click at [574, 307] on div "BEHOL" at bounding box center [584, 307] width 46 height 20
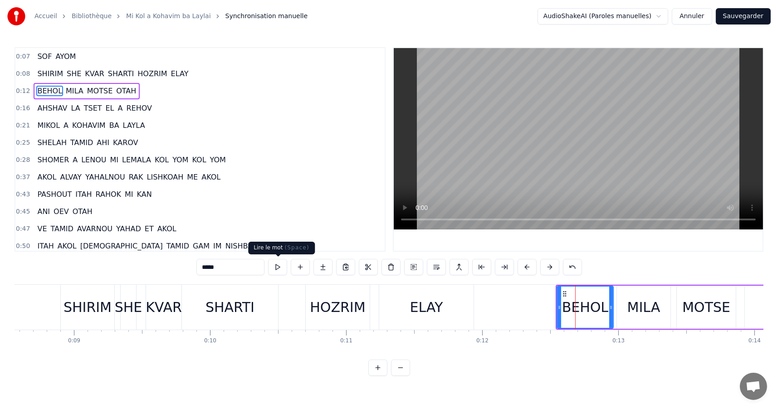
click at [282, 267] on button at bounding box center [277, 267] width 19 height 16
click at [284, 267] on button at bounding box center [277, 267] width 19 height 16
drag, startPoint x: 610, startPoint y: 307, endPoint x: 605, endPoint y: 307, distance: 5.0
click at [605, 307] on icon at bounding box center [606, 307] width 4 height 7
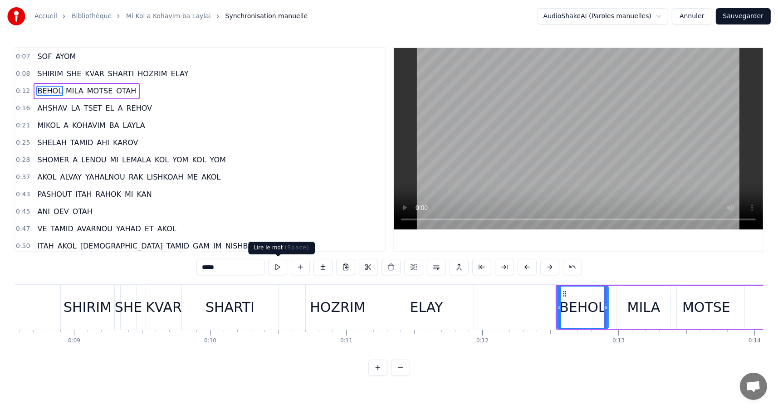
click at [279, 272] on button at bounding box center [277, 267] width 19 height 16
click at [635, 308] on div "MILA" at bounding box center [643, 307] width 33 height 20
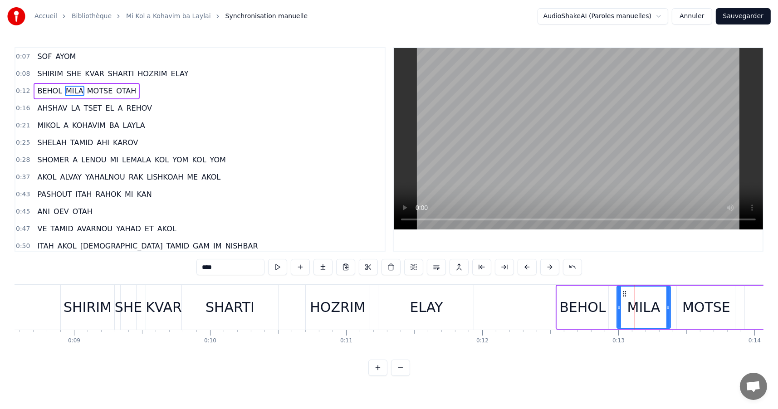
click at [279, 266] on button at bounding box center [277, 267] width 19 height 16
drag, startPoint x: 667, startPoint y: 306, endPoint x: 661, endPoint y: 306, distance: 6.3
click at [661, 306] on icon at bounding box center [662, 307] width 4 height 7
click at [281, 268] on button at bounding box center [277, 267] width 19 height 16
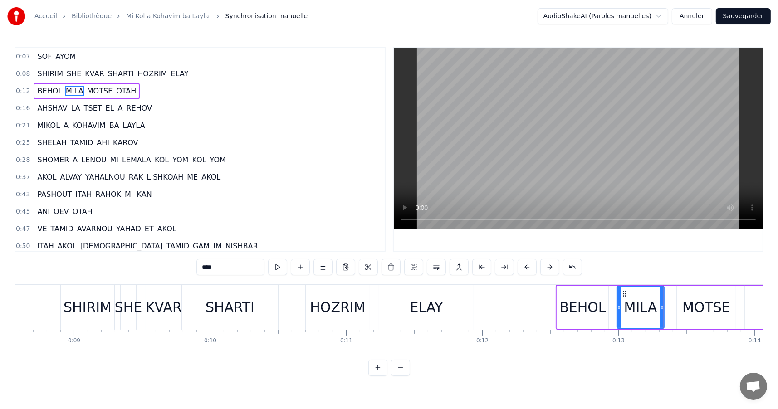
click at [692, 301] on div "MOTSE" at bounding box center [706, 307] width 48 height 20
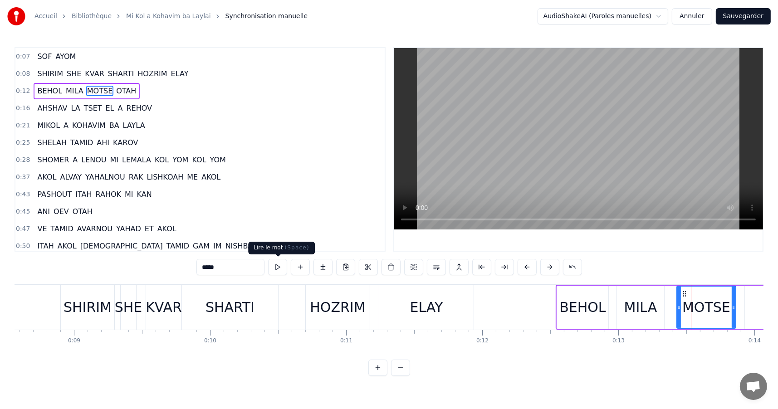
click at [282, 265] on button at bounding box center [277, 267] width 19 height 16
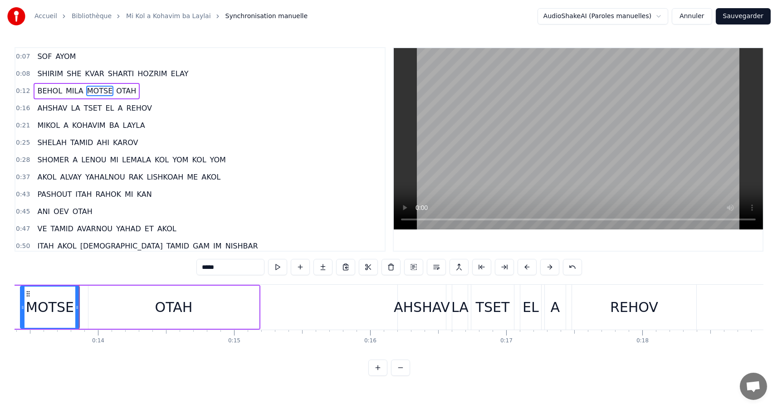
scroll to position [0, 1839]
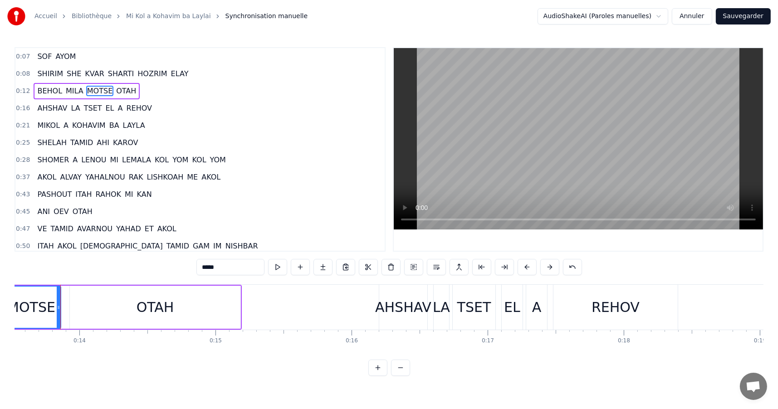
click at [282, 265] on button at bounding box center [277, 267] width 19 height 16
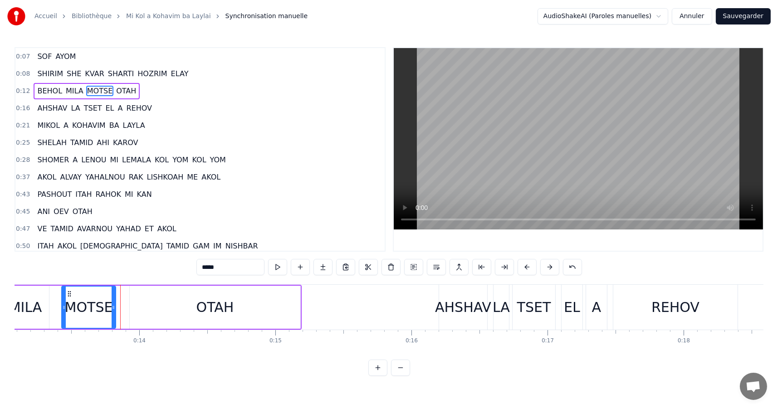
drag, startPoint x: 118, startPoint y: 307, endPoint x: 113, endPoint y: 307, distance: 5.0
click at [113, 307] on icon at bounding box center [114, 307] width 4 height 7
click at [282, 267] on button at bounding box center [277, 267] width 19 height 16
click at [205, 305] on div "OTAH" at bounding box center [215, 307] width 38 height 20
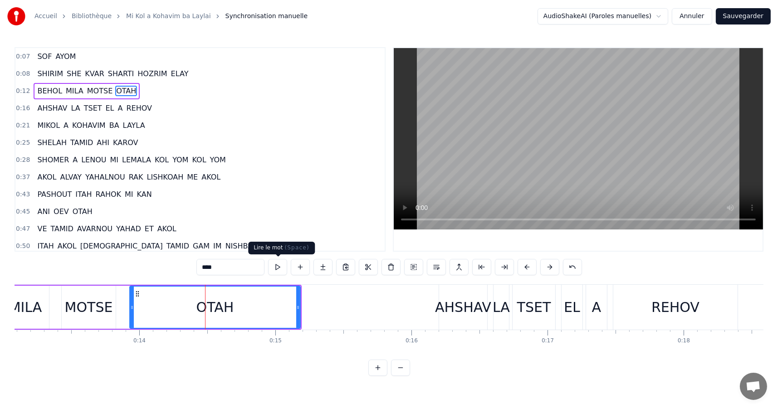
click at [276, 268] on button at bounding box center [277, 267] width 19 height 16
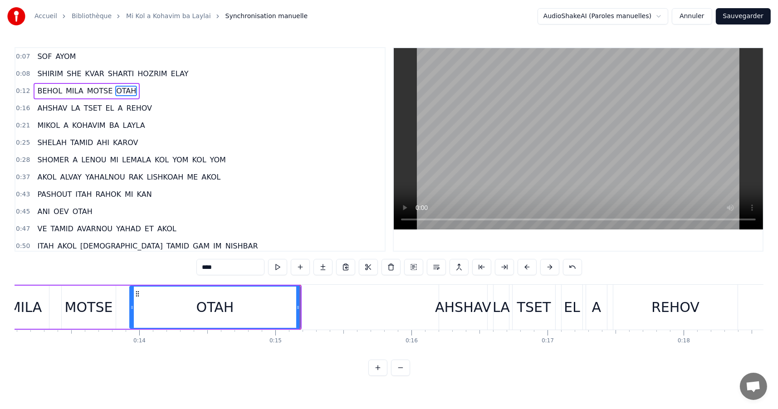
click at [452, 307] on div "AHSHAV" at bounding box center [463, 307] width 56 height 20
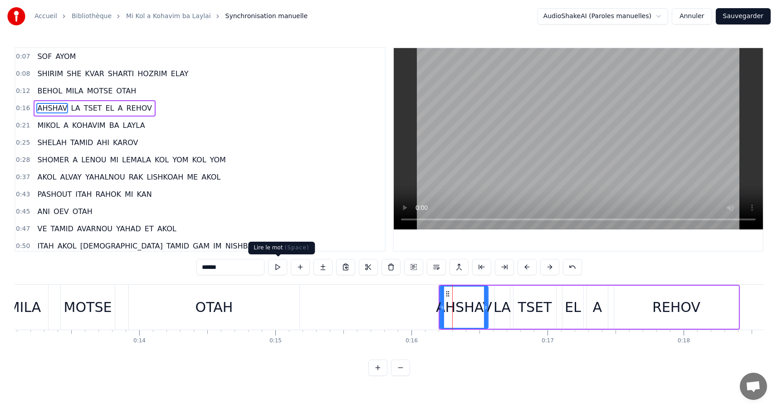
click at [279, 267] on button at bounding box center [277, 267] width 19 height 16
click at [280, 267] on button at bounding box center [277, 267] width 19 height 16
click at [496, 306] on div "LA" at bounding box center [501, 307] width 17 height 20
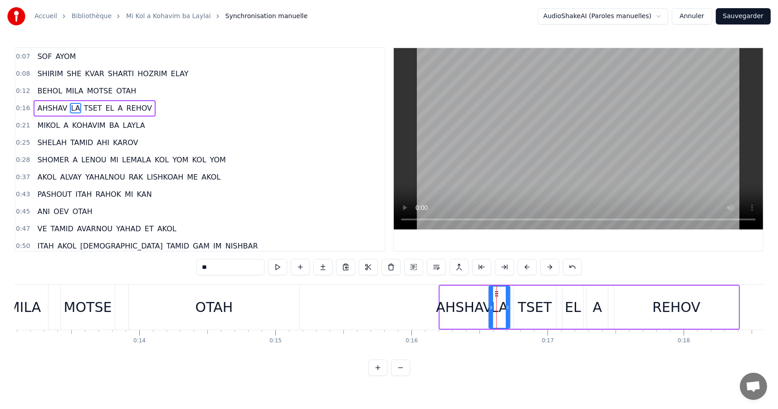
drag, startPoint x: 495, startPoint y: 306, endPoint x: 489, endPoint y: 306, distance: 5.4
click at [489, 306] on icon at bounding box center [491, 307] width 4 height 7
click at [277, 268] on button at bounding box center [277, 267] width 19 height 16
click at [278, 268] on button at bounding box center [277, 267] width 19 height 16
click at [527, 306] on div "TSET" at bounding box center [535, 307] width 34 height 20
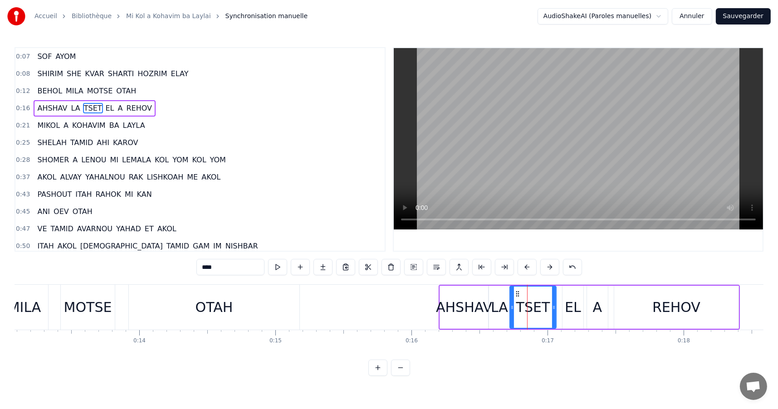
click at [510, 305] on icon at bounding box center [512, 307] width 4 height 7
click at [477, 306] on div "AHSHAV" at bounding box center [464, 307] width 56 height 20
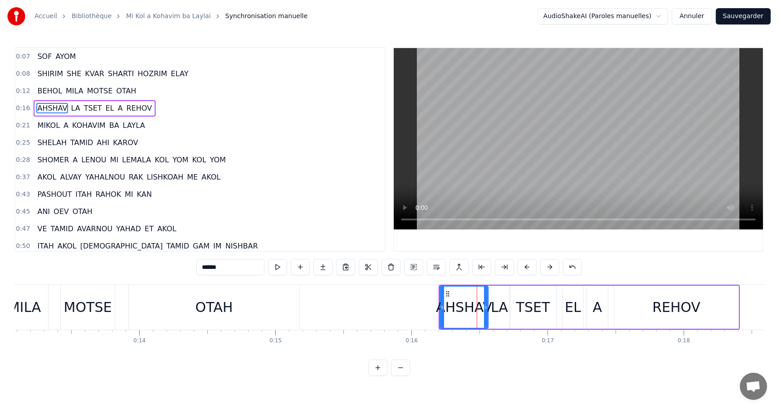
click at [495, 306] on div "LA" at bounding box center [499, 307] width 17 height 20
click at [483, 307] on div "AHSHAV" at bounding box center [464, 307] width 56 height 20
click at [483, 306] on icon at bounding box center [484, 307] width 4 height 7
click at [496, 306] on div "LA" at bounding box center [499, 307] width 17 height 20
click at [453, 303] on div "AHSHAV" at bounding box center [463, 307] width 56 height 20
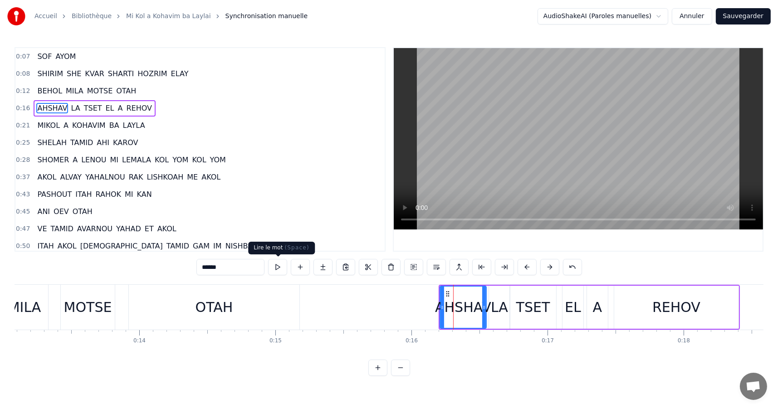
click at [276, 269] on button at bounding box center [277, 267] width 19 height 16
click at [281, 266] on button at bounding box center [277, 267] width 19 height 16
click at [478, 305] on icon at bounding box center [480, 307] width 4 height 7
click at [279, 267] on button at bounding box center [277, 267] width 19 height 16
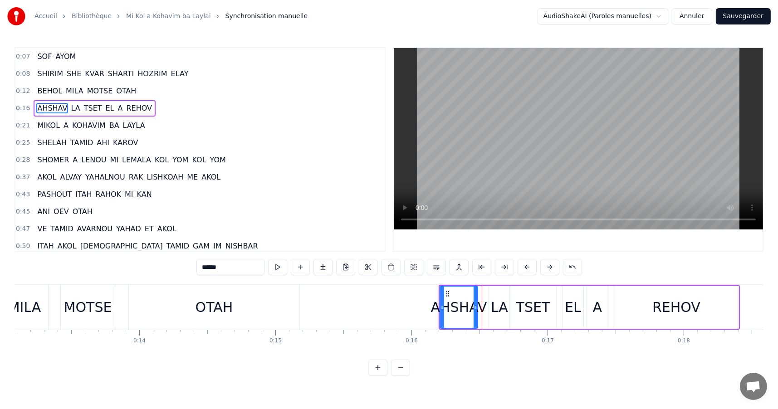
drag, startPoint x: 478, startPoint y: 307, endPoint x: 473, endPoint y: 307, distance: 5.0
click at [473, 307] on icon at bounding box center [475, 307] width 4 height 7
click at [276, 268] on button at bounding box center [277, 267] width 19 height 16
click at [496, 309] on div "LA" at bounding box center [499, 307] width 17 height 20
drag, startPoint x: 491, startPoint y: 307, endPoint x: 480, endPoint y: 307, distance: 11.3
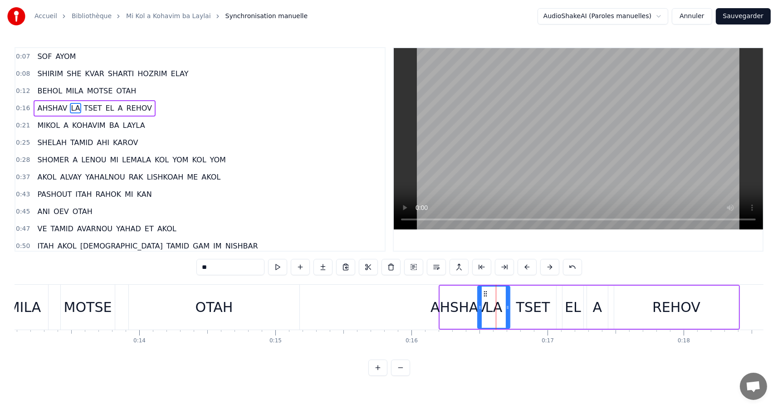
click at [480, 307] on icon at bounding box center [480, 307] width 4 height 7
click at [279, 267] on button at bounding box center [277, 267] width 19 height 16
click at [281, 267] on button at bounding box center [277, 267] width 19 height 16
click at [484, 306] on icon at bounding box center [484, 307] width 4 height 7
click at [279, 268] on button at bounding box center [277, 267] width 19 height 16
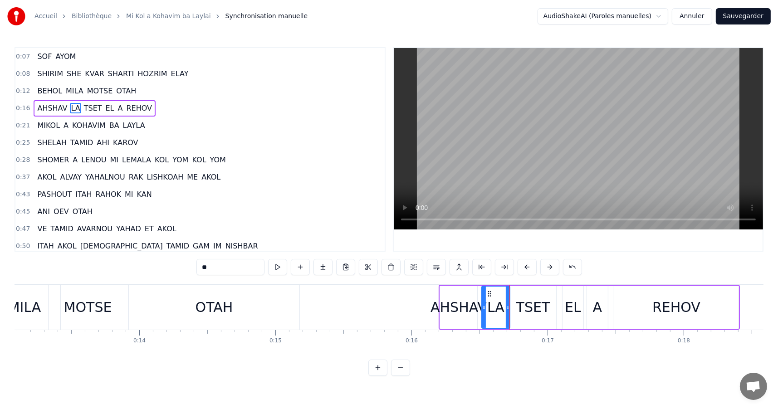
click at [461, 311] on div "AHSHAV" at bounding box center [458, 307] width 56 height 20
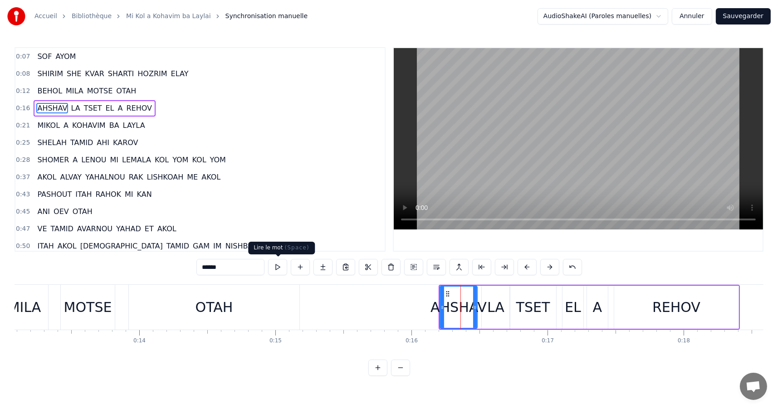
click at [284, 268] on button at bounding box center [277, 267] width 19 height 16
click at [520, 299] on div "TSET" at bounding box center [533, 307] width 34 height 20
type input "****"
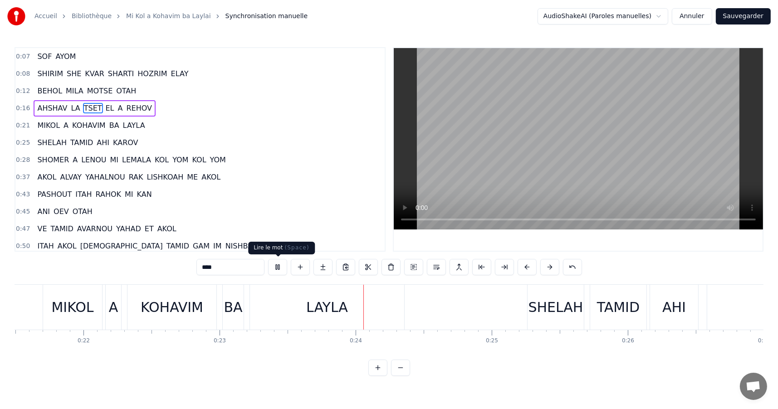
scroll to position [0, 3149]
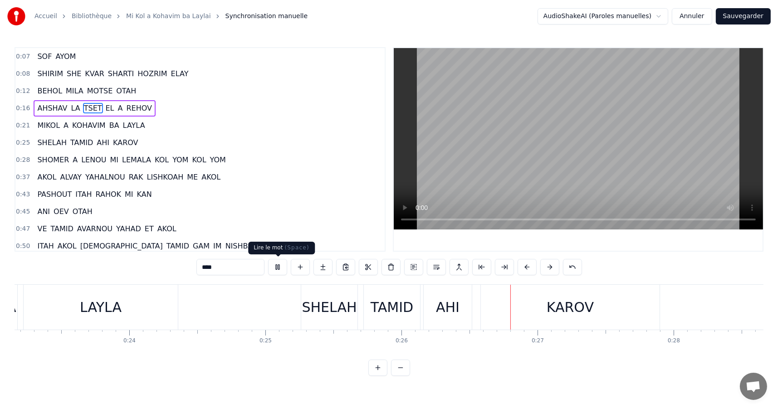
click at [279, 269] on button at bounding box center [277, 267] width 19 height 16
click at [83, 105] on span "TSET" at bounding box center [93, 108] width 20 height 10
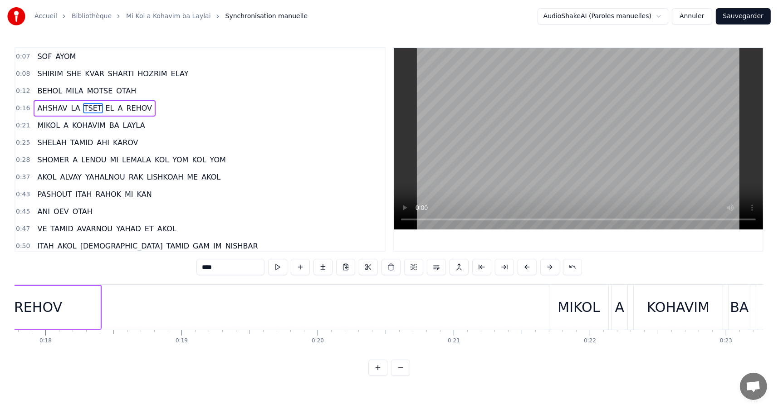
scroll to position [0, 2227]
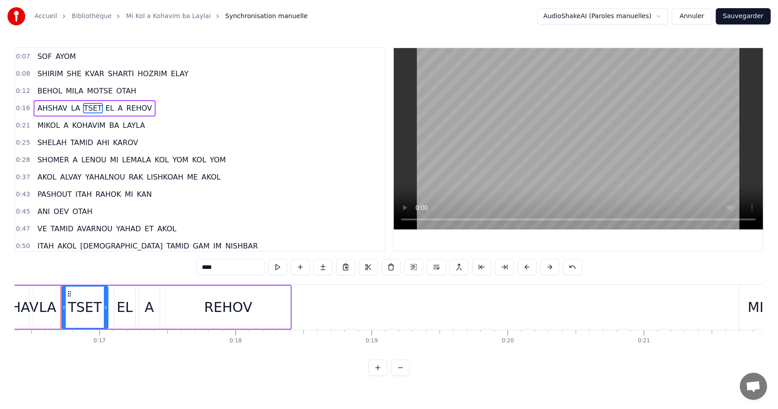
click at [695, 15] on button "Annuler" at bounding box center [691, 16] width 40 height 16
